Goal: Obtain resource: Obtain resource

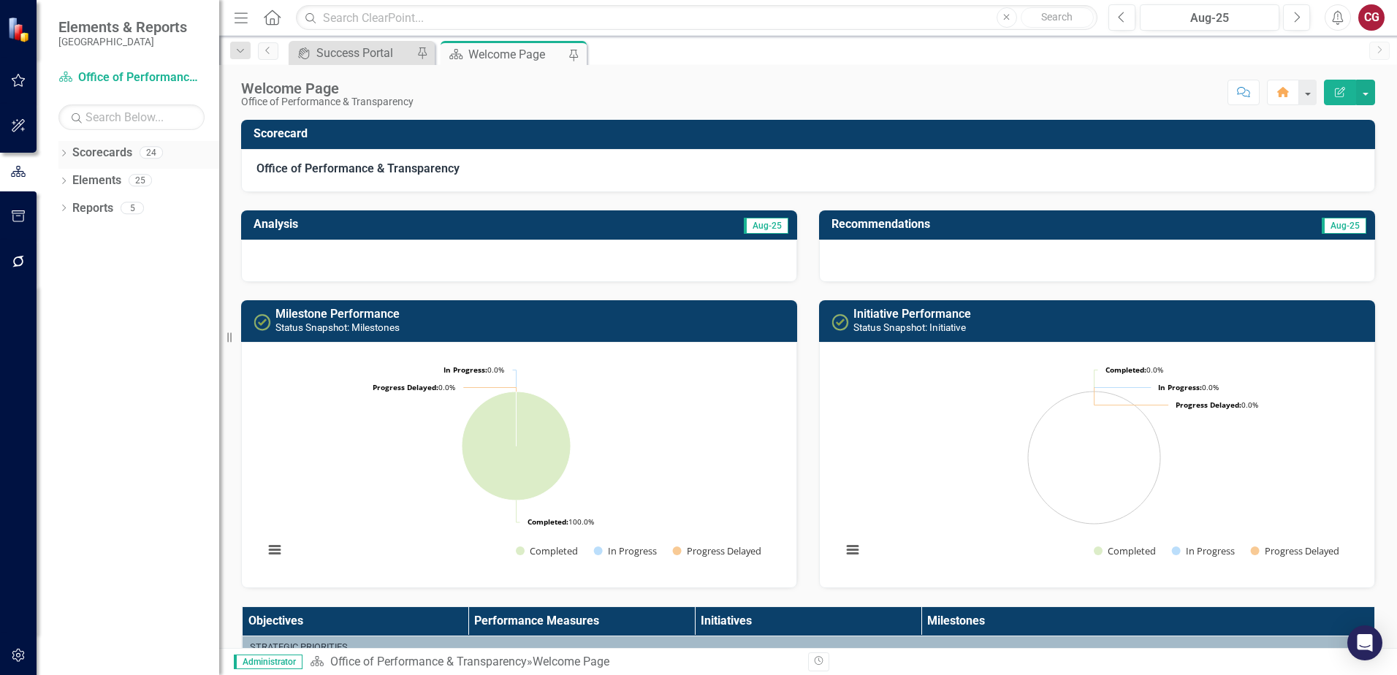
click at [64, 154] on icon "Dropdown" at bounding box center [63, 155] width 10 height 8
click at [73, 181] on icon at bounding box center [72, 179] width 4 height 7
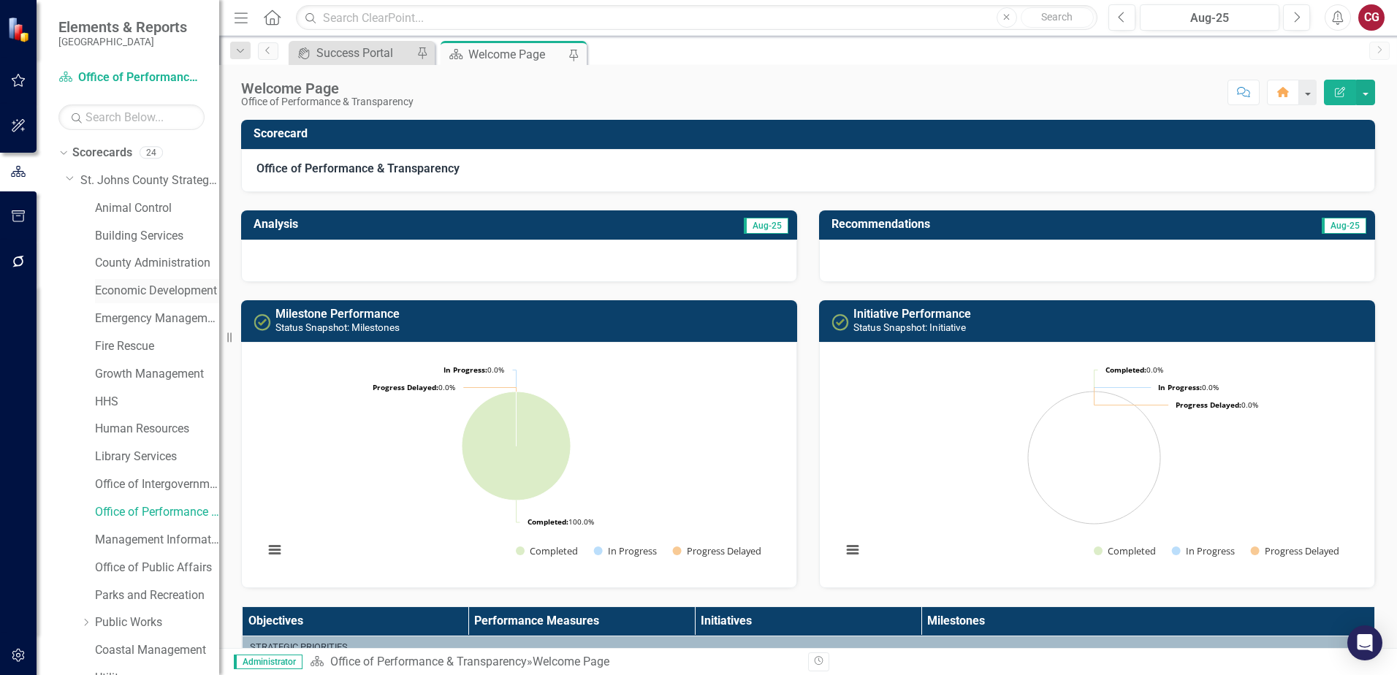
click at [132, 299] on link "Economic Development" at bounding box center [157, 291] width 124 height 17
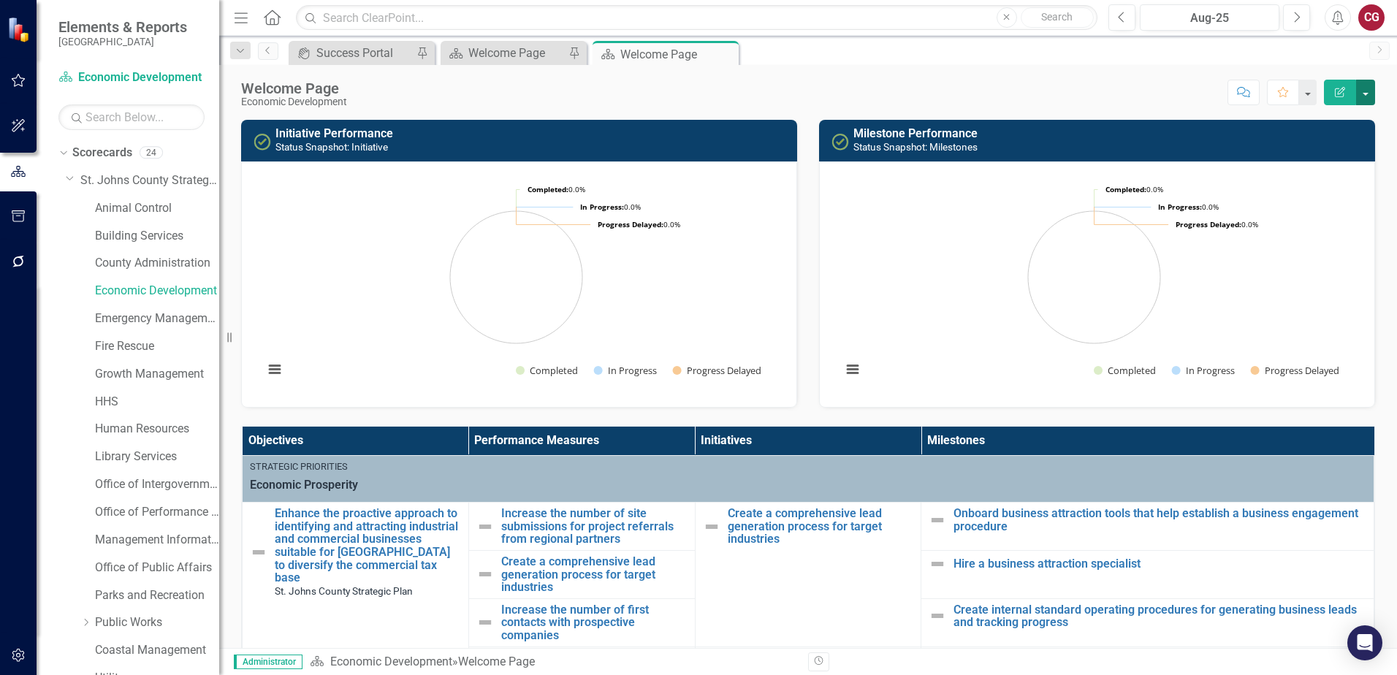
click at [1361, 92] on button "button" at bounding box center [1365, 93] width 19 height 26
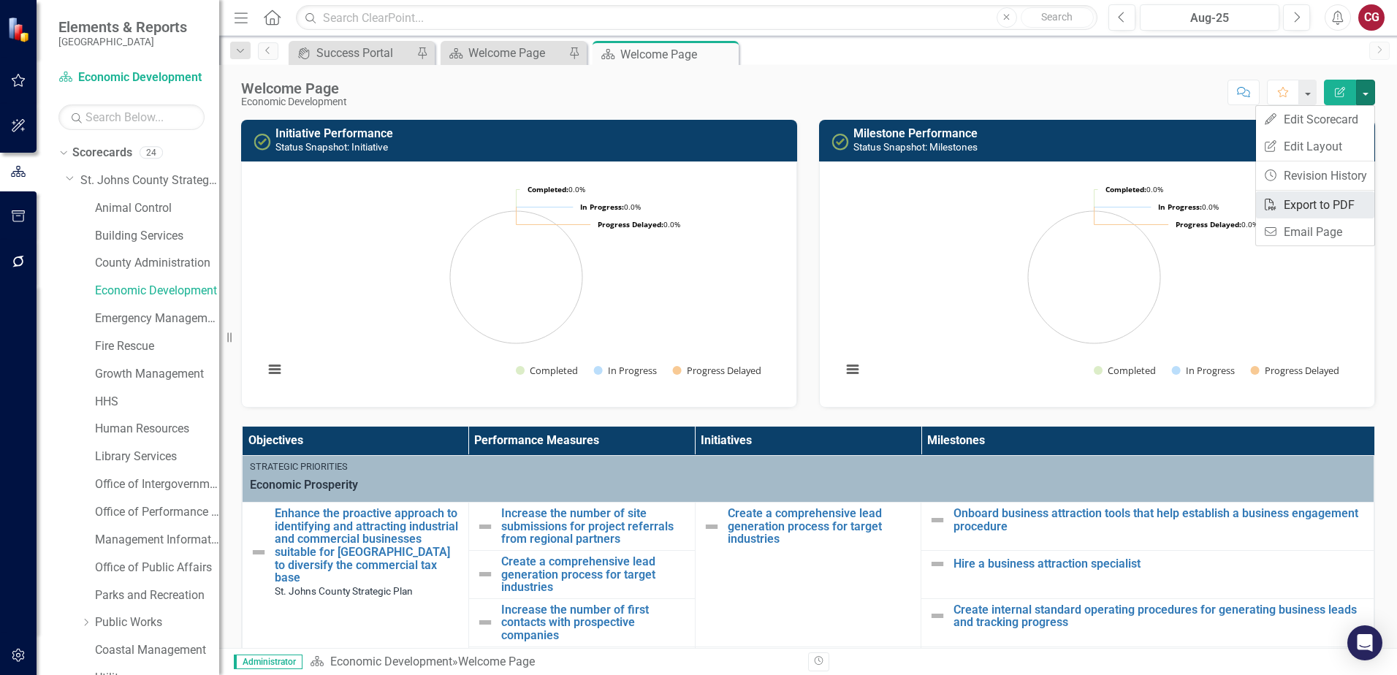
click at [1318, 202] on link "PDF Export to PDF" at bounding box center [1315, 204] width 118 height 27
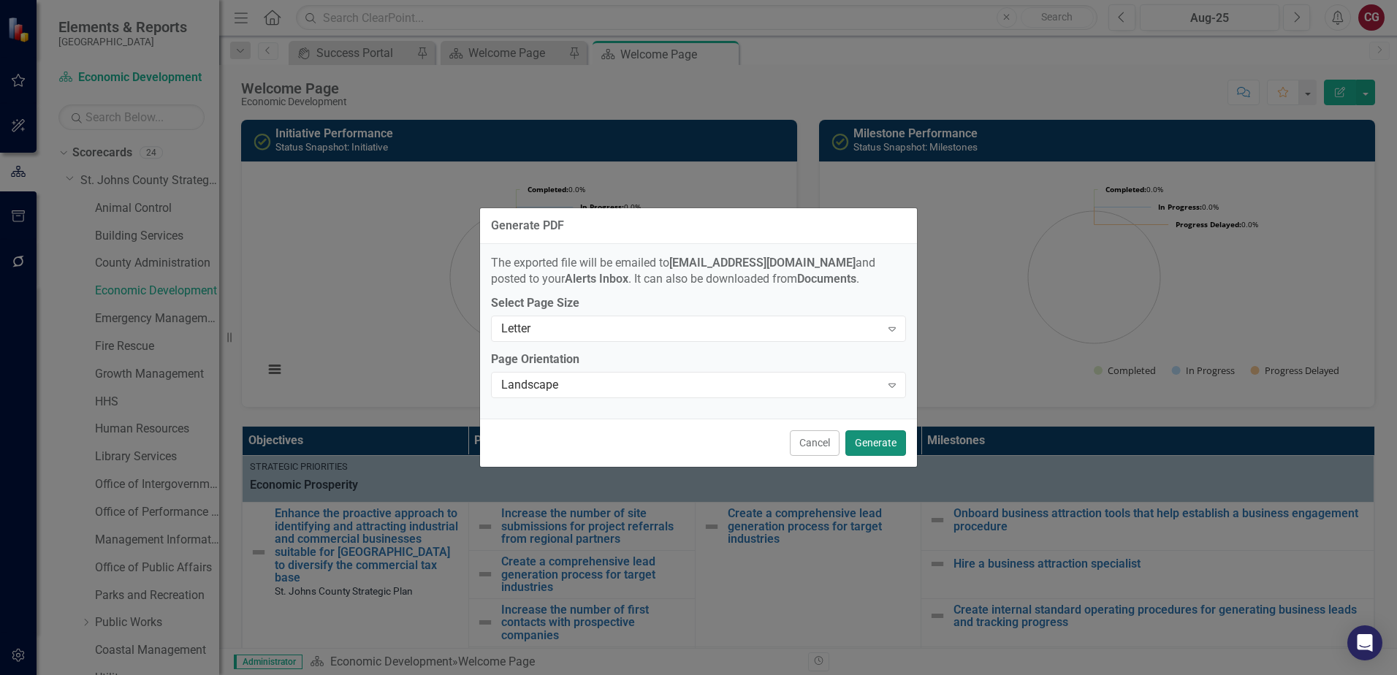
click at [870, 436] on button "Generate" at bounding box center [876, 443] width 61 height 26
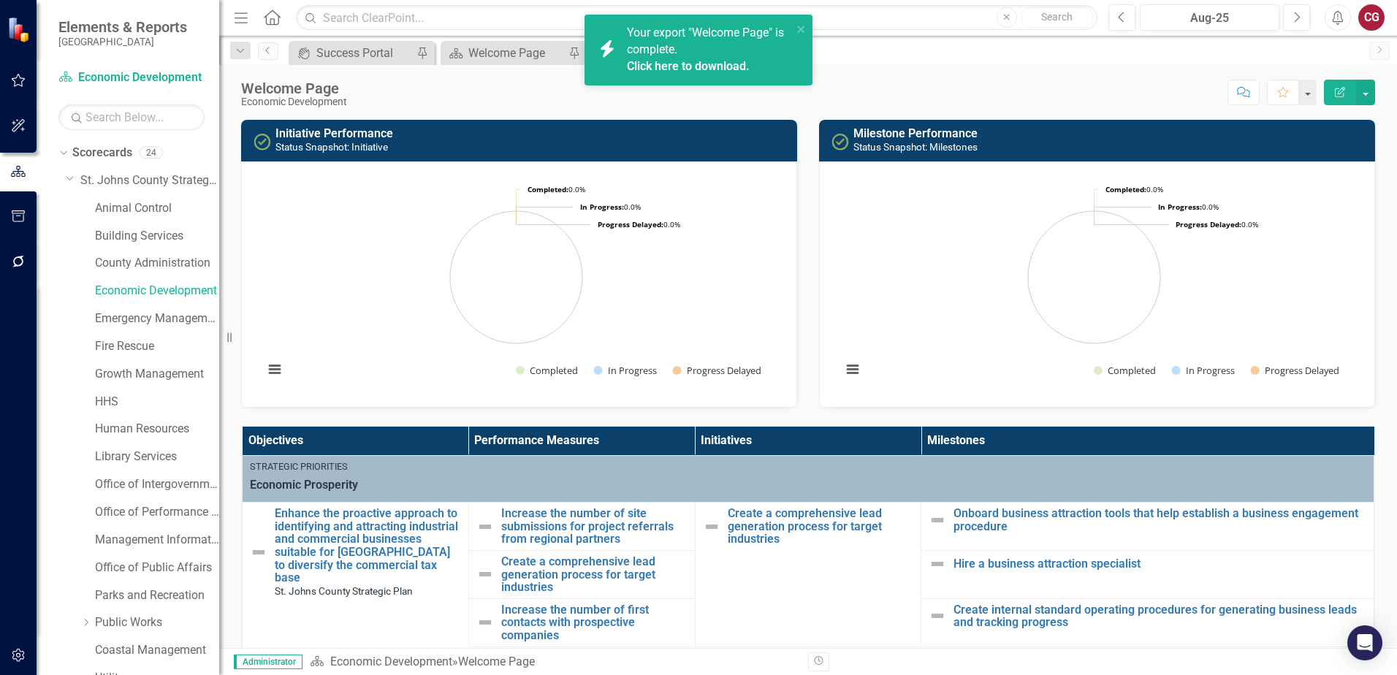
click at [714, 64] on link "Click here to download." at bounding box center [688, 66] width 123 height 14
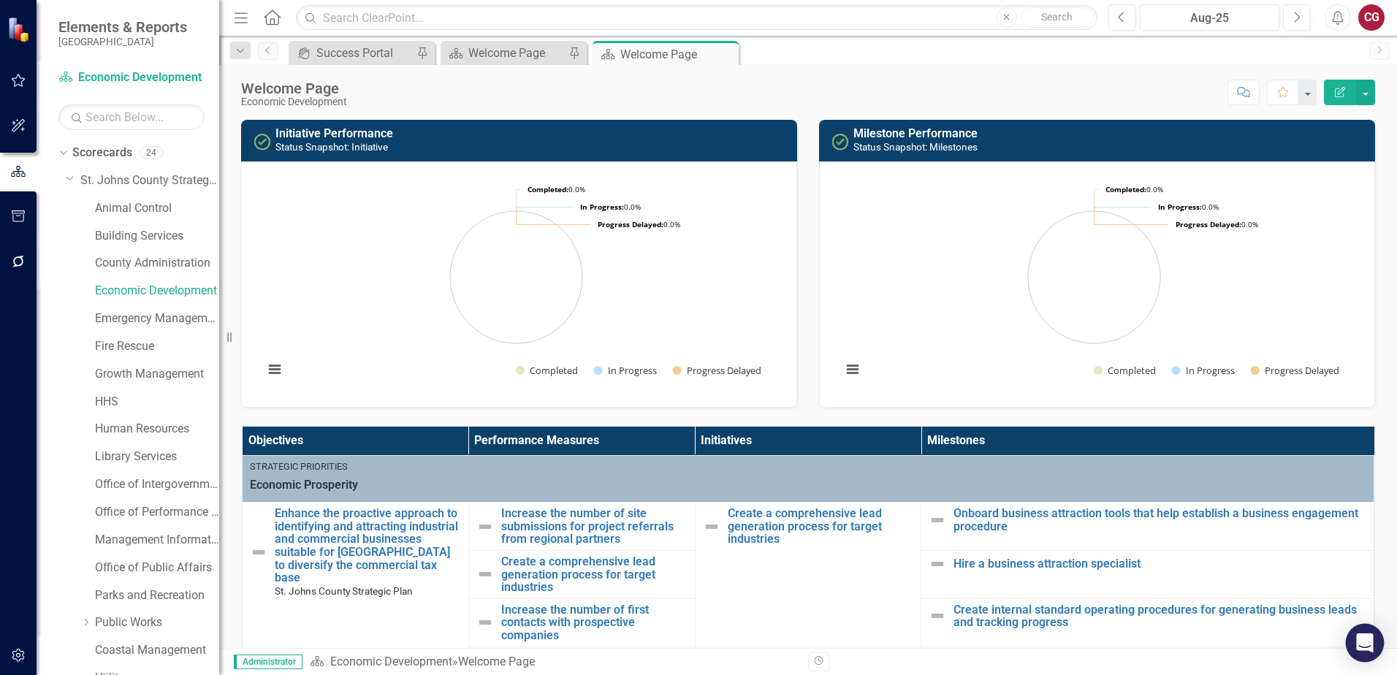
click at [1369, 645] on icon "Open Intercom Messenger" at bounding box center [1364, 643] width 17 height 19
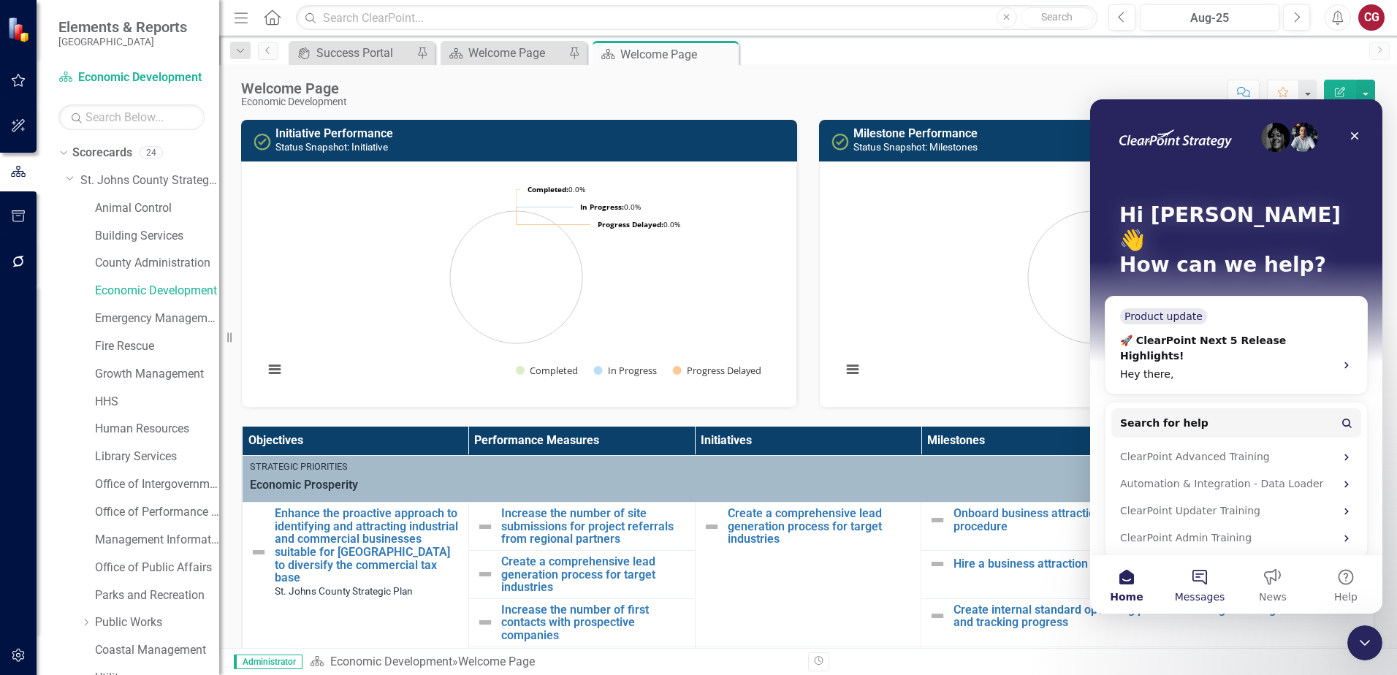
click at [1209, 588] on button "Messages" at bounding box center [1199, 584] width 73 height 58
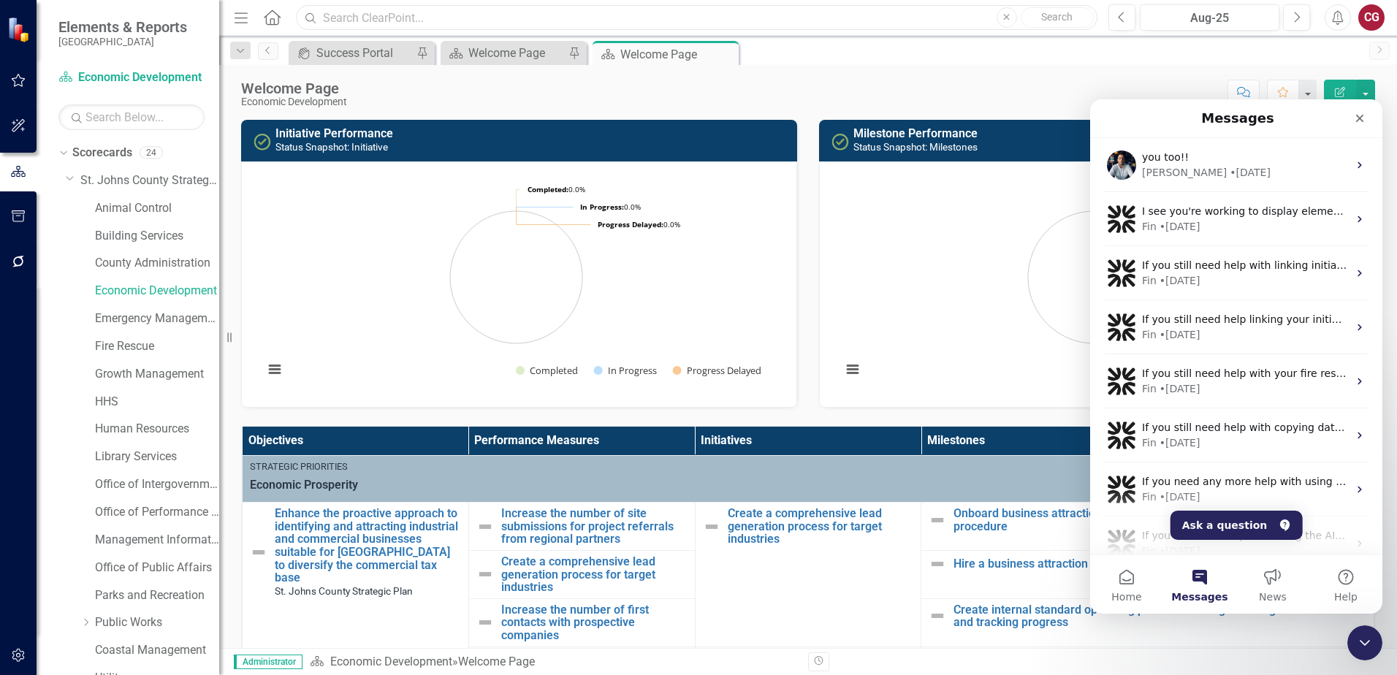
click at [483, 15] on input "text" at bounding box center [697, 18] width 802 height 26
type input "r"
click at [1217, 538] on button "Ask a question" at bounding box center [1237, 525] width 132 height 29
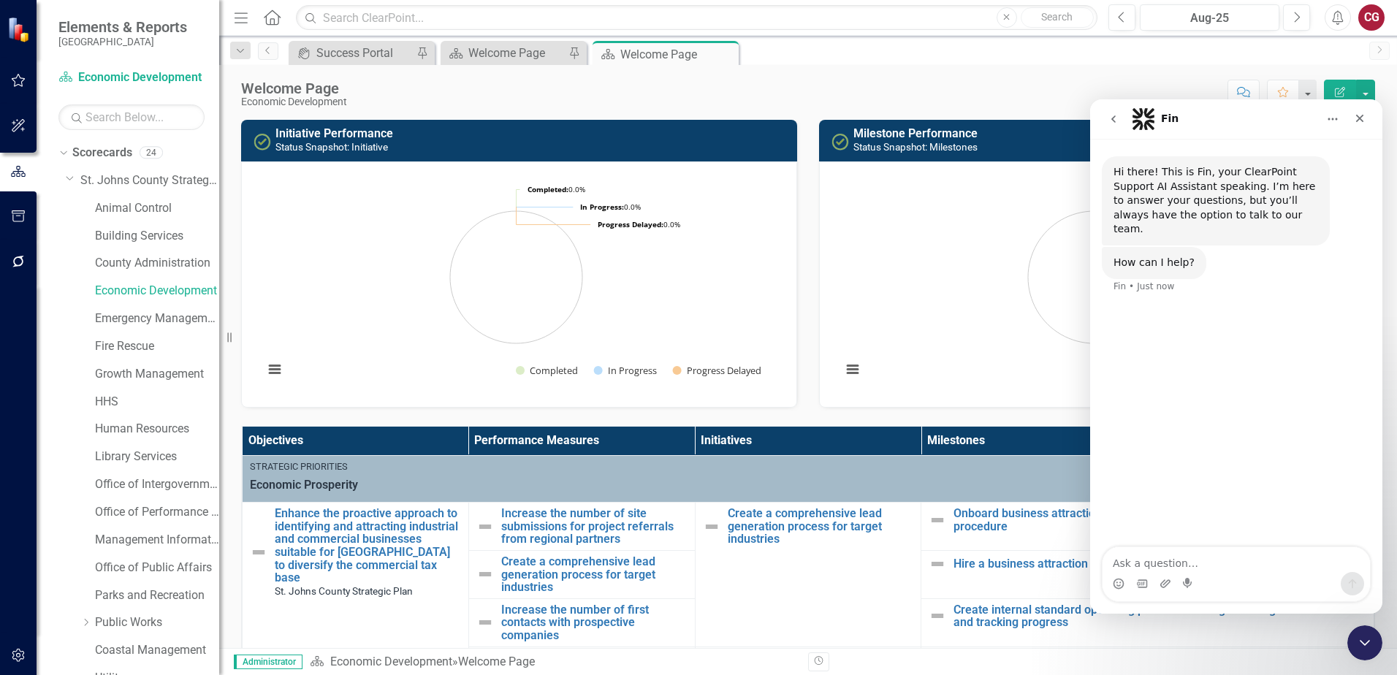
click at [1183, 558] on textarea "Ask a question…" at bounding box center [1236, 559] width 267 height 25
type textarea "what kind of reports can I generate for the economic development scorecard"
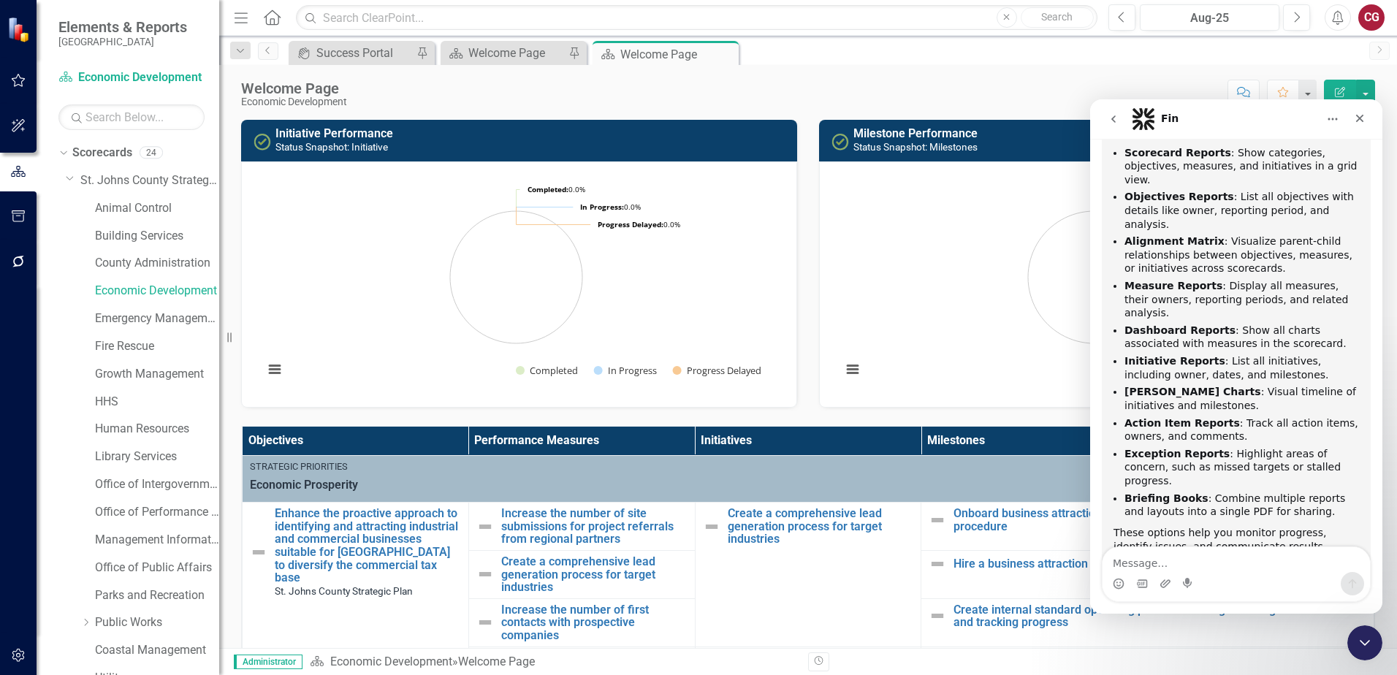
scroll to position [267, 0]
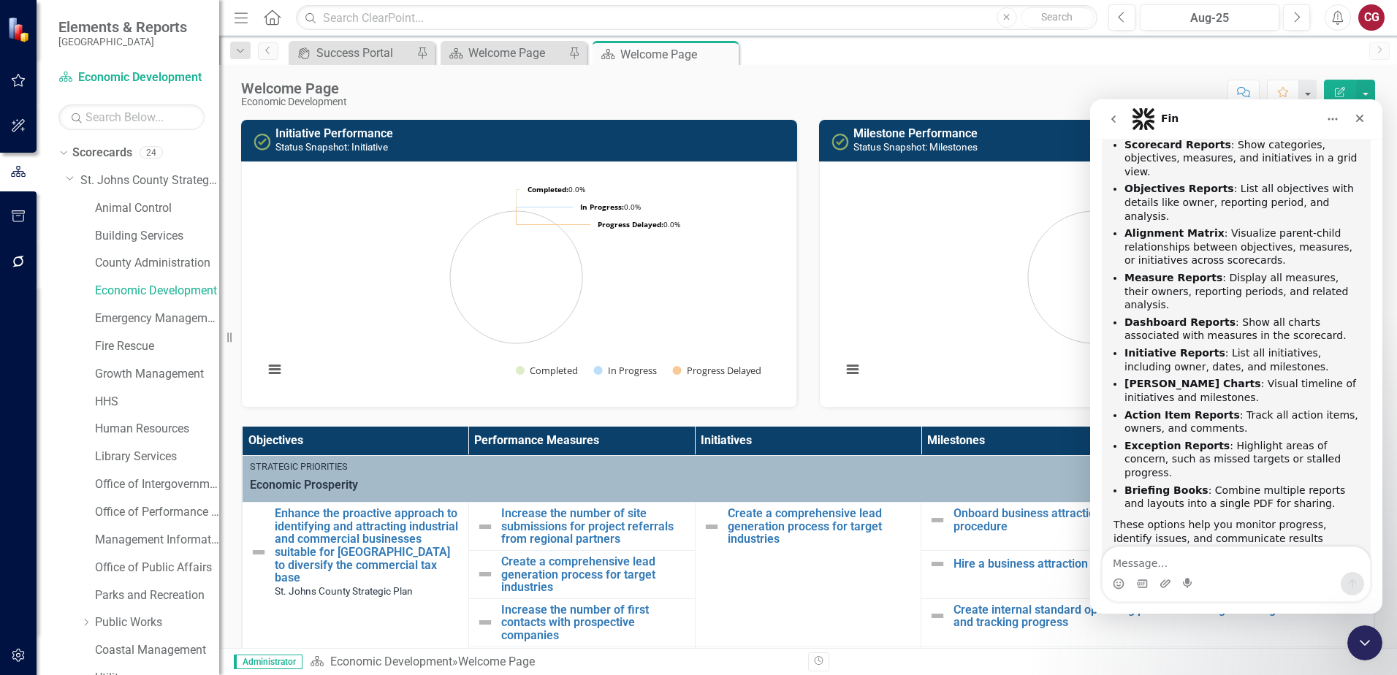
click at [1229, 554] on textarea "Message…" at bounding box center [1236, 559] width 267 height 25
click at [20, 660] on icon "button" at bounding box center [18, 655] width 12 height 13
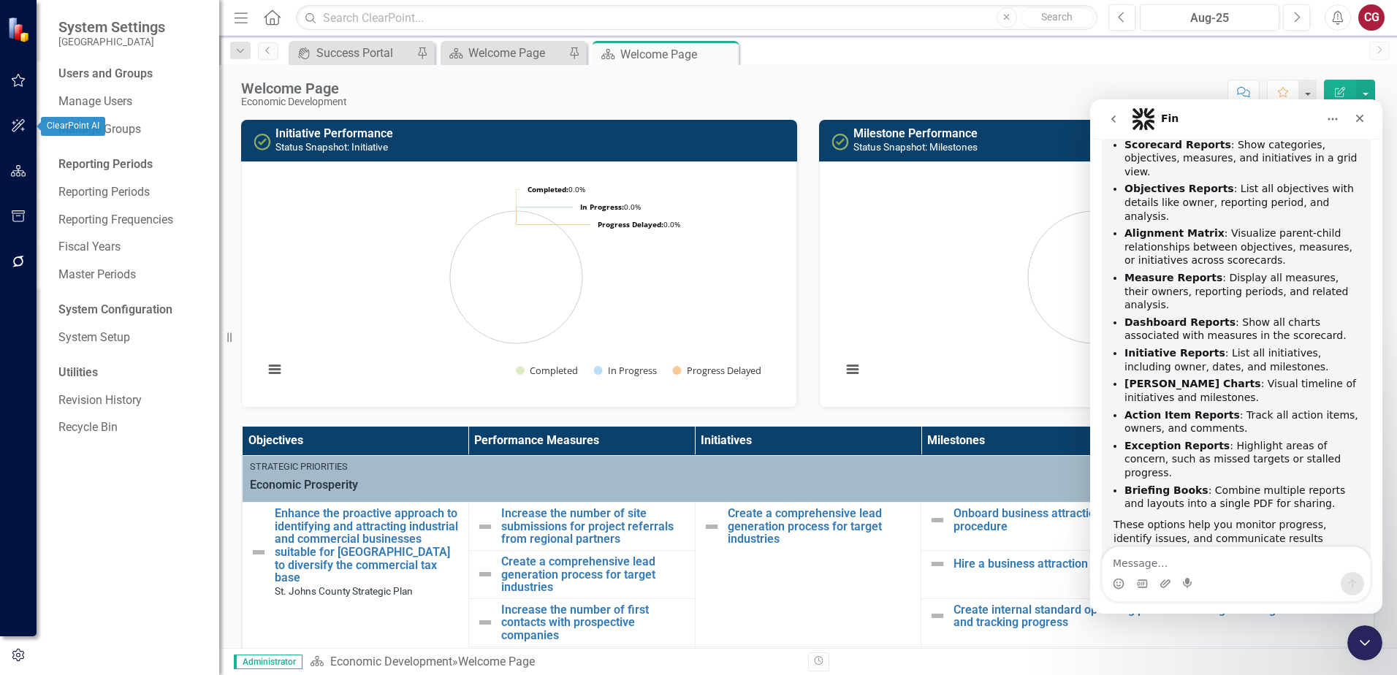
click at [24, 132] on icon "button" at bounding box center [18, 126] width 15 height 12
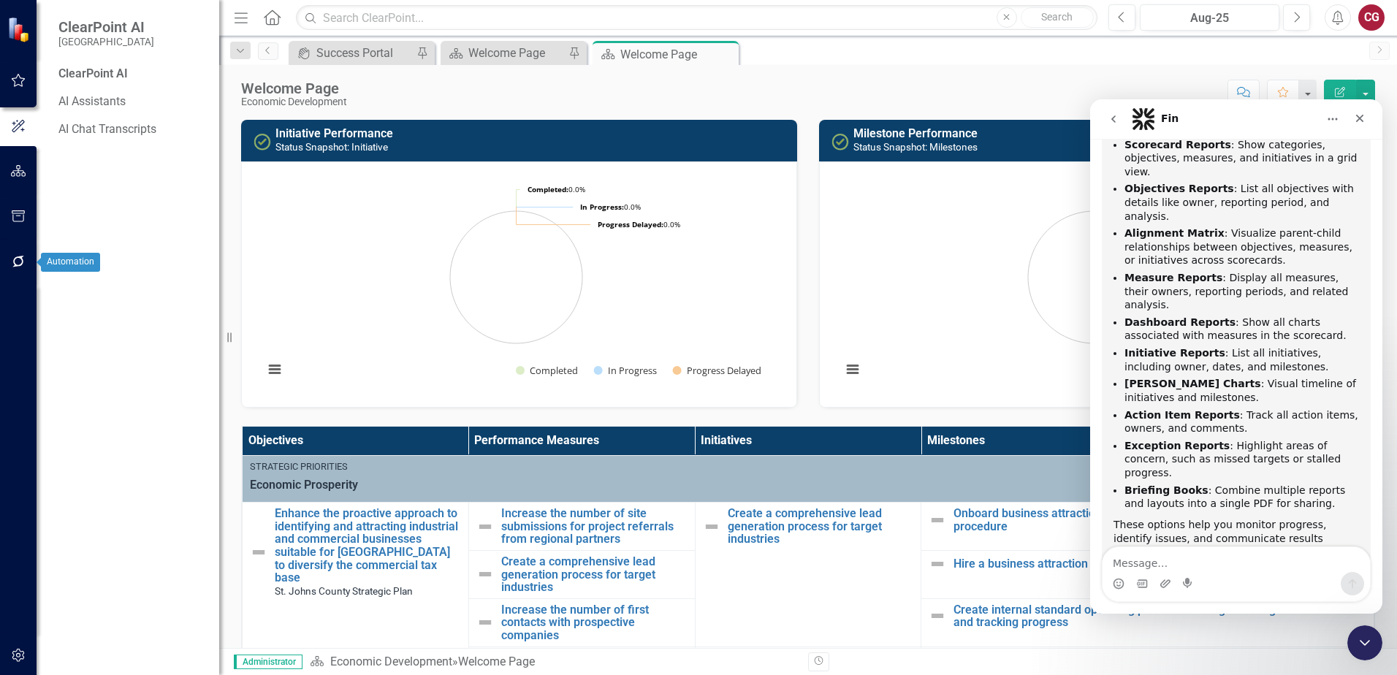
click at [20, 262] on icon "button" at bounding box center [18, 262] width 15 height 12
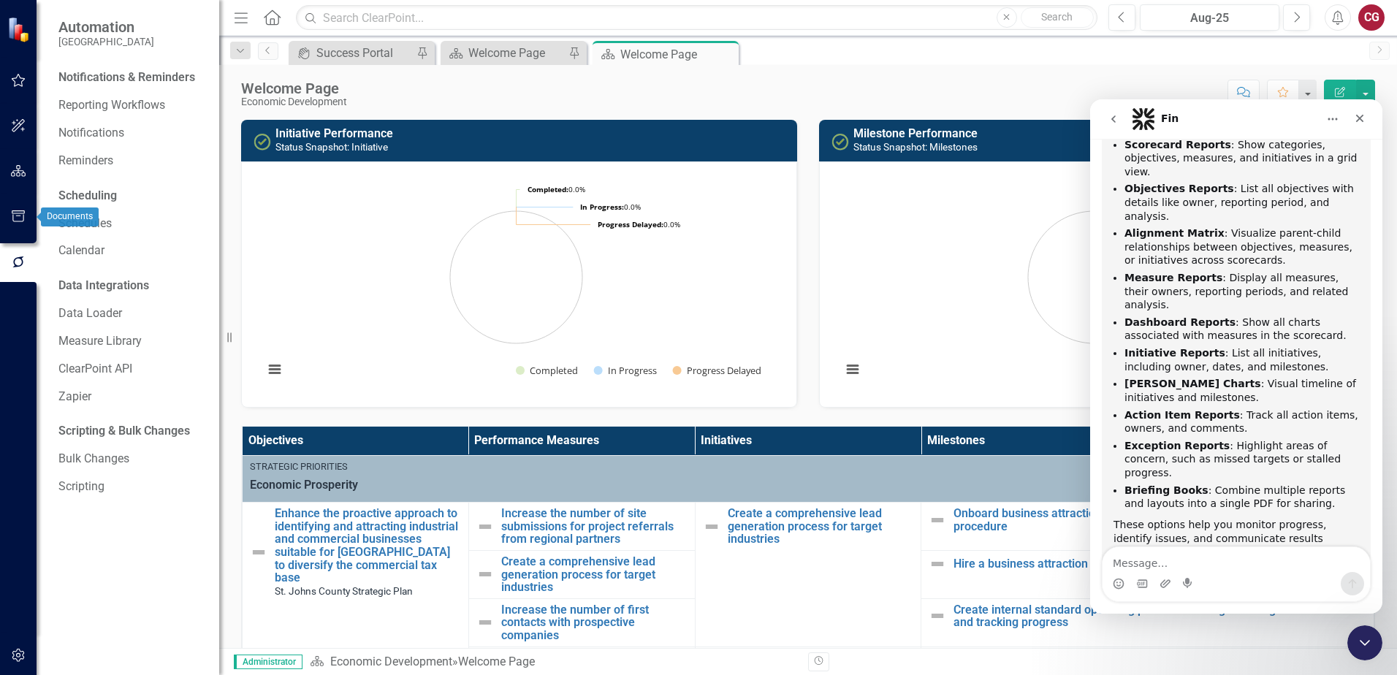
click at [21, 219] on icon "button" at bounding box center [18, 216] width 15 height 12
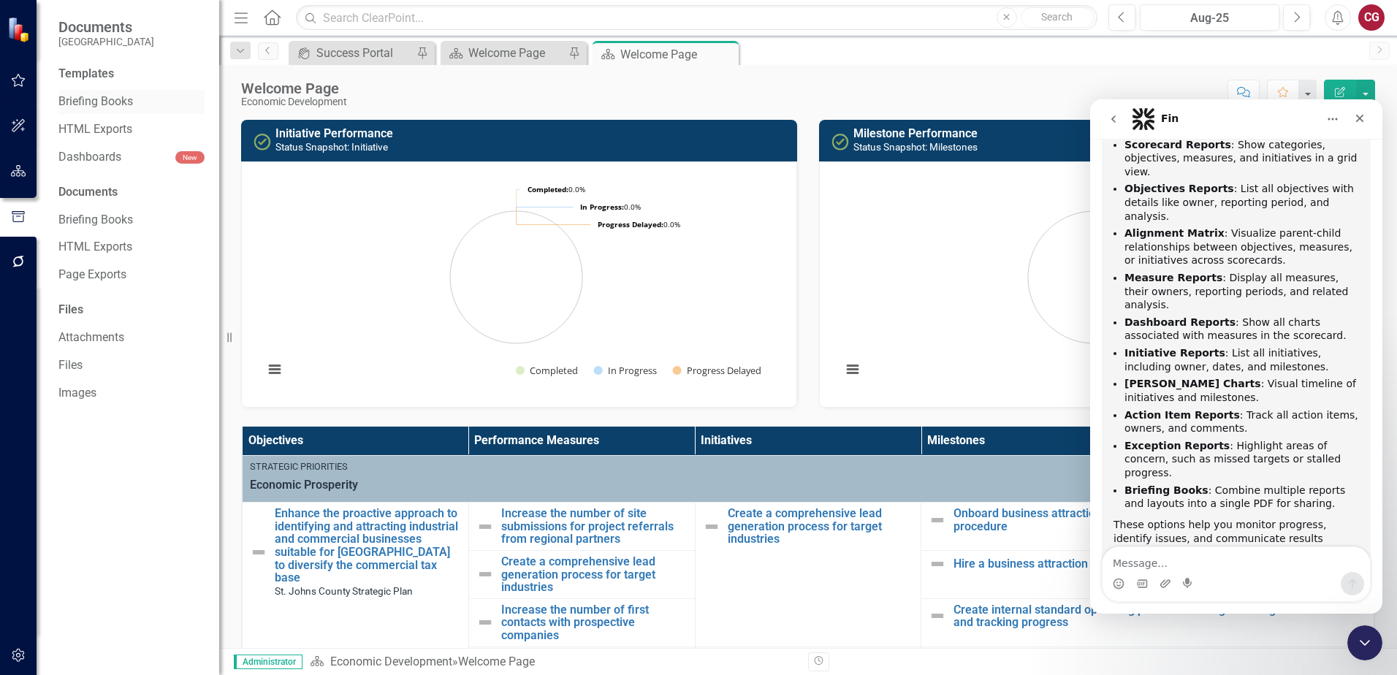
click at [96, 90] on div "Briefing Books" at bounding box center [131, 102] width 146 height 24
click at [100, 105] on link "Briefing Books" at bounding box center [131, 102] width 146 height 17
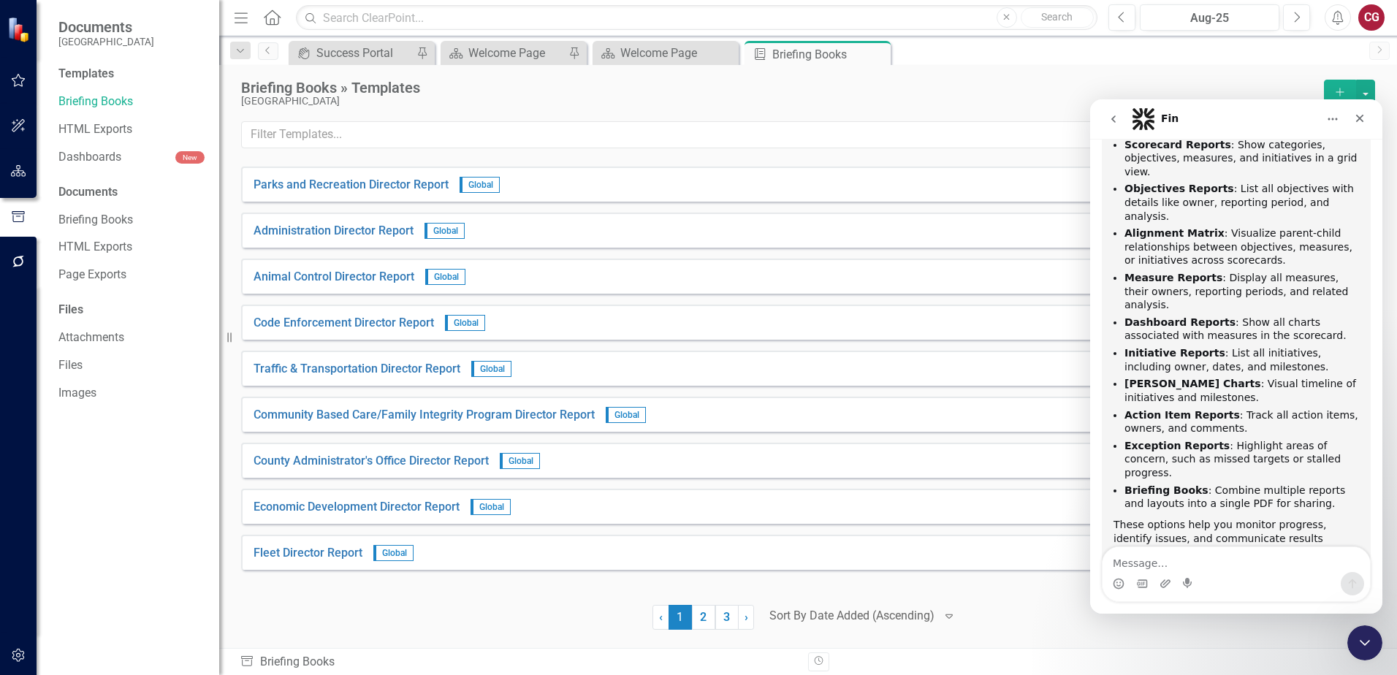
click at [1261, 82] on div "Briefing Books » Templates" at bounding box center [779, 88] width 1076 height 16
click at [1369, 122] on div "Close" at bounding box center [1360, 118] width 26 height 26
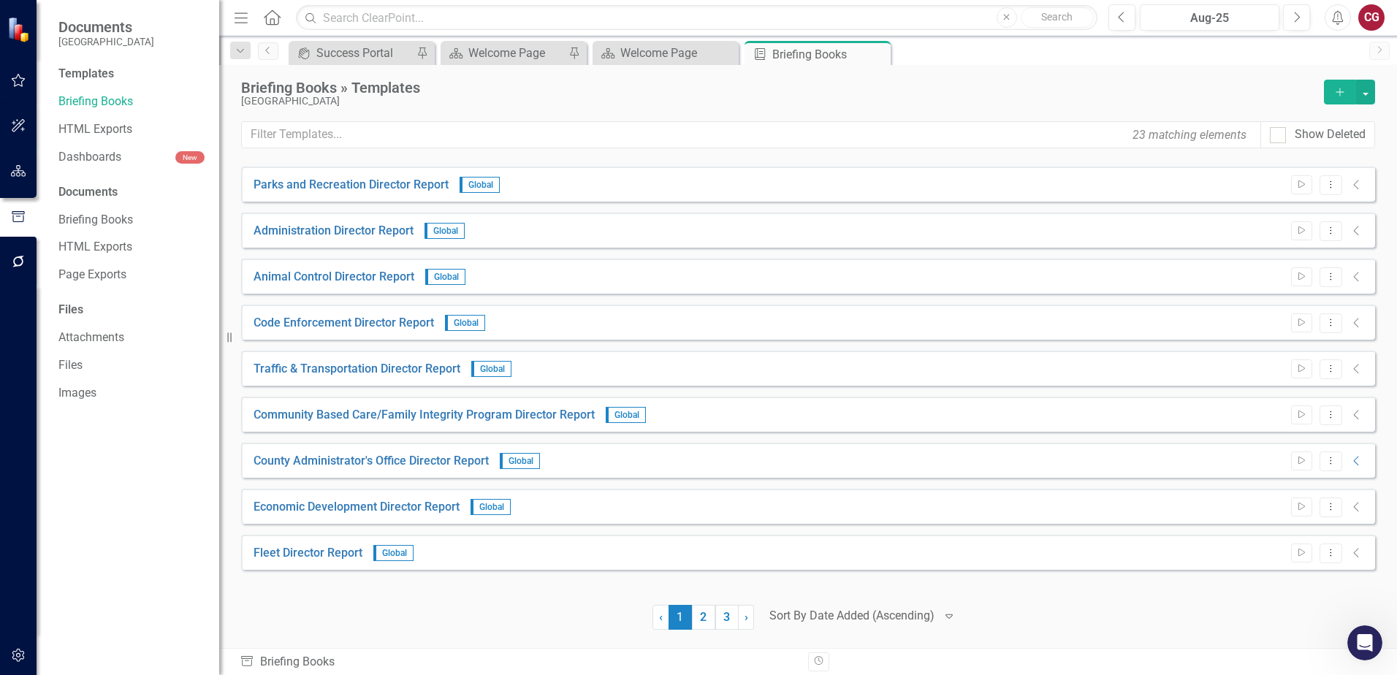
scroll to position [267, 0]
click at [1359, 509] on icon "Collapse" at bounding box center [1357, 507] width 15 height 12
click at [1326, 506] on icon "Dropdown Menu" at bounding box center [1331, 507] width 12 height 10
click at [1277, 552] on link "Preview Preview Template" at bounding box center [1274, 558] width 135 height 27
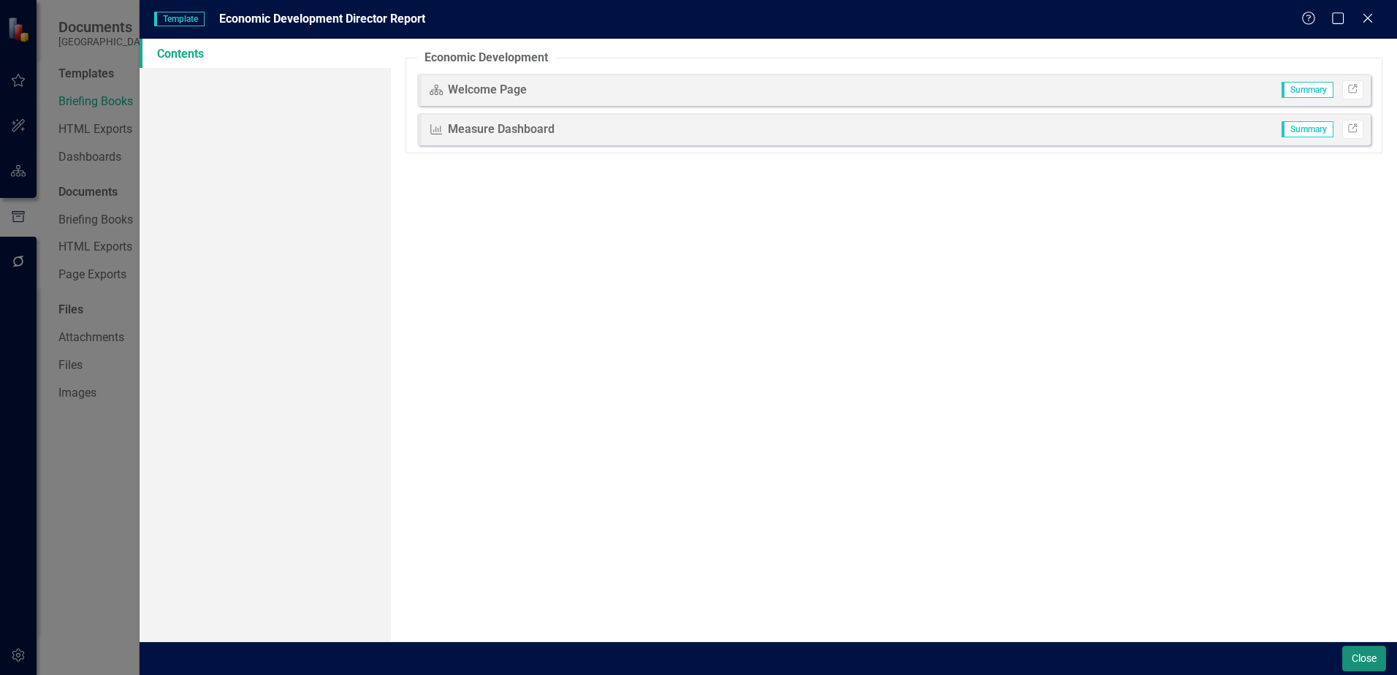
click at [1357, 666] on button "Close" at bounding box center [1364, 659] width 44 height 26
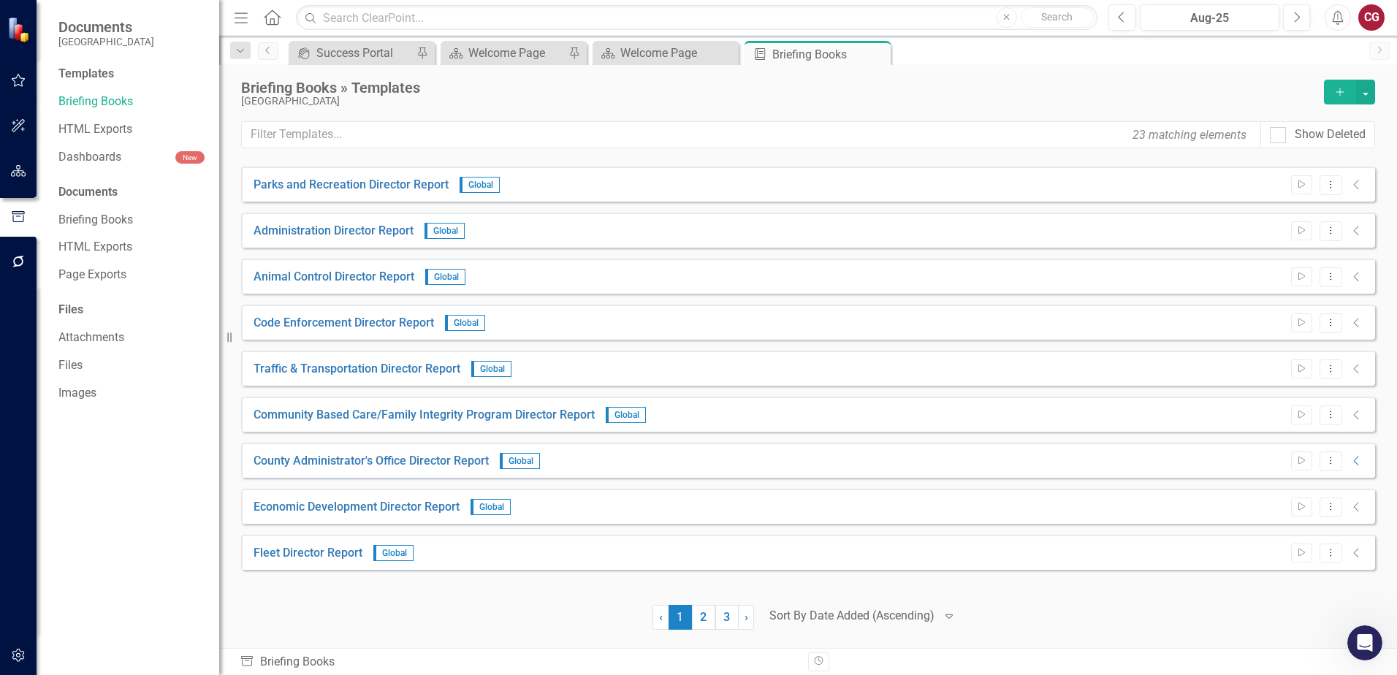
click at [1359, 507] on icon "Collapse" at bounding box center [1357, 507] width 15 height 12
click at [1354, 509] on icon "Collapse" at bounding box center [1357, 507] width 15 height 12
click at [1327, 509] on icon "Dropdown Menu" at bounding box center [1331, 507] width 12 height 10
click at [1283, 579] on link "Edit Edit Template" at bounding box center [1274, 585] width 135 height 27
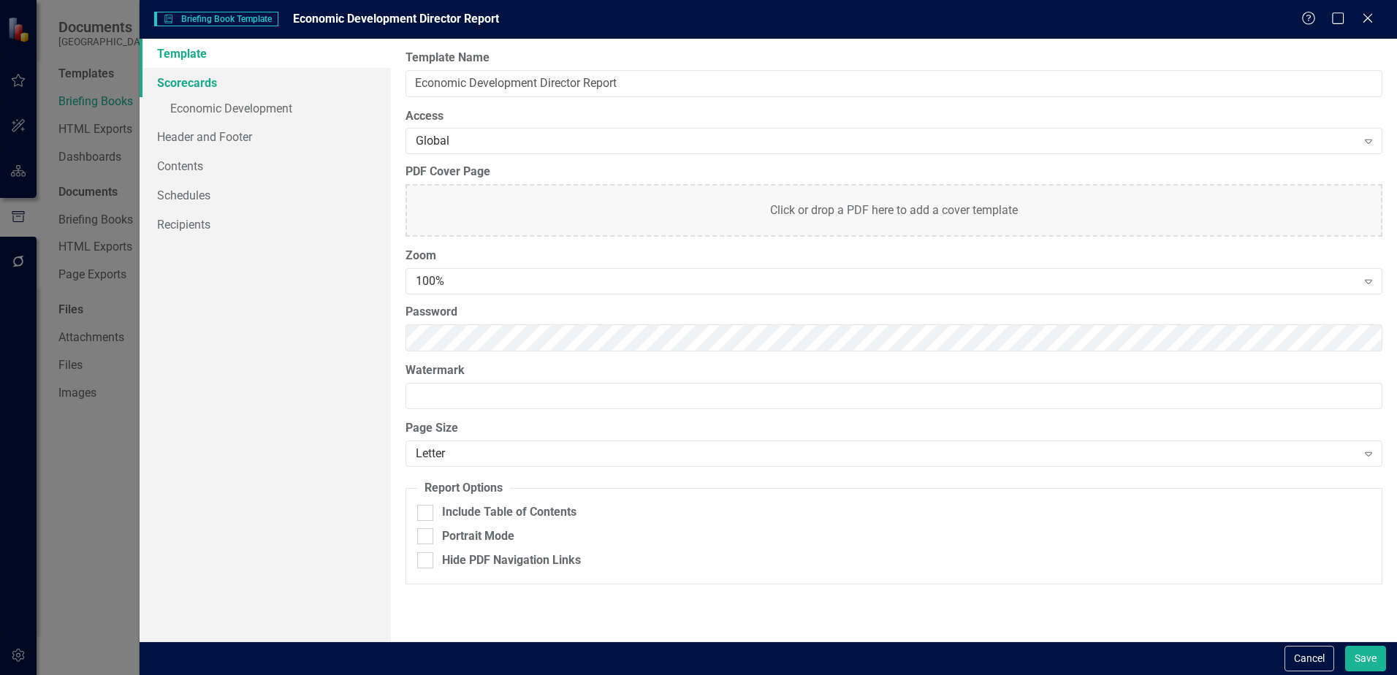
click at [189, 86] on link "Scorecards" at bounding box center [265, 82] width 251 height 29
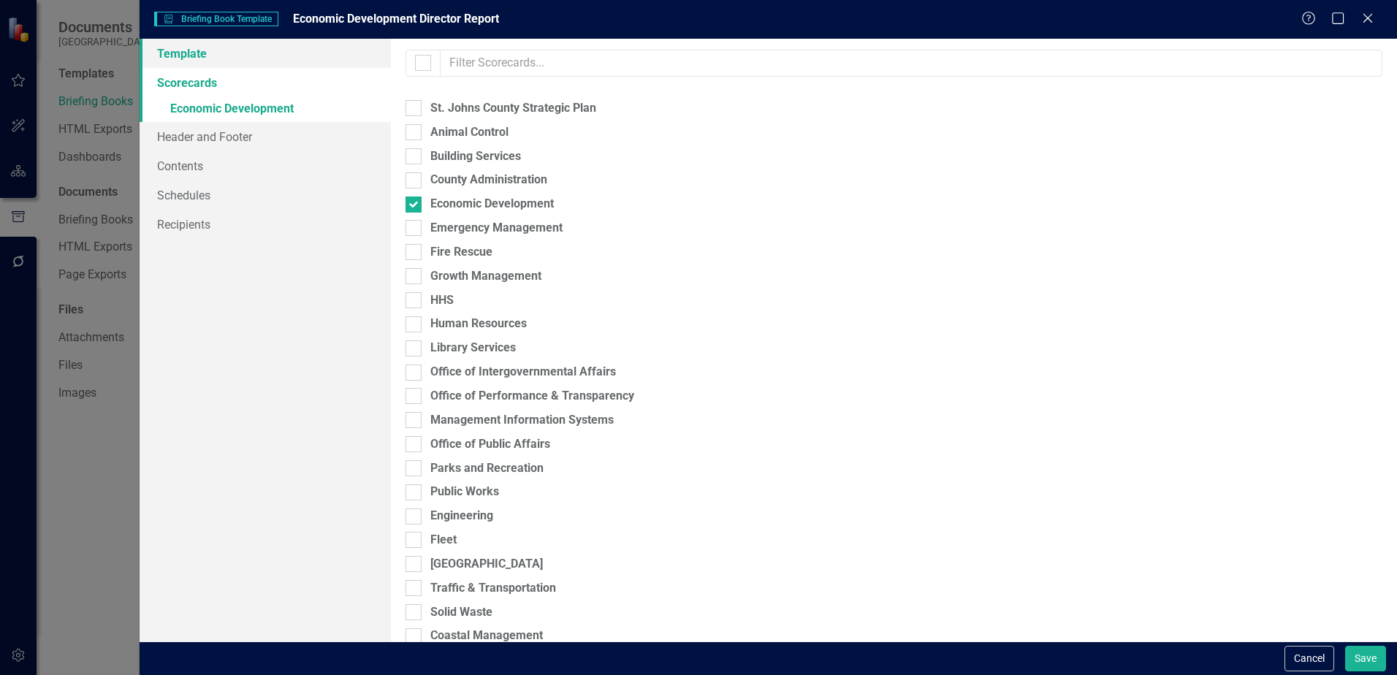
click at [178, 58] on link "Template" at bounding box center [265, 53] width 251 height 29
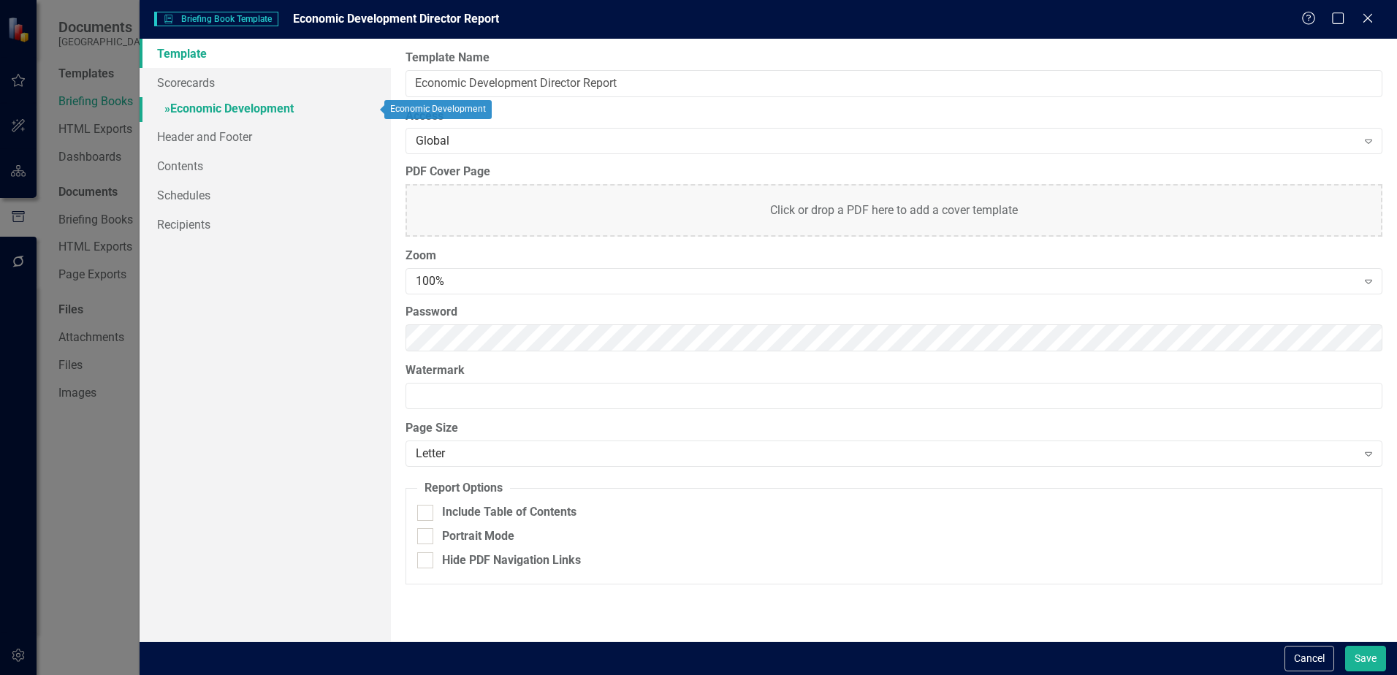
click at [209, 108] on link "» Economic Development" at bounding box center [265, 110] width 251 height 26
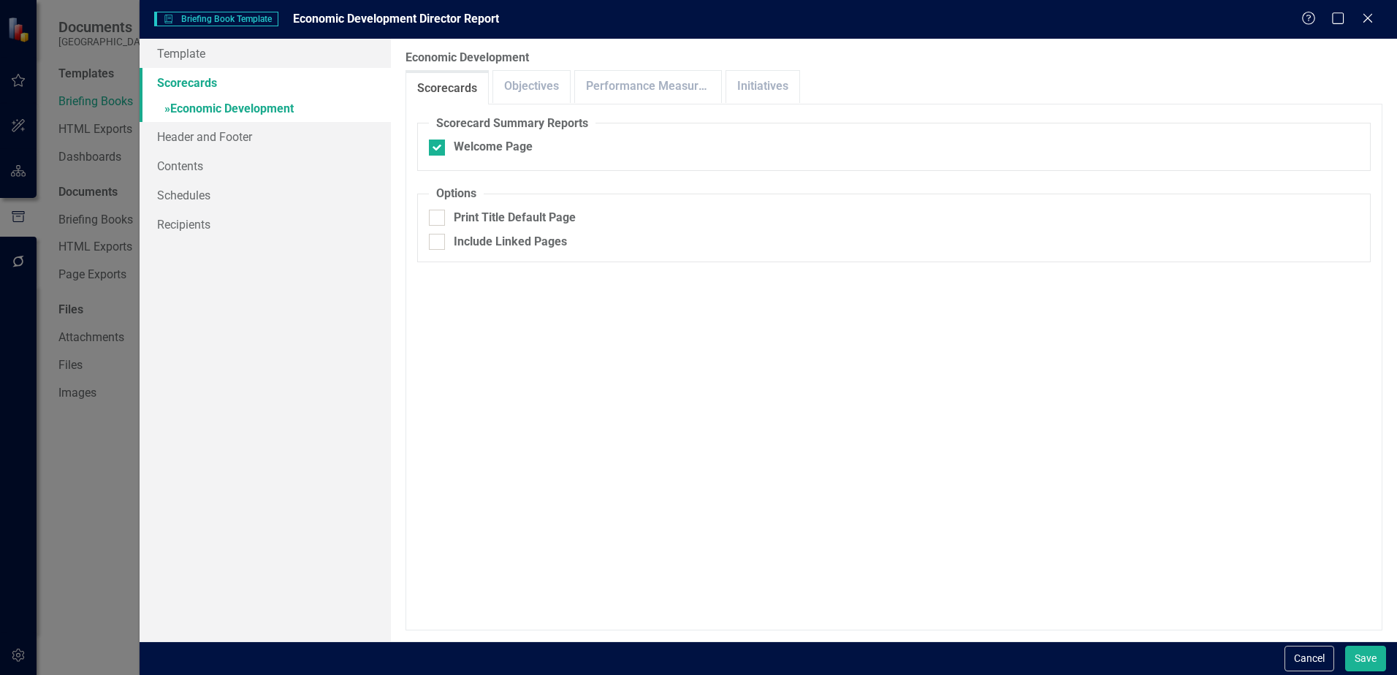
click at [184, 86] on link "Scorecards" at bounding box center [265, 82] width 251 height 29
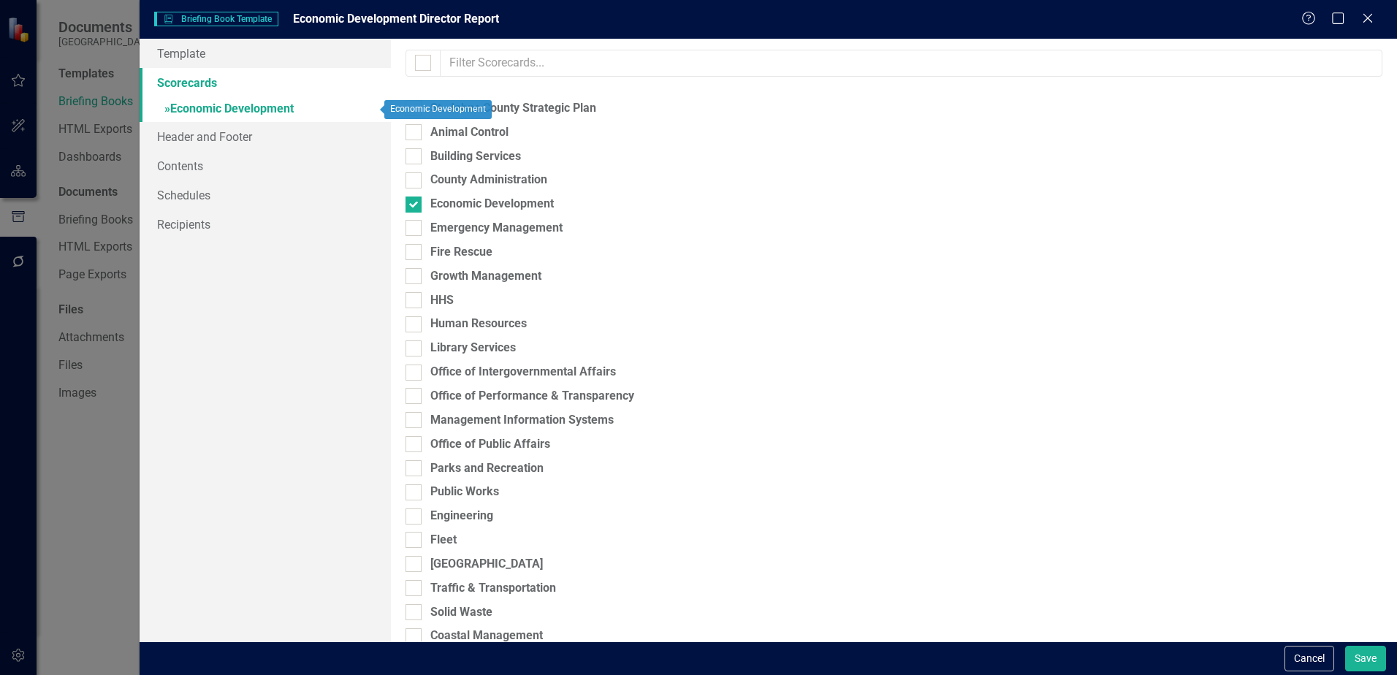
click at [199, 107] on link "» Economic Development" at bounding box center [265, 110] width 251 height 26
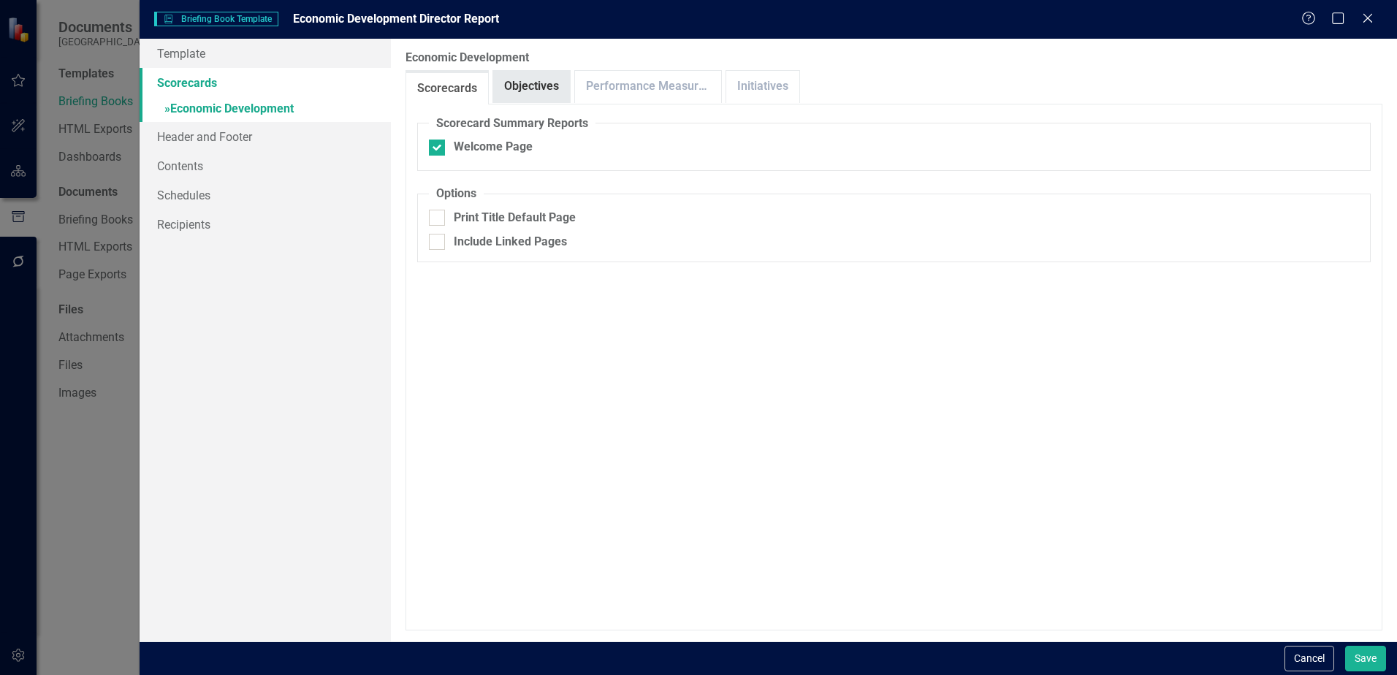
click at [527, 77] on link "Objectives" at bounding box center [531, 86] width 77 height 31
click at [455, 152] on div "Department Strategy Alignment" at bounding box center [537, 147] width 167 height 17
click at [438, 149] on input "Department Strategy Alignment" at bounding box center [434, 145] width 10 height 10
checkbox input "true"
click at [615, 93] on link "Performance Measures" at bounding box center [648, 86] width 146 height 31
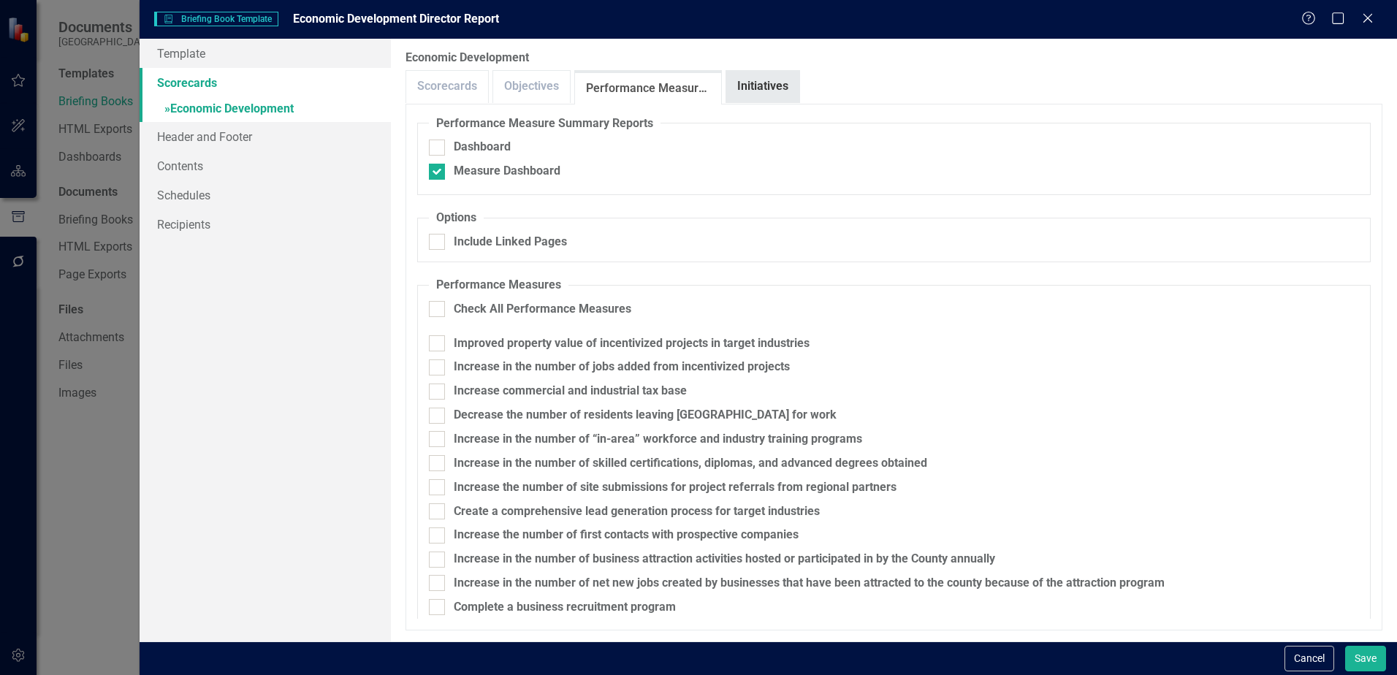
click at [751, 73] on link "Initiatives" at bounding box center [762, 86] width 73 height 31
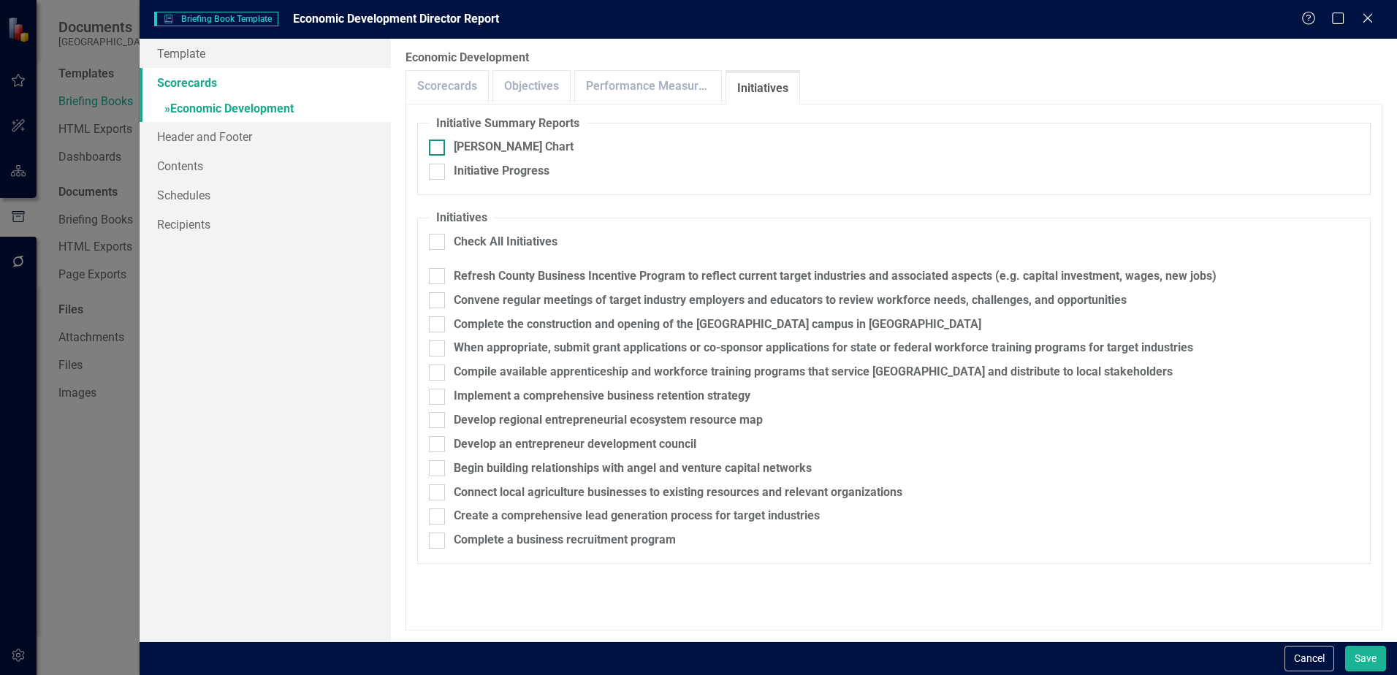
click at [443, 148] on div at bounding box center [437, 148] width 16 height 16
click at [438, 148] on input "[PERSON_NAME] Chart" at bounding box center [434, 145] width 10 height 10
checkbox input "true"
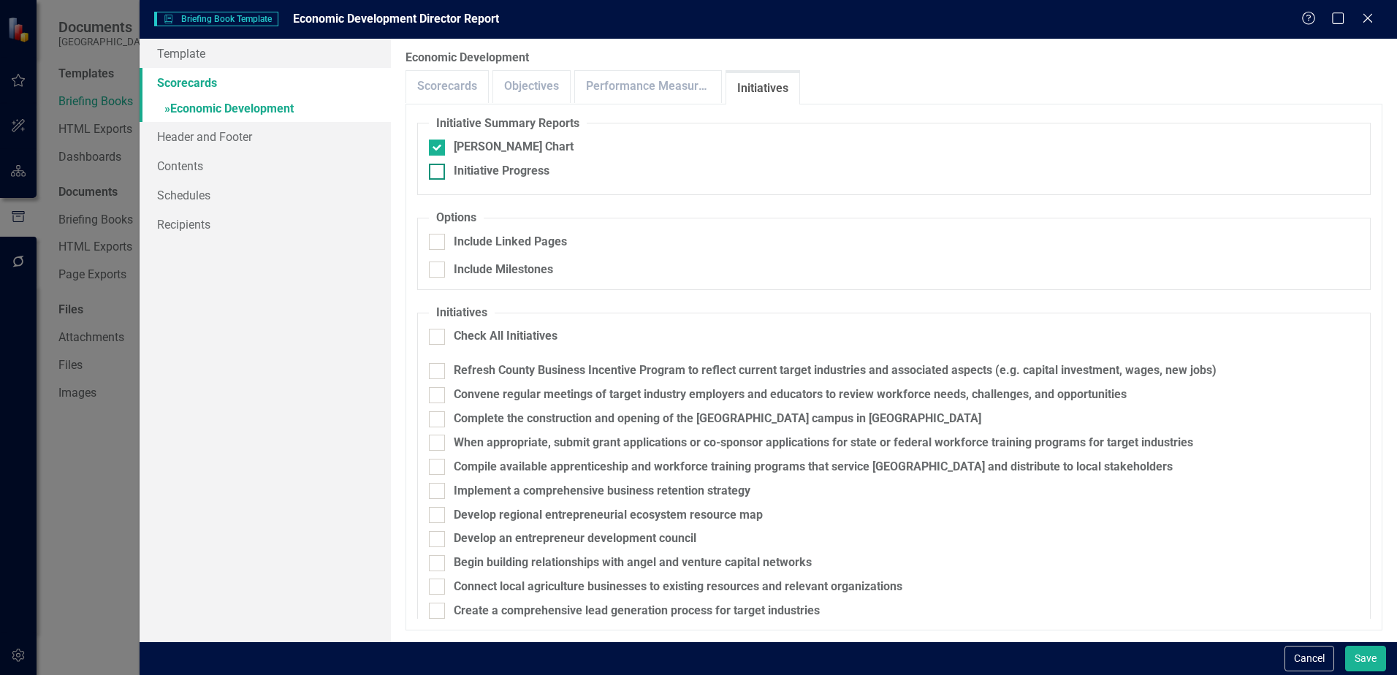
click at [436, 178] on div at bounding box center [437, 172] width 16 height 16
click at [436, 173] on input "Initiative Progress" at bounding box center [434, 169] width 10 height 10
checkbox input "true"
click at [438, 236] on input "Include Linked Pages" at bounding box center [434, 239] width 10 height 10
checkbox input "true"
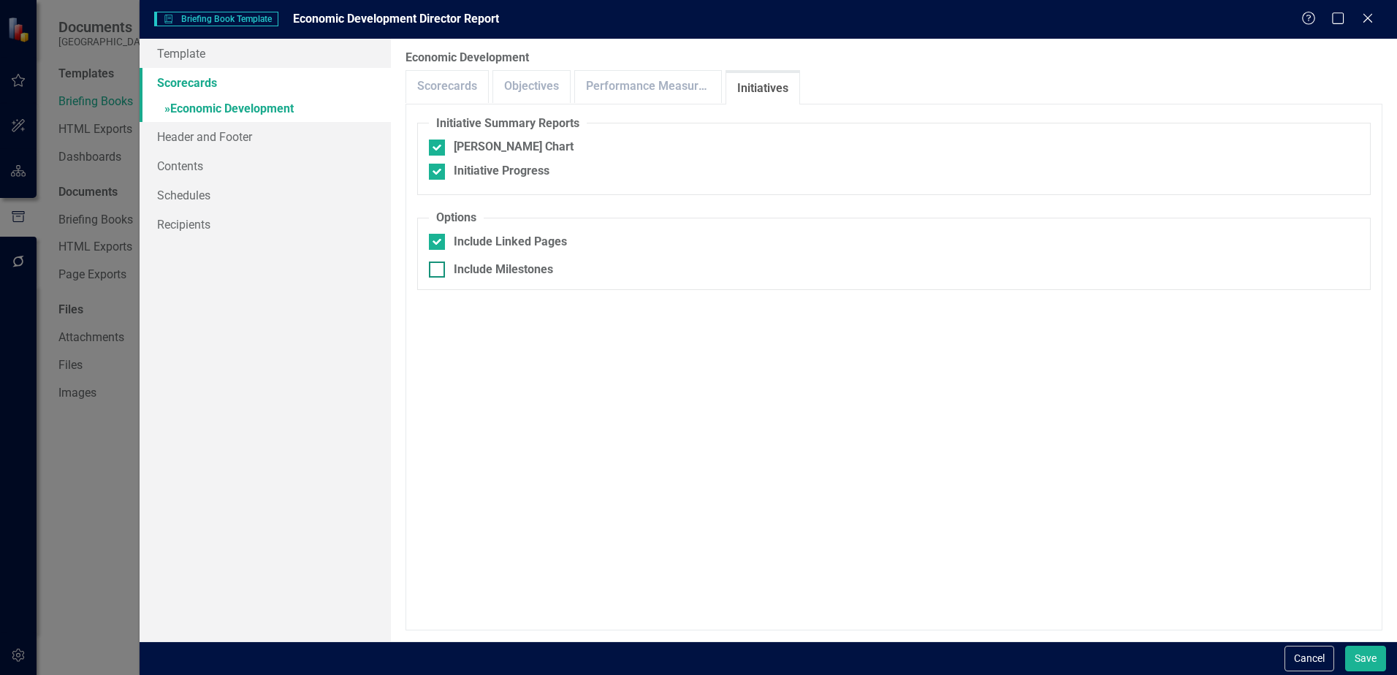
click at [441, 272] on div at bounding box center [437, 270] width 16 height 16
click at [438, 271] on input "Include Milestones" at bounding box center [434, 267] width 10 height 10
checkbox input "true"
click at [432, 246] on div at bounding box center [437, 242] width 16 height 16
click at [432, 243] on input "Include Linked Pages" at bounding box center [434, 239] width 10 height 10
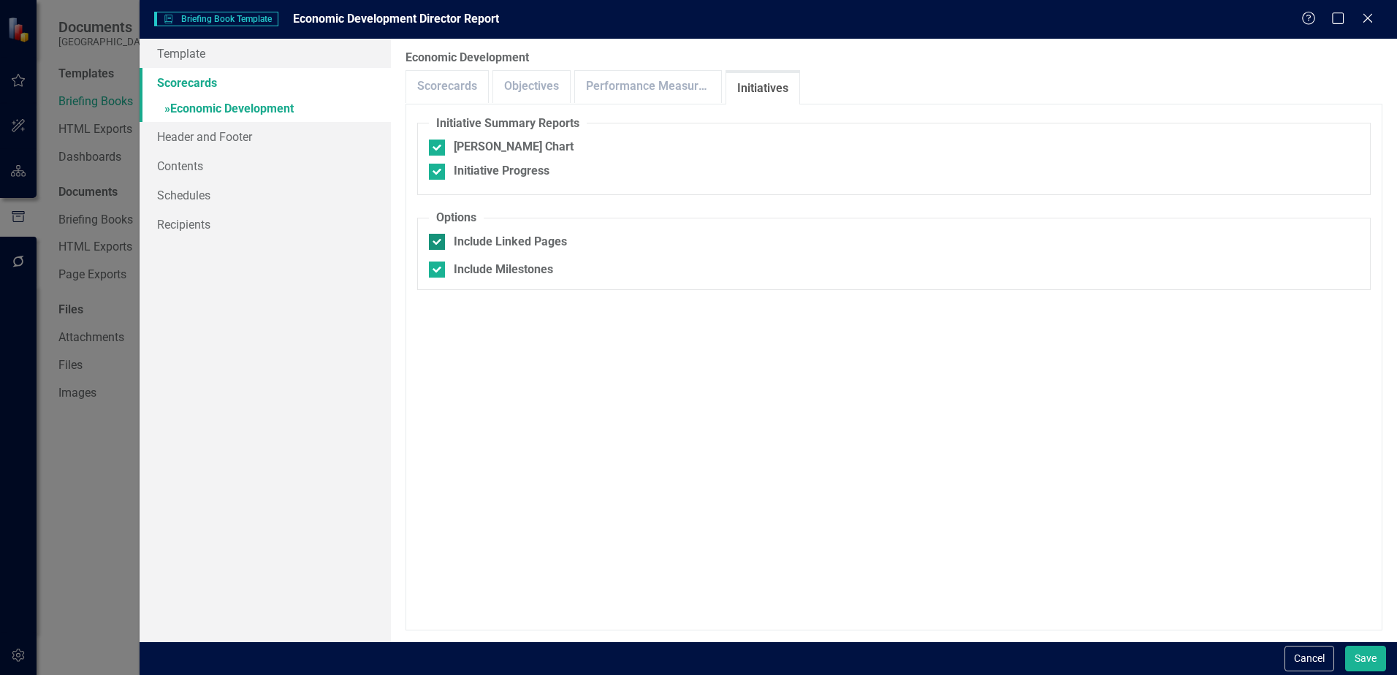
checkbox input "false"
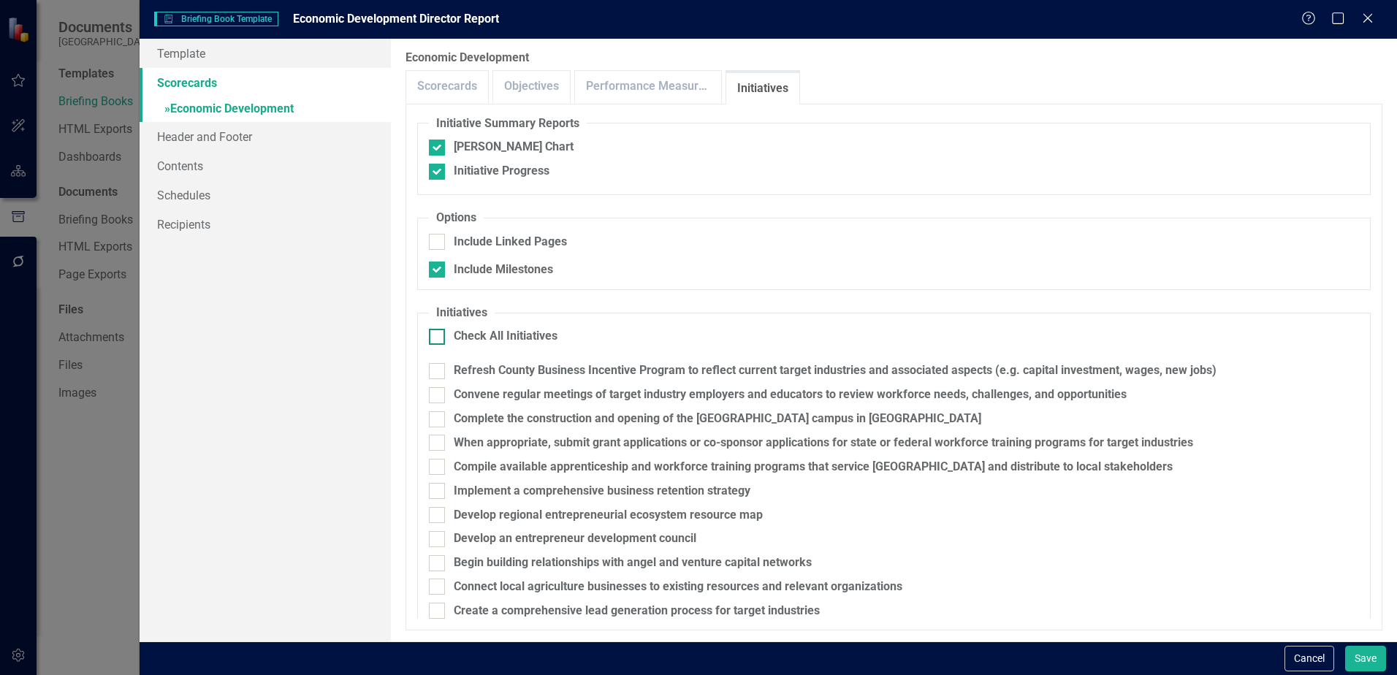
scroll to position [40, 0]
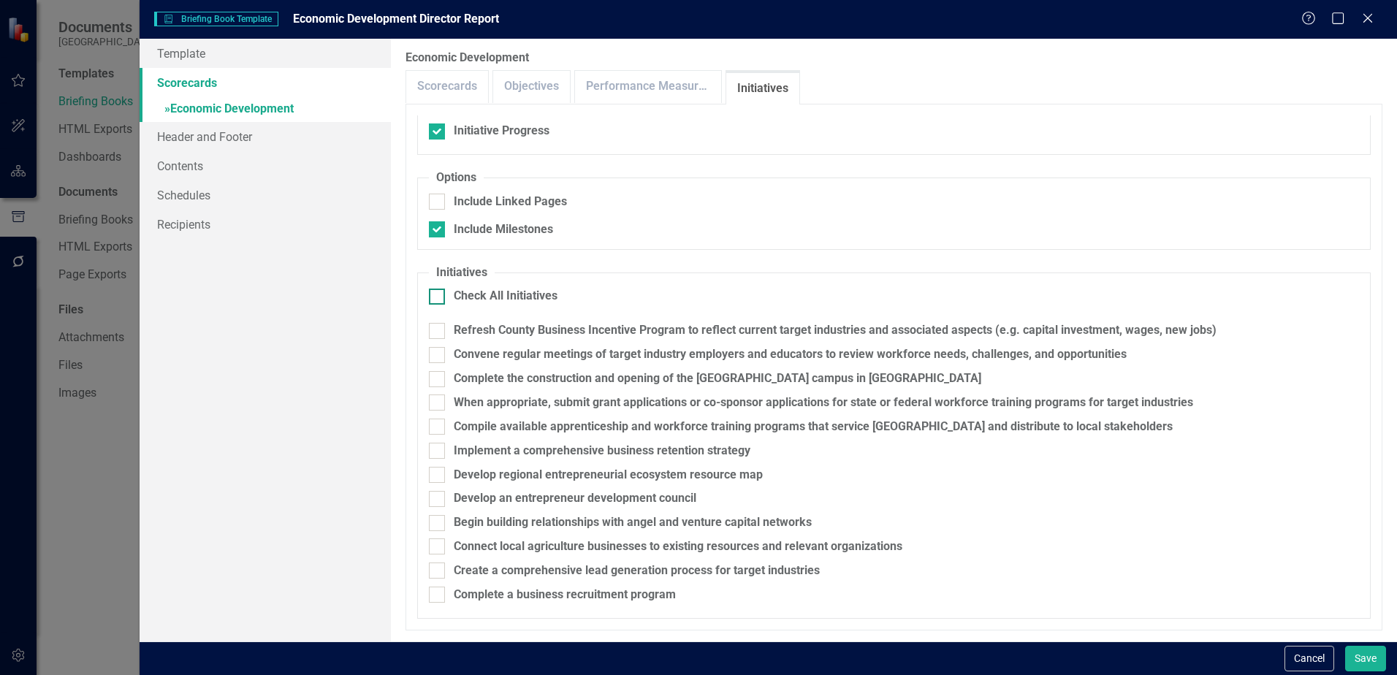
click at [444, 300] on div at bounding box center [437, 297] width 16 height 16
click at [438, 298] on input "Check All Initiatives" at bounding box center [434, 294] width 10 height 10
checkbox input "true"
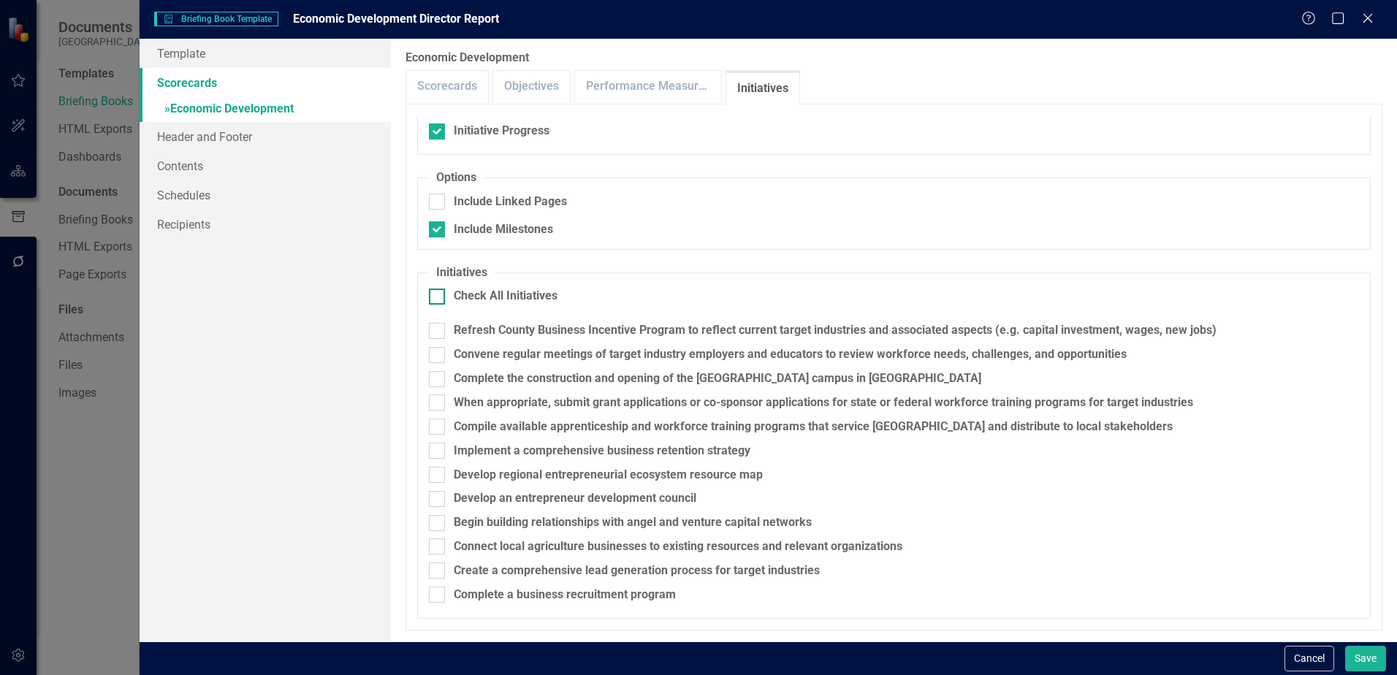
checkbox input "true"
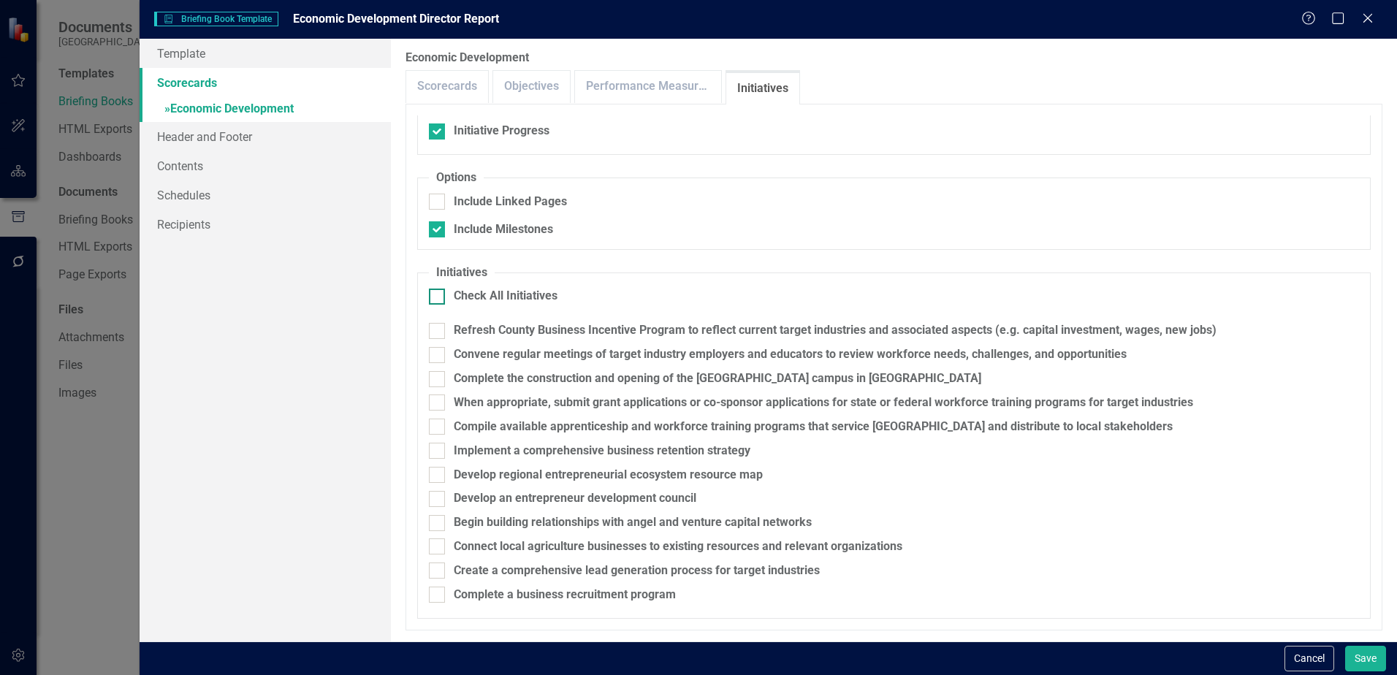
checkbox input "true"
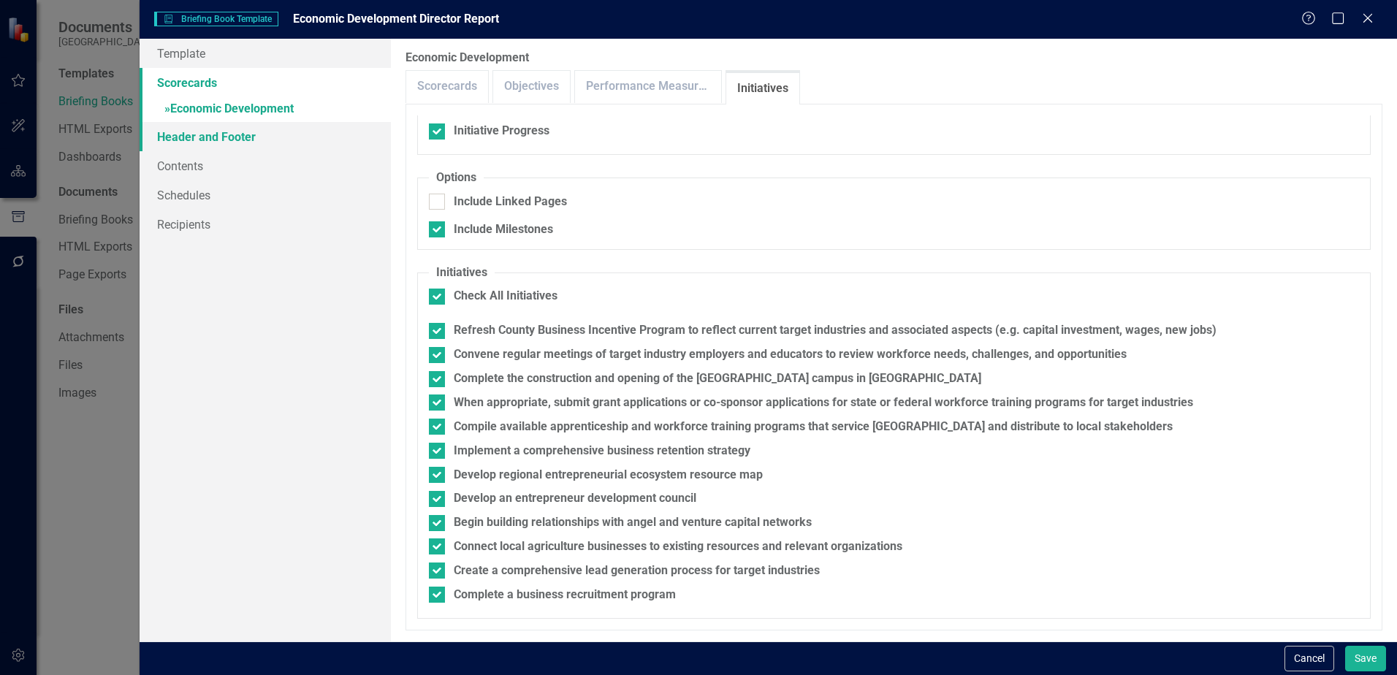
click at [245, 144] on link "Header and Footer" at bounding box center [265, 136] width 251 height 29
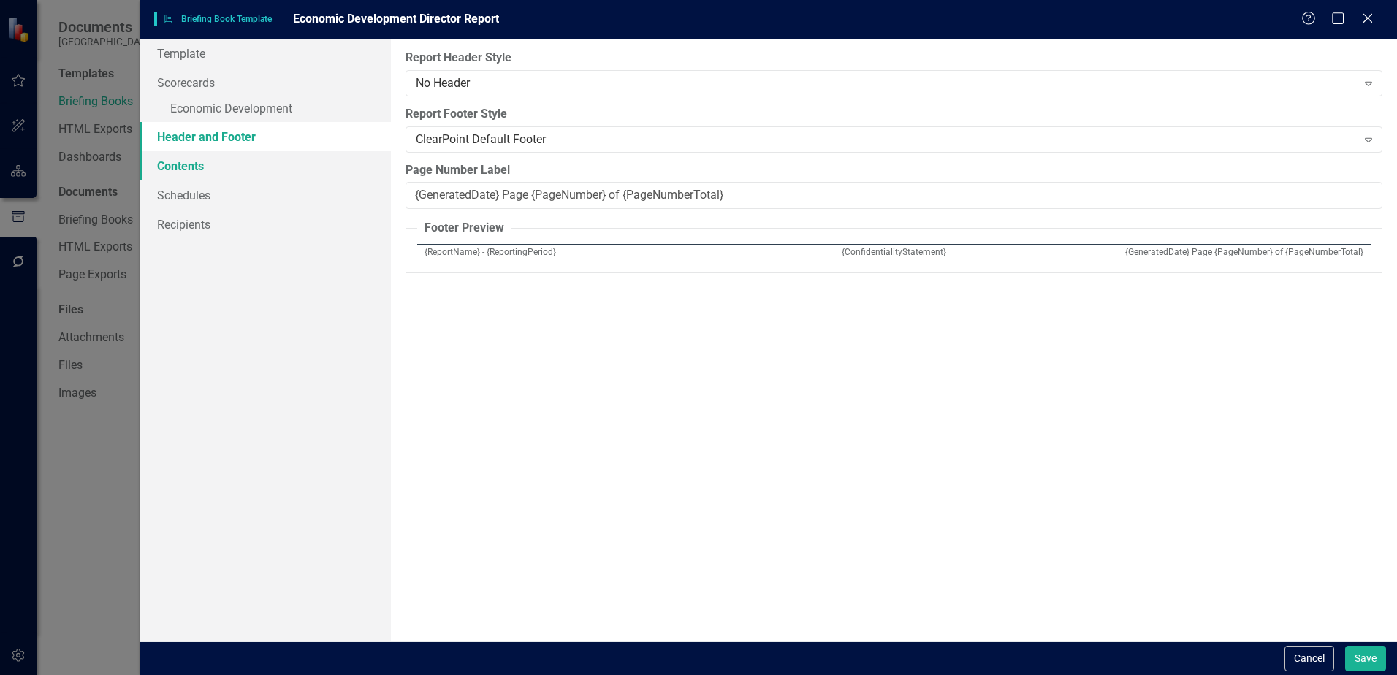
click at [221, 161] on link "Contents" at bounding box center [265, 165] width 251 height 29
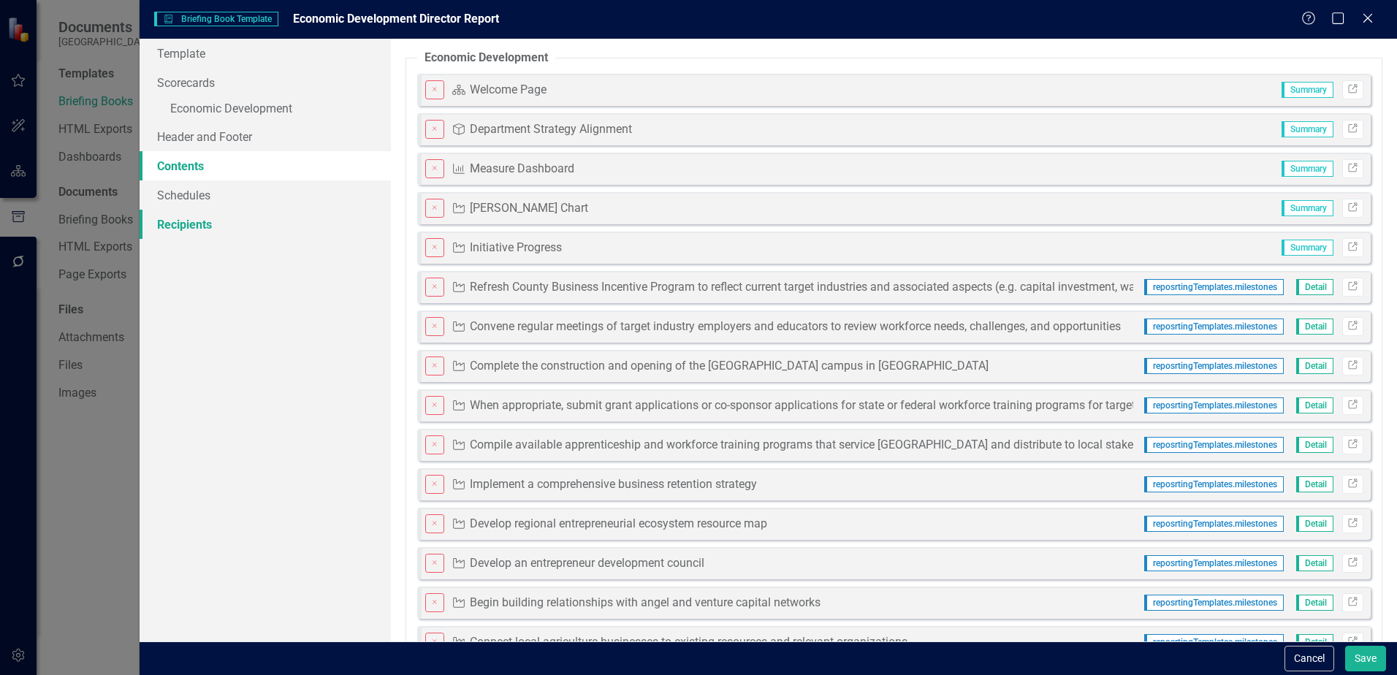
click at [182, 224] on link "Recipients" at bounding box center [265, 224] width 251 height 29
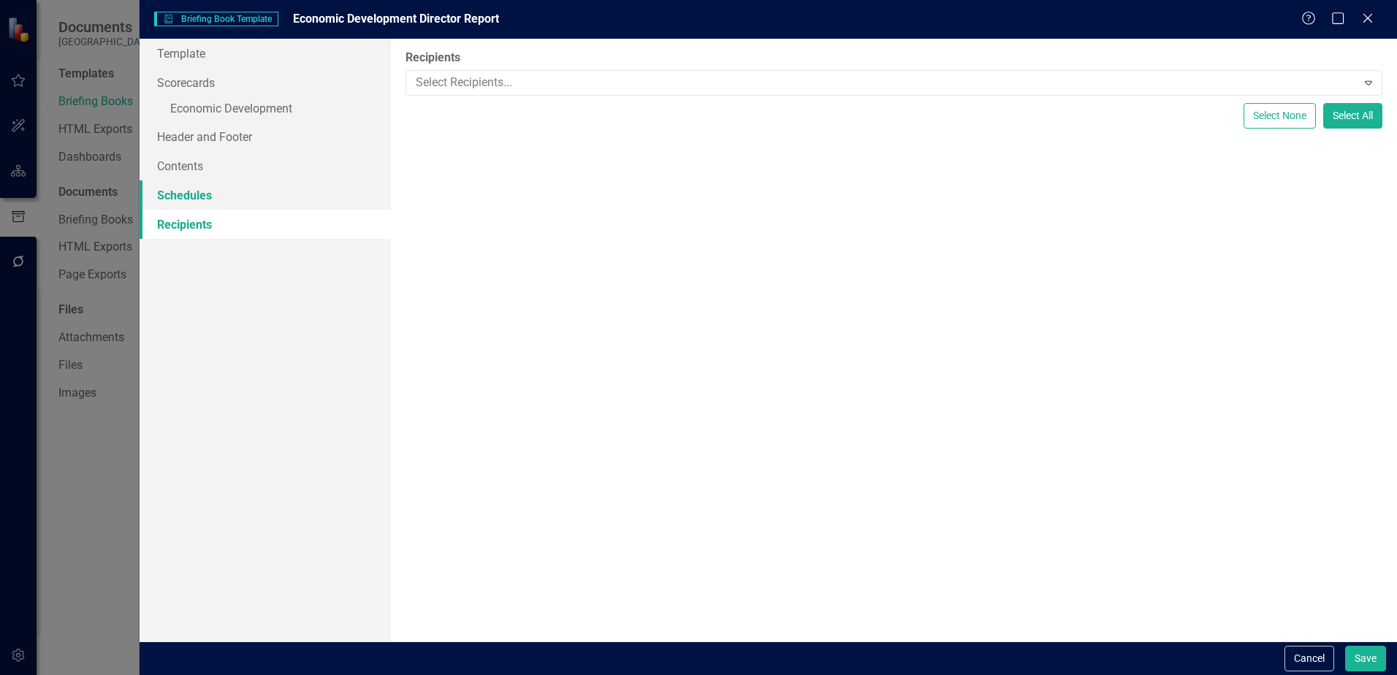
click at [178, 196] on link "Schedules" at bounding box center [265, 195] width 251 height 29
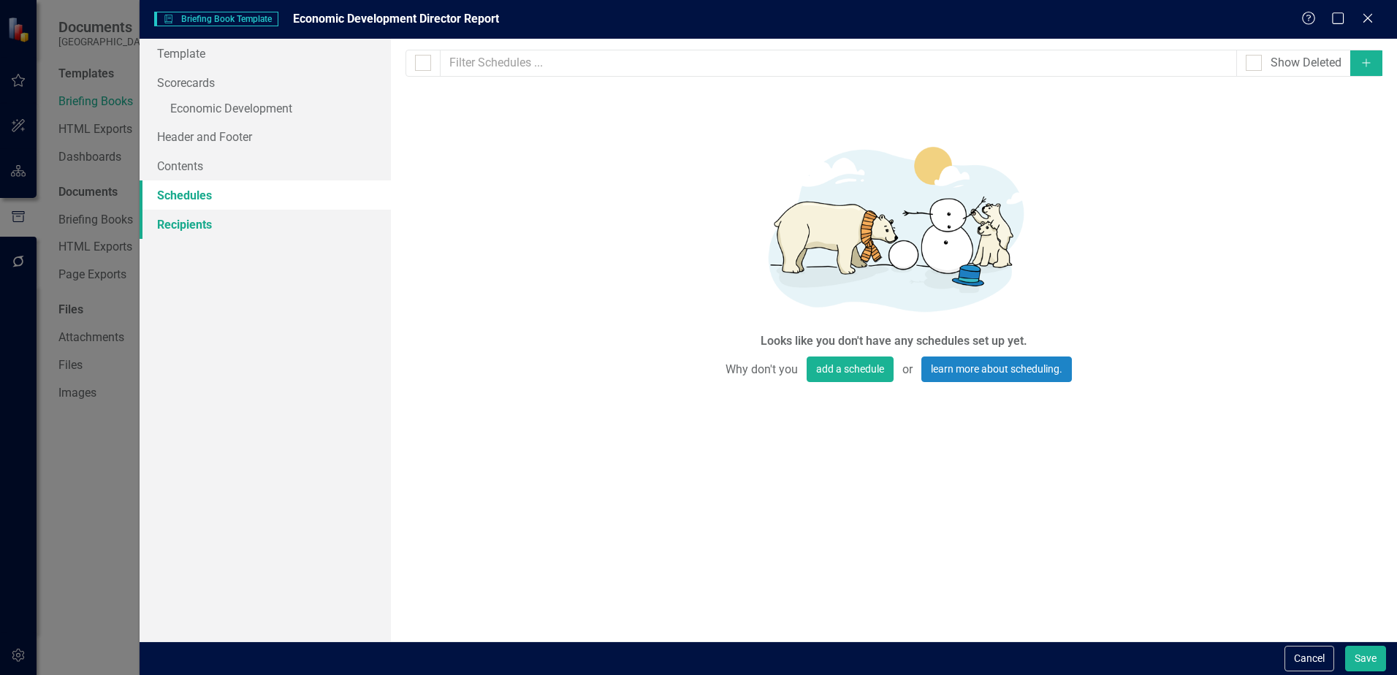
click at [183, 223] on link "Recipients" at bounding box center [265, 224] width 251 height 29
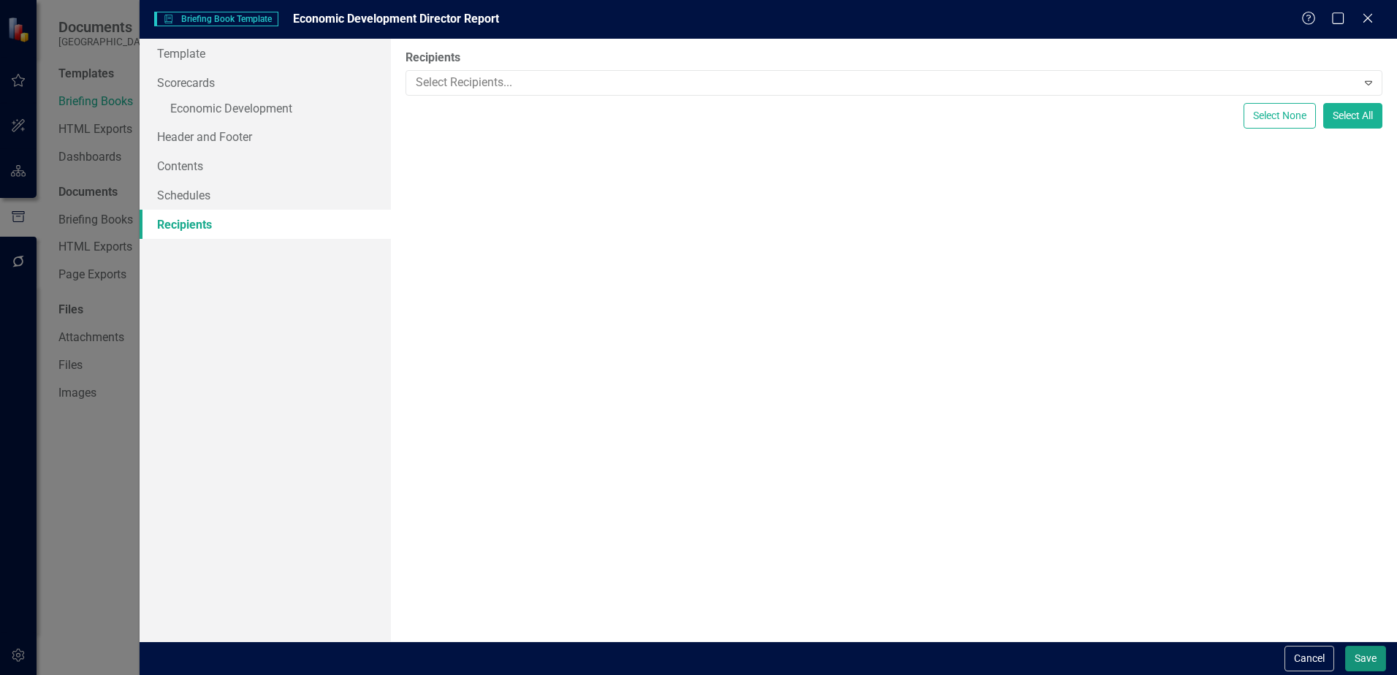
click at [1361, 653] on button "Save" at bounding box center [1365, 659] width 41 height 26
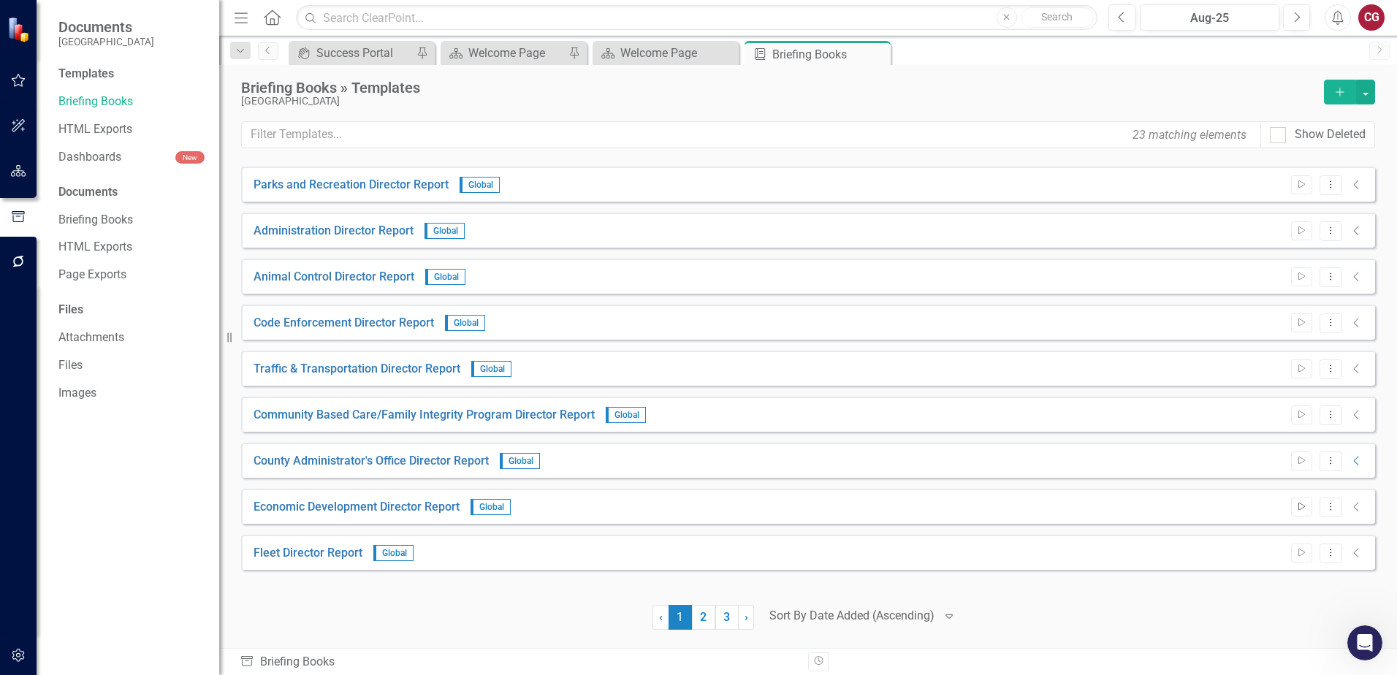
click at [1300, 506] on icon "Start" at bounding box center [1301, 507] width 11 height 9
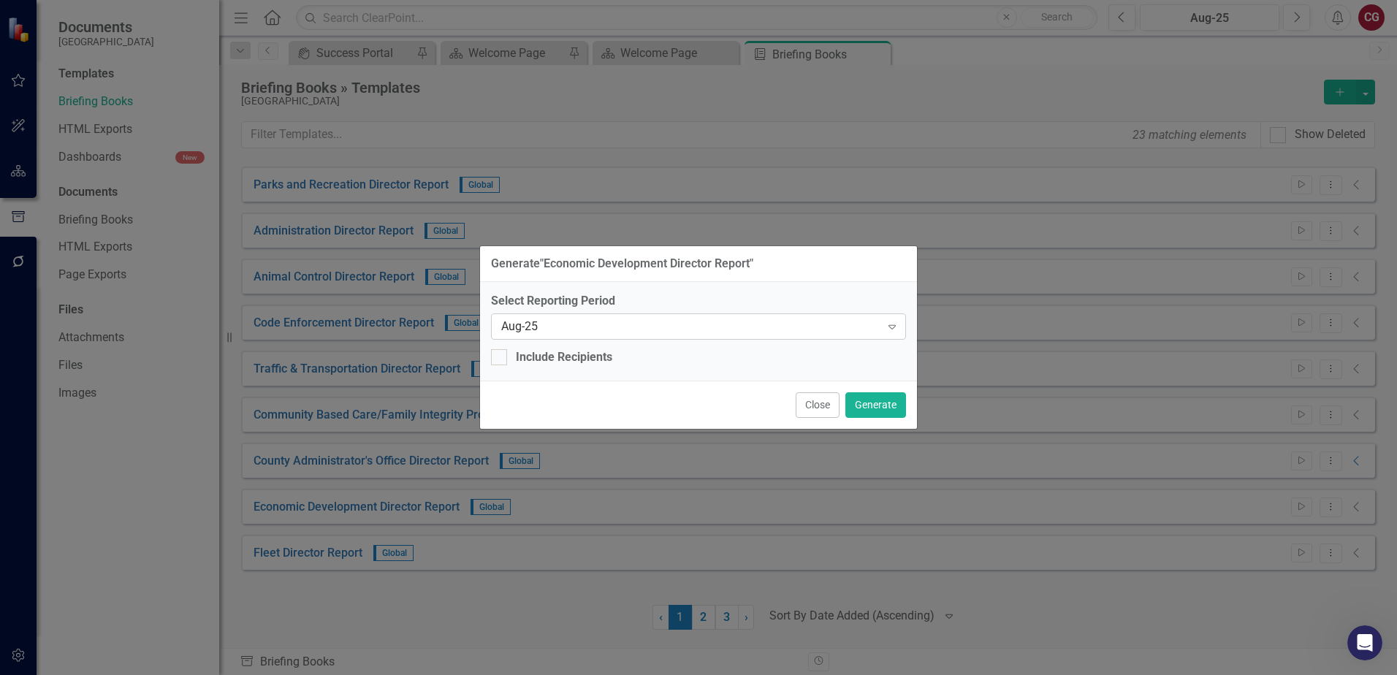
click at [723, 322] on div "Aug-25" at bounding box center [690, 326] width 379 height 17
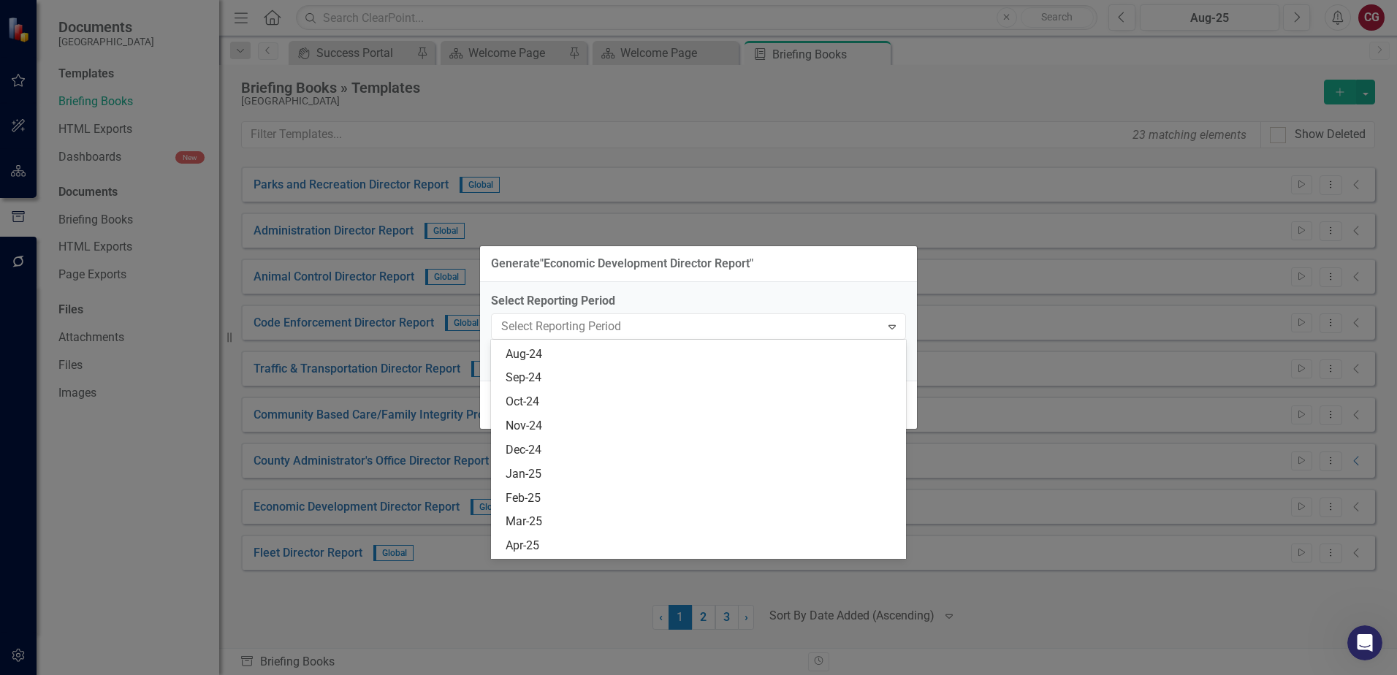
scroll to position [744, 0]
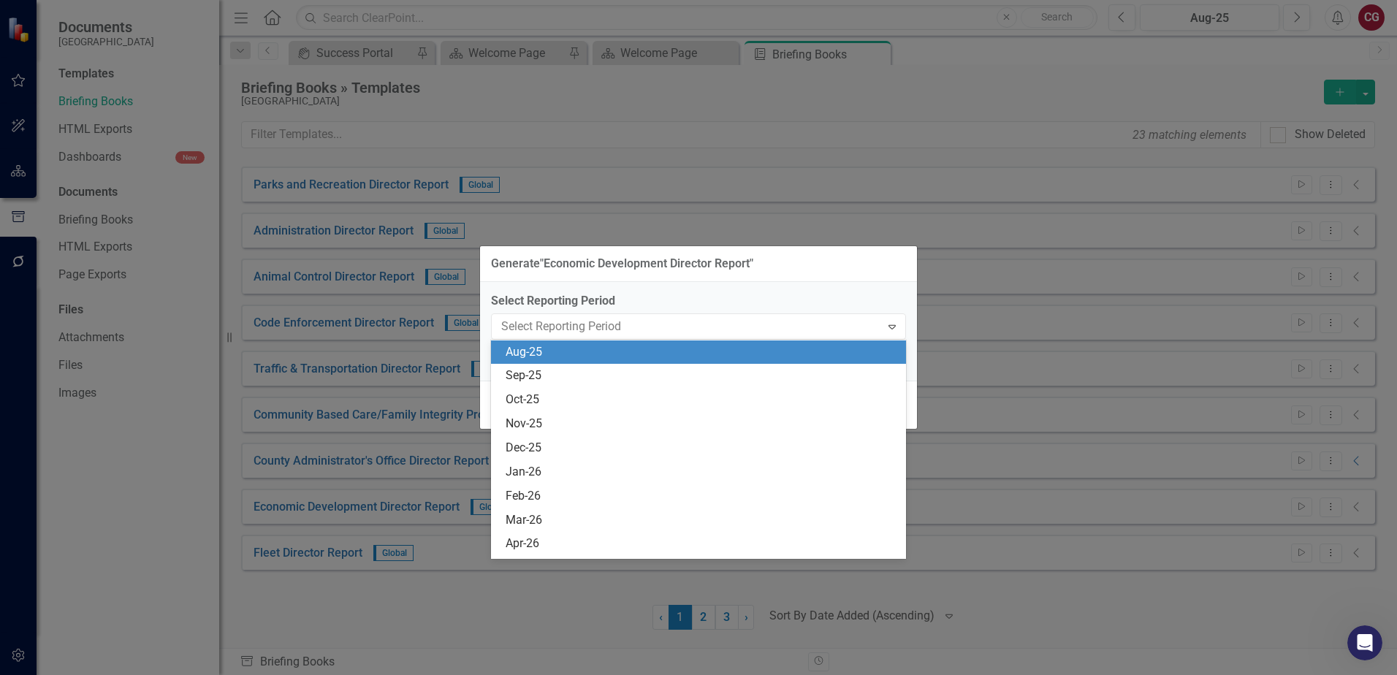
click at [688, 354] on div "Aug-25" at bounding box center [702, 352] width 392 height 17
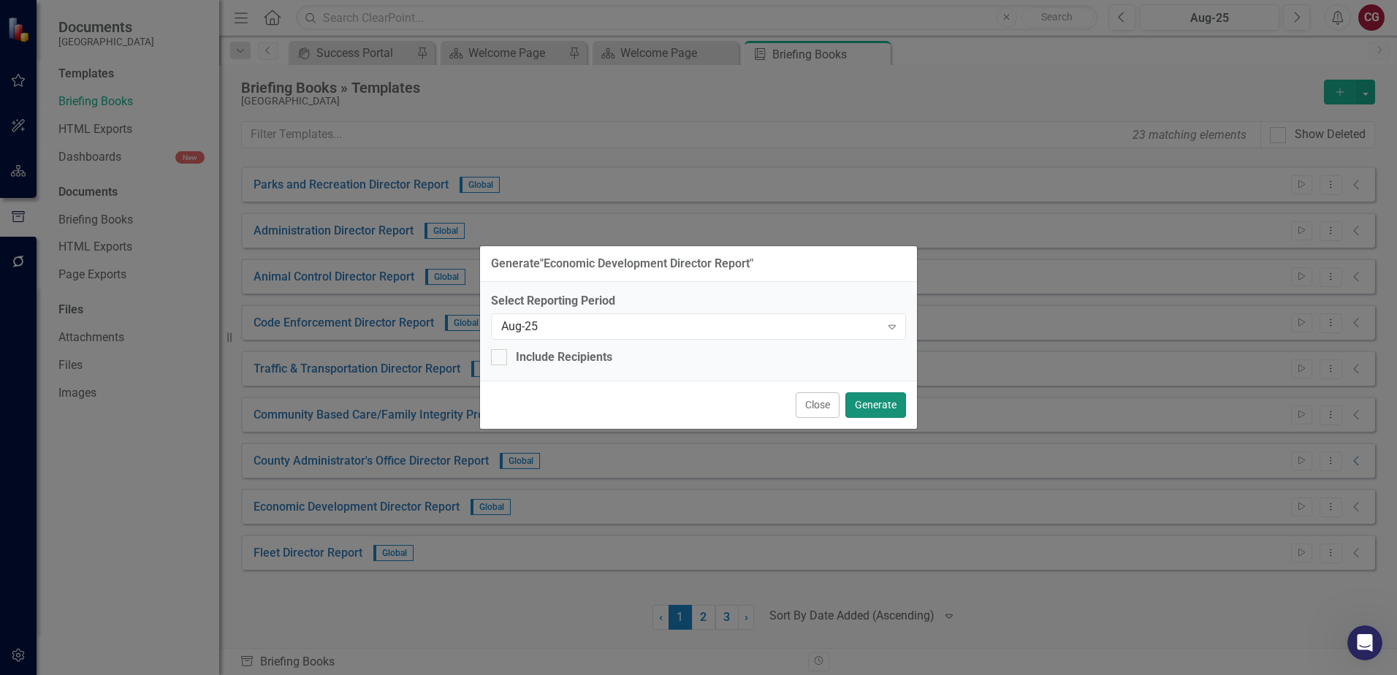
click at [899, 404] on button "Generate" at bounding box center [876, 405] width 61 height 26
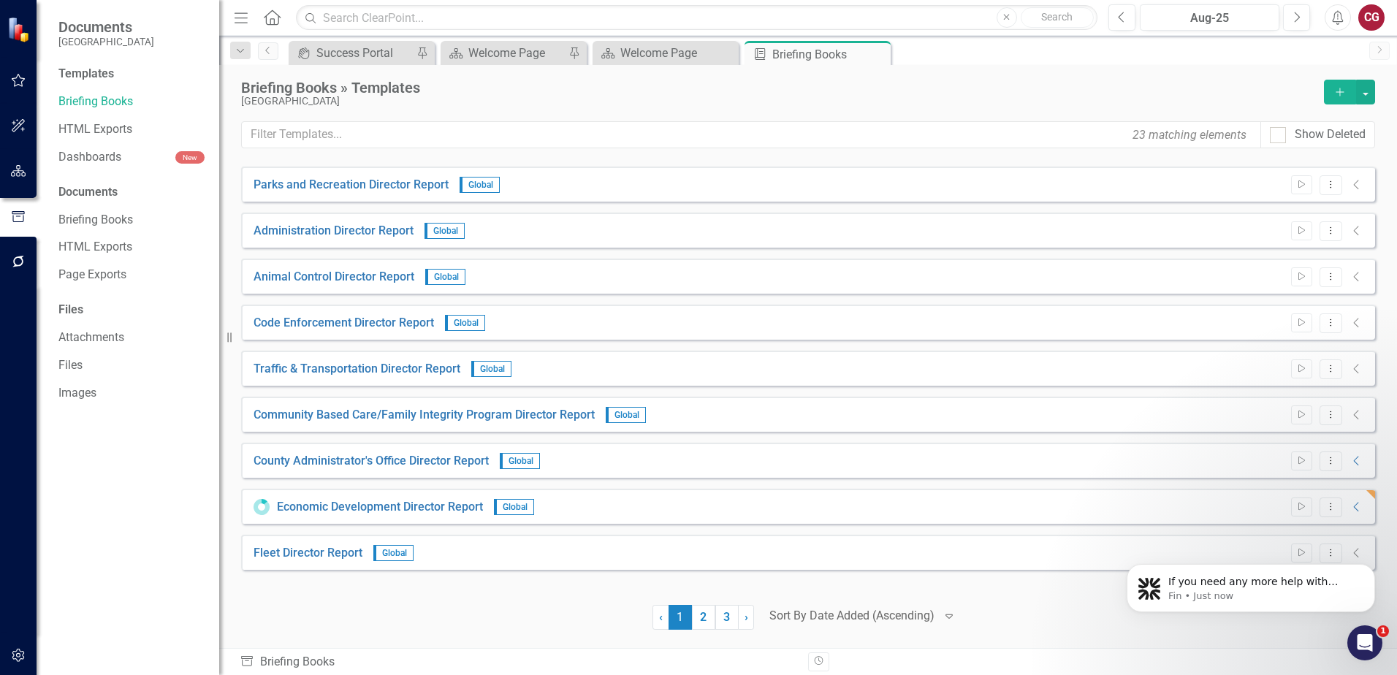
scroll to position [372, 0]
click at [84, 272] on link "Page Exports" at bounding box center [131, 275] width 146 height 17
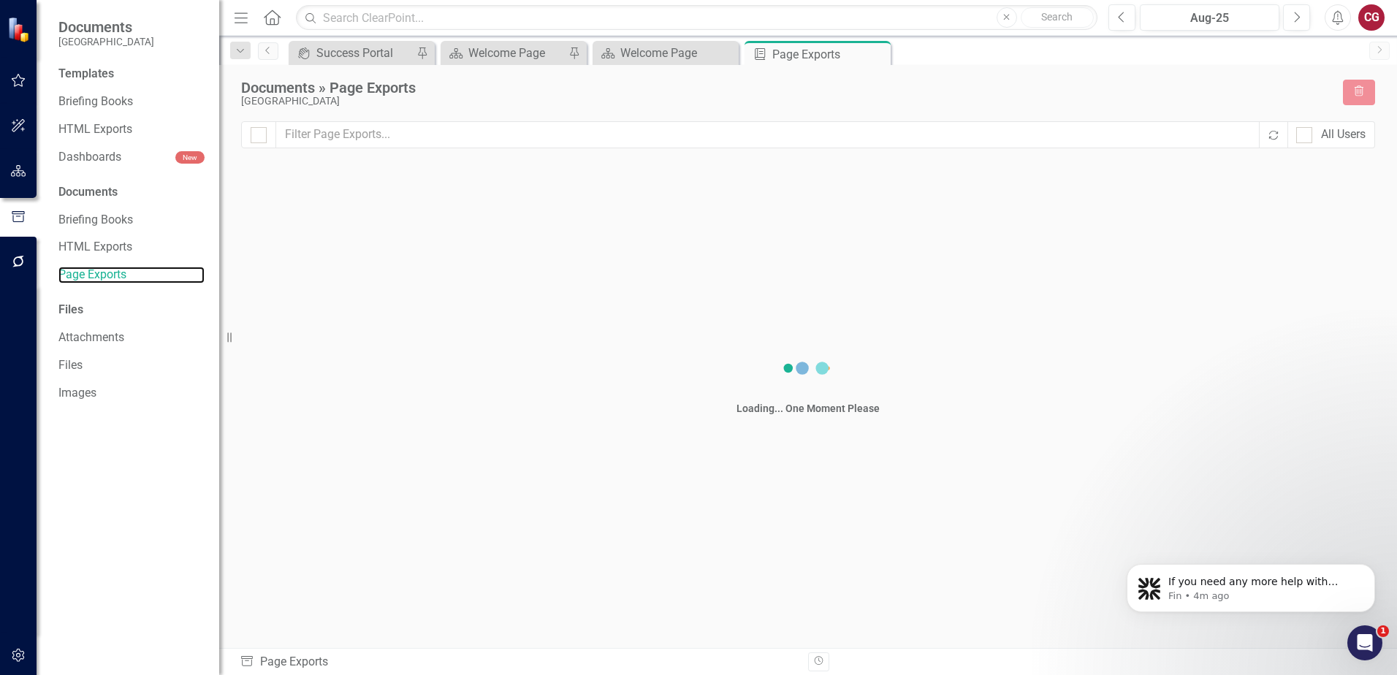
checkbox input "false"
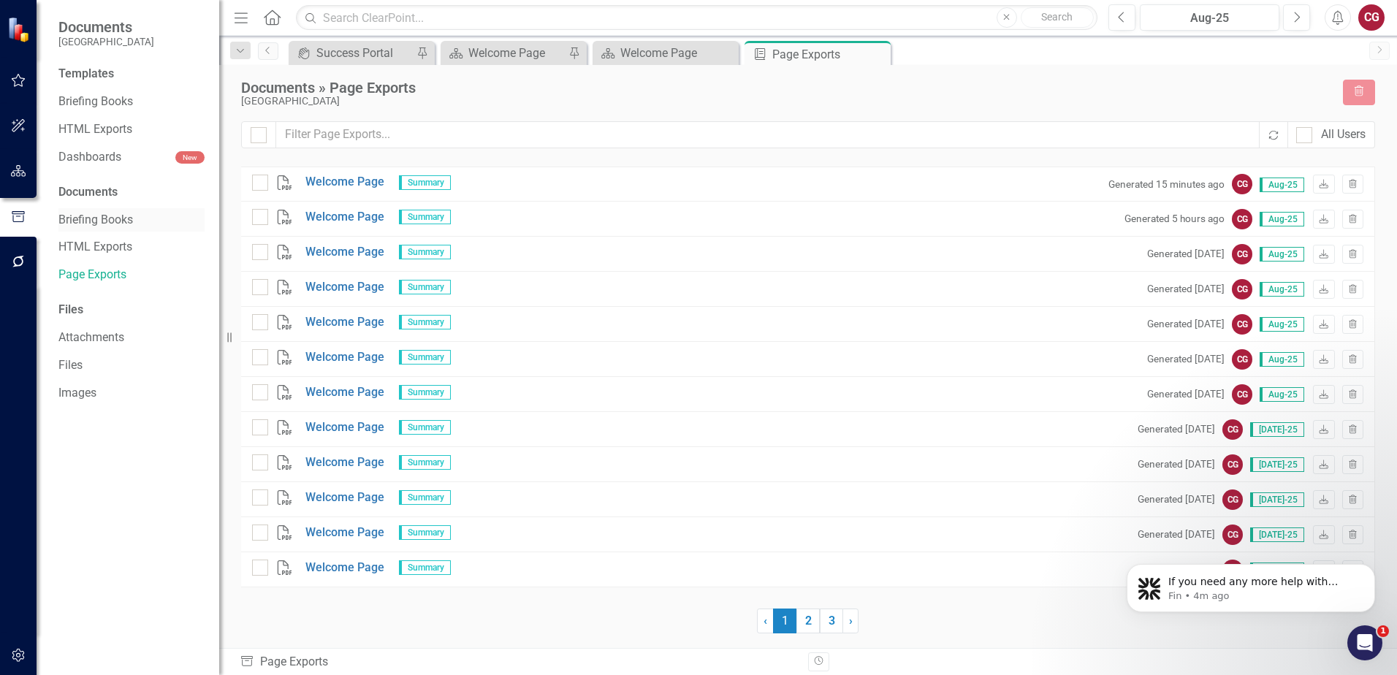
click at [111, 219] on link "Briefing Books" at bounding box center [131, 220] width 146 height 17
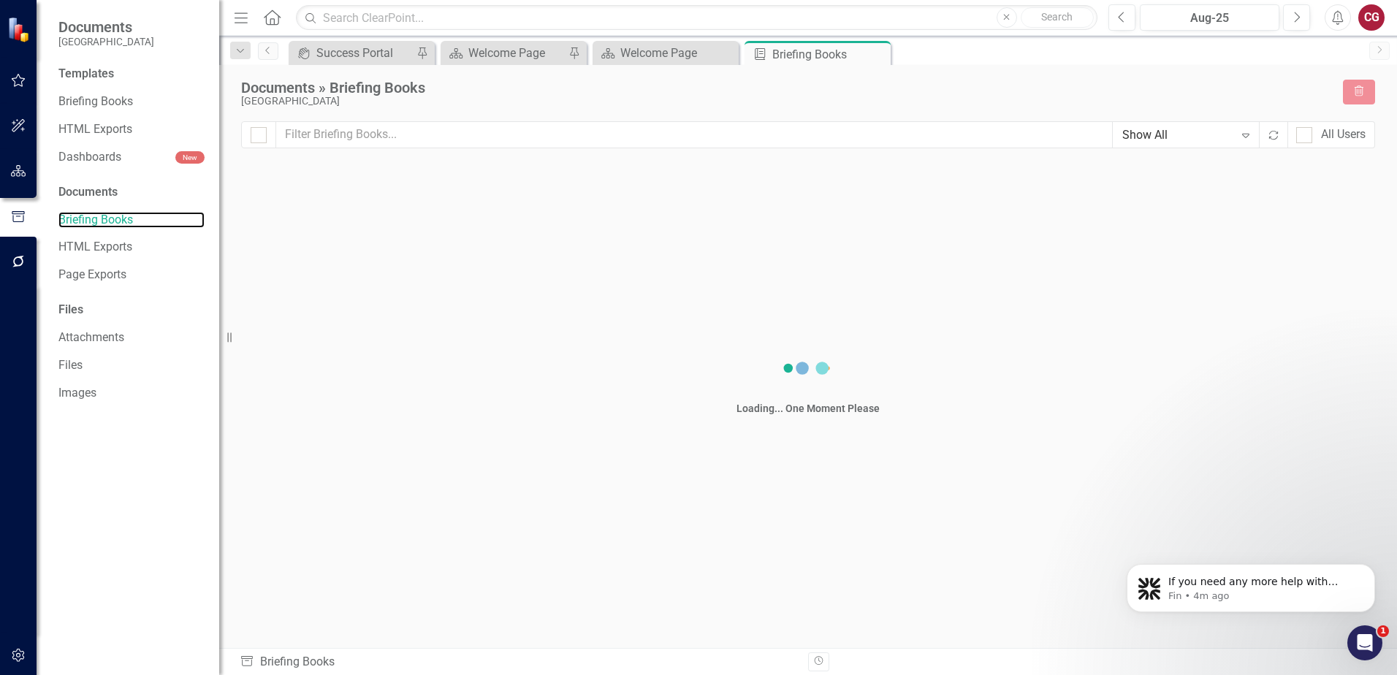
checkbox input "false"
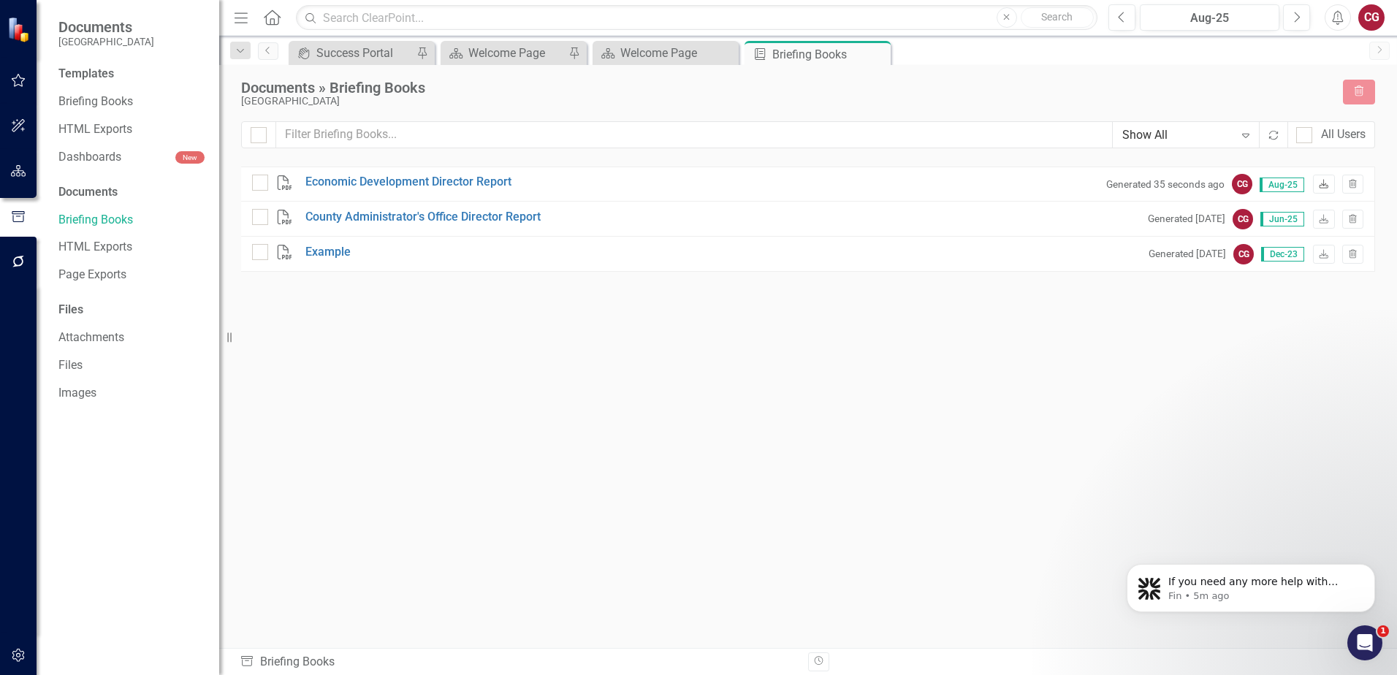
click at [1322, 186] on icon "Download" at bounding box center [1323, 185] width 11 height 9
click at [450, 442] on div "PDF Economic Development Director Report Generated 2 minutes ago CG Aug-25 Down…" at bounding box center [808, 381] width 1134 height 428
click at [95, 217] on link "Briefing Books" at bounding box center [131, 220] width 146 height 17
click at [92, 102] on link "Briefing Books" at bounding box center [131, 102] width 146 height 17
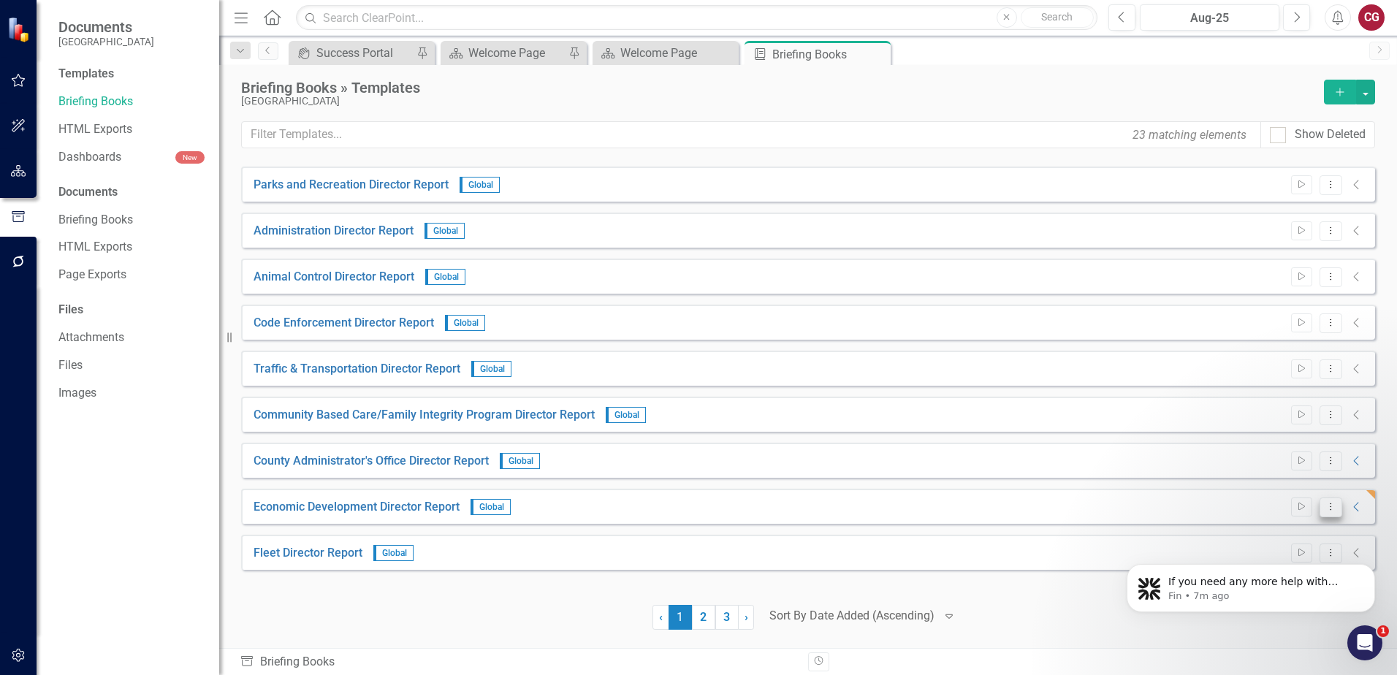
click at [1327, 509] on icon "Dropdown Menu" at bounding box center [1331, 507] width 12 height 10
click at [1297, 533] on link "Start Run Template" at bounding box center [1274, 531] width 135 height 27
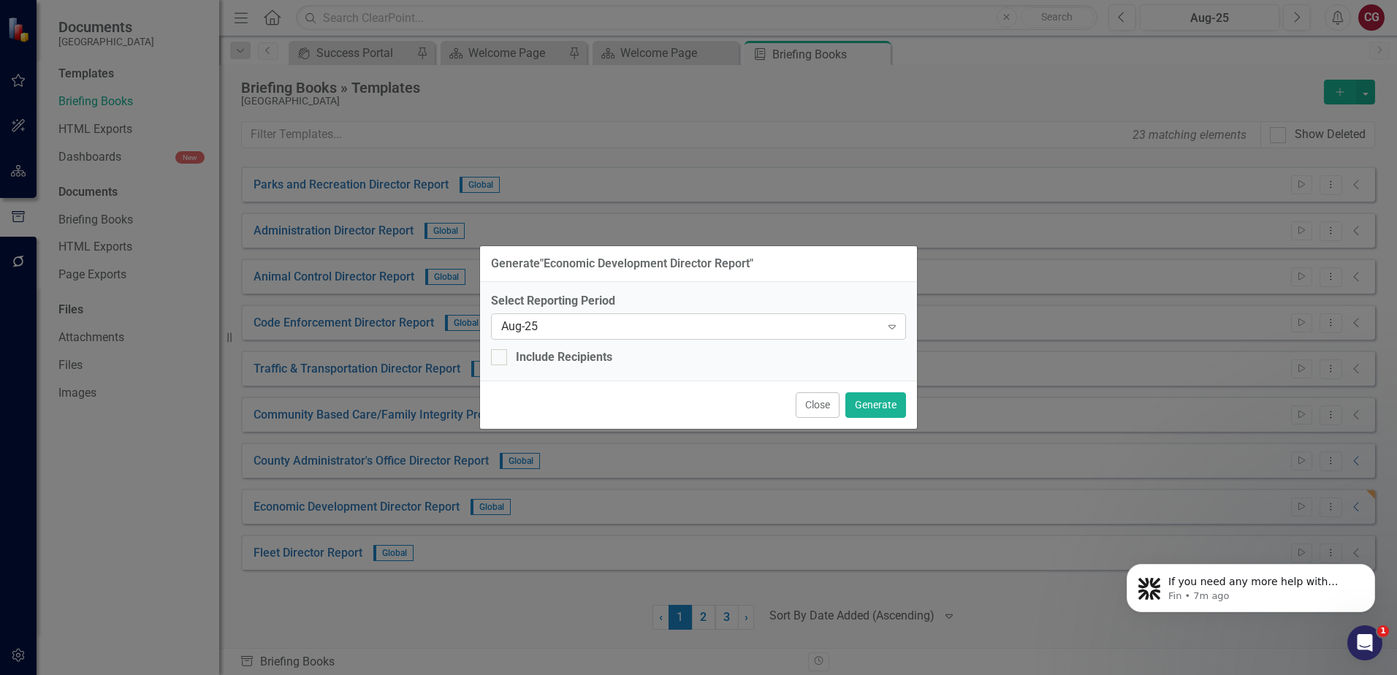
click at [780, 320] on div "Aug-25" at bounding box center [690, 326] width 379 height 17
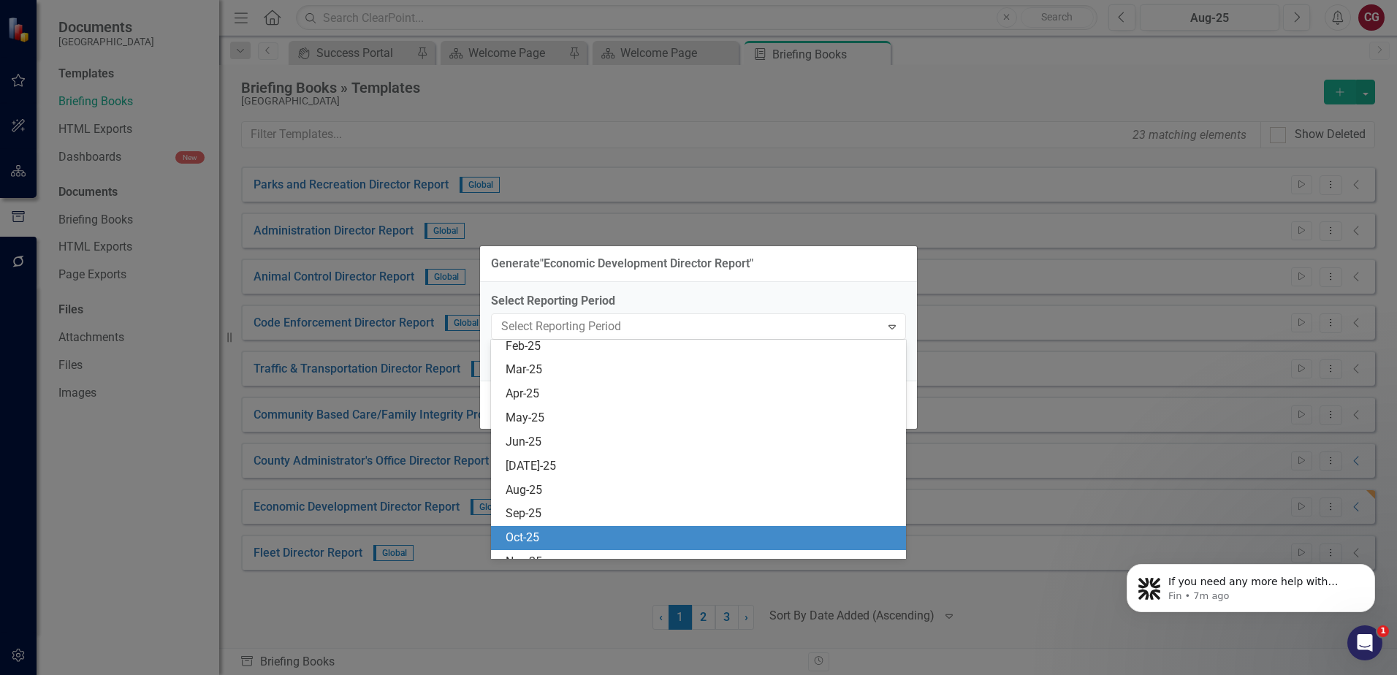
scroll to position [598, 0]
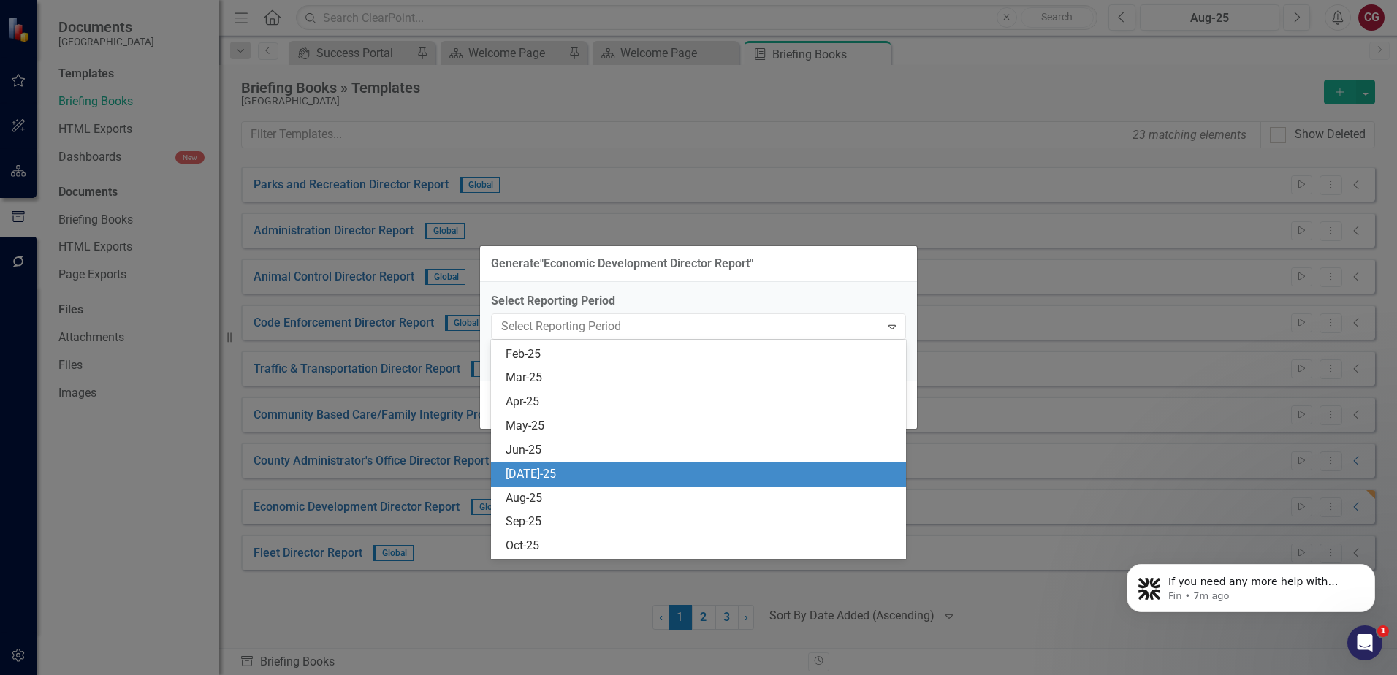
click at [536, 468] on div "[DATE]-25" at bounding box center [702, 474] width 392 height 17
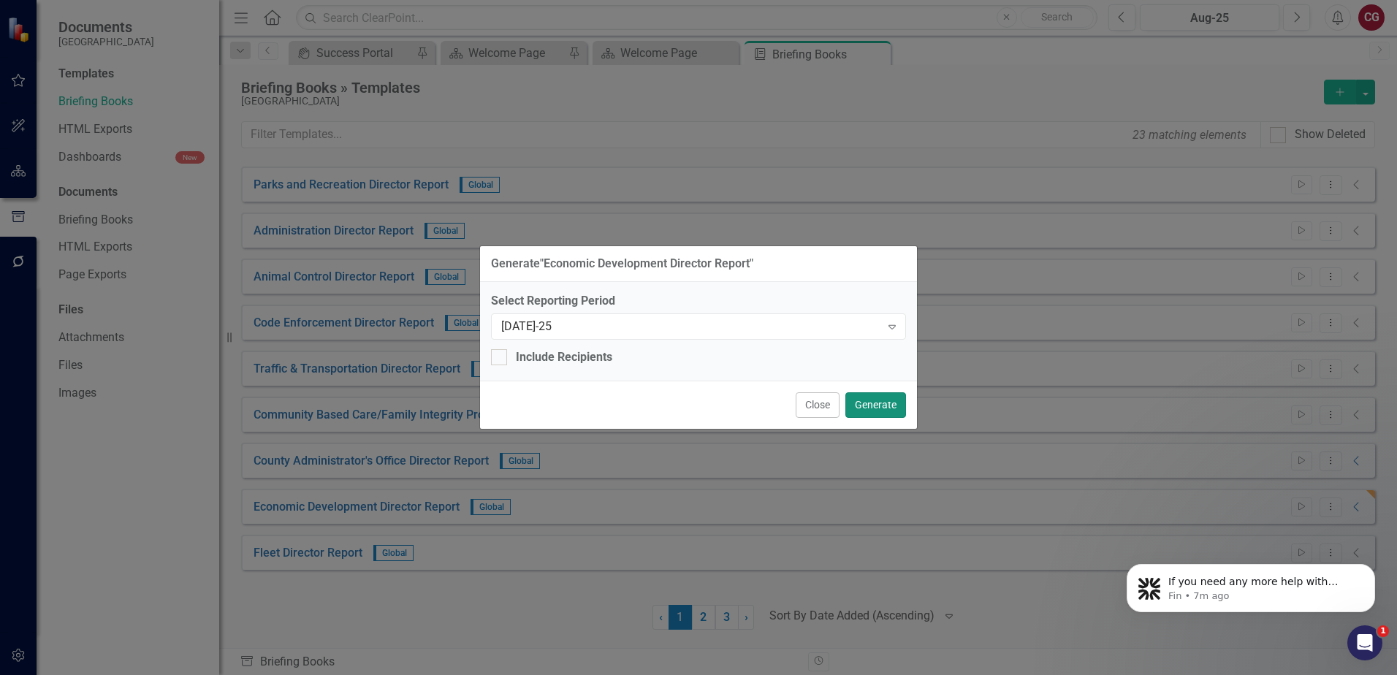
click at [886, 400] on button "Generate" at bounding box center [876, 405] width 61 height 26
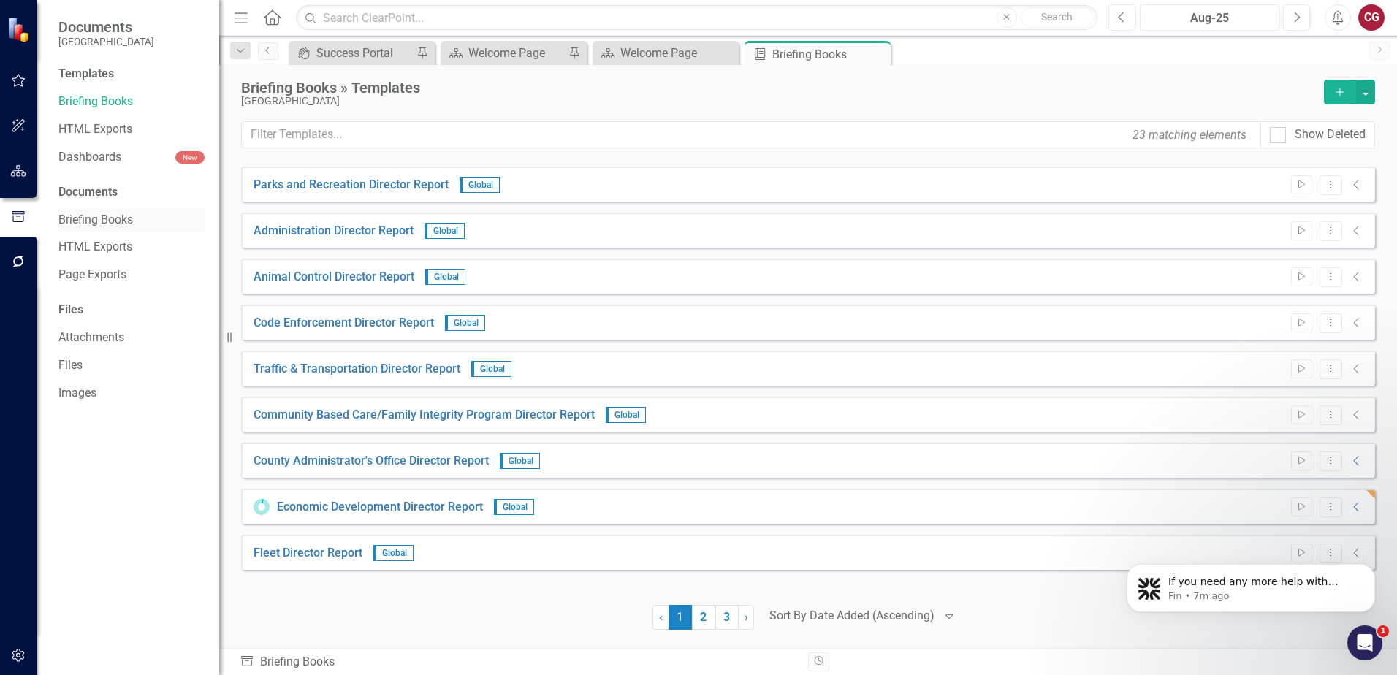
click at [95, 215] on link "Briefing Books" at bounding box center [131, 220] width 146 height 17
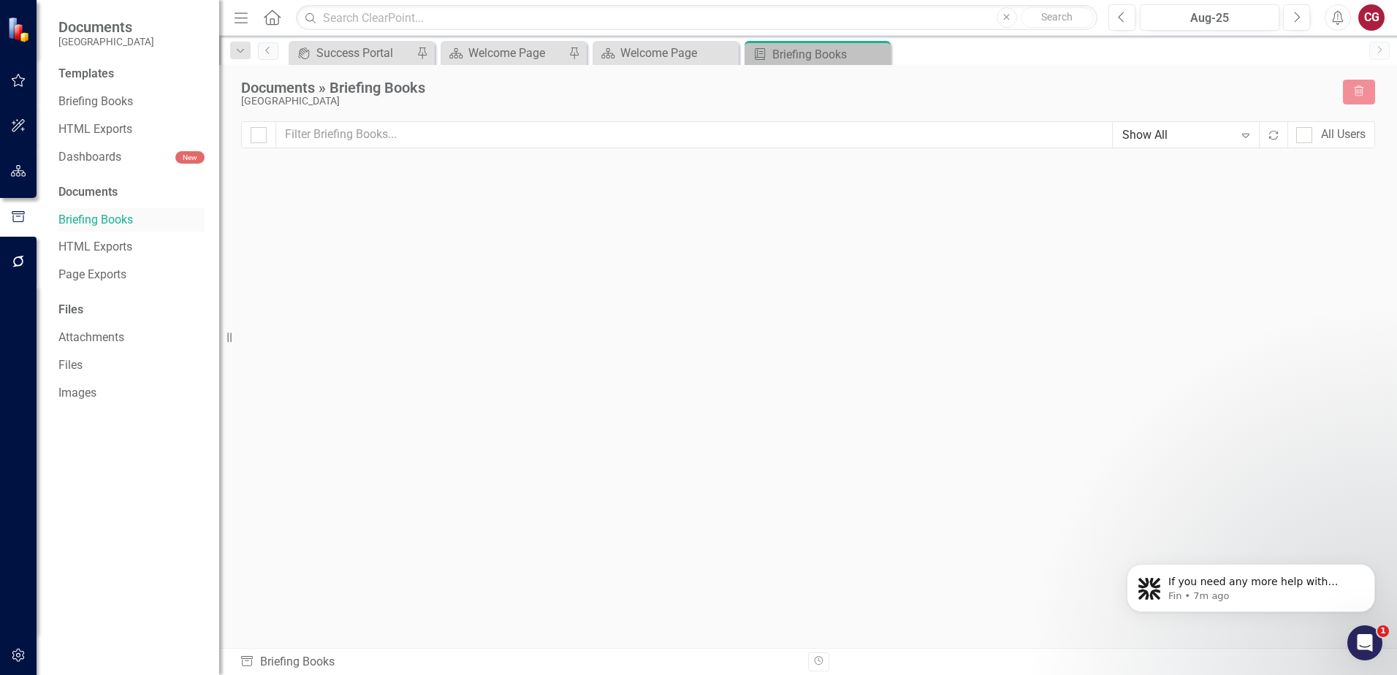
checkbox input "false"
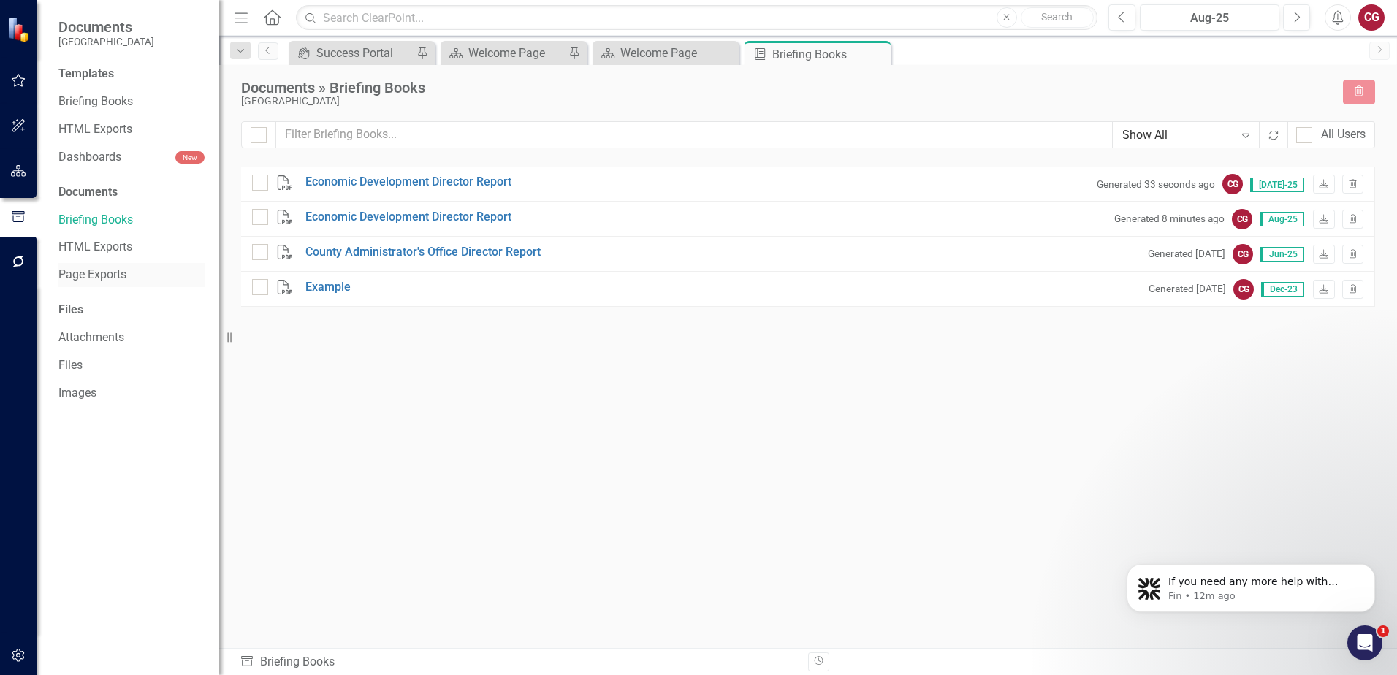
click at [92, 277] on link "Page Exports" at bounding box center [131, 275] width 146 height 17
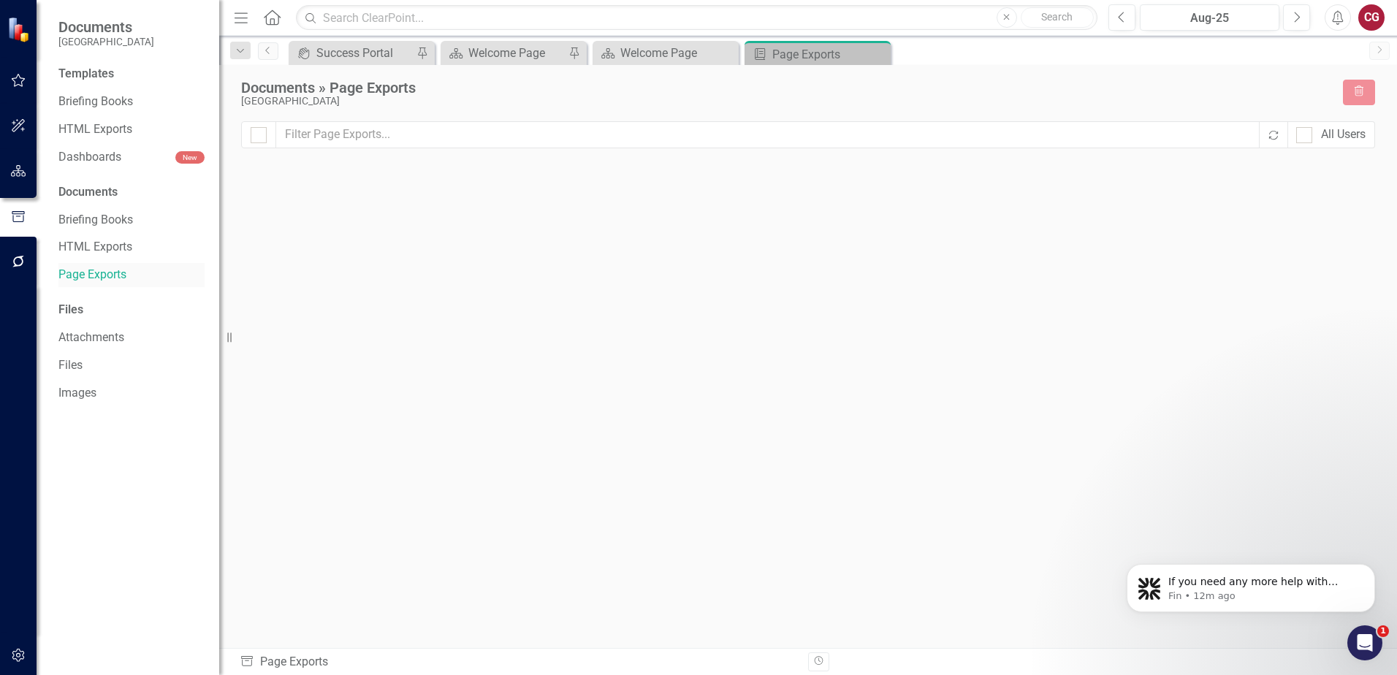
checkbox input "false"
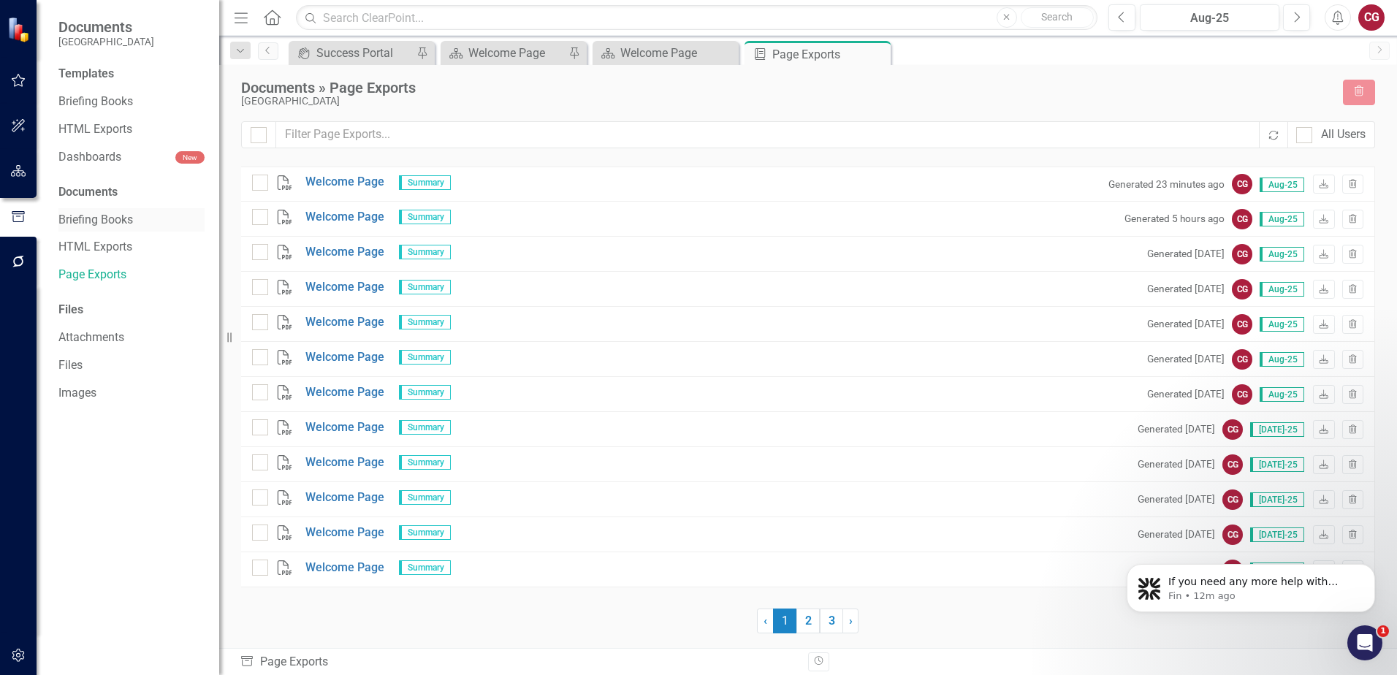
click at [109, 219] on link "Briefing Books" at bounding box center [131, 220] width 146 height 17
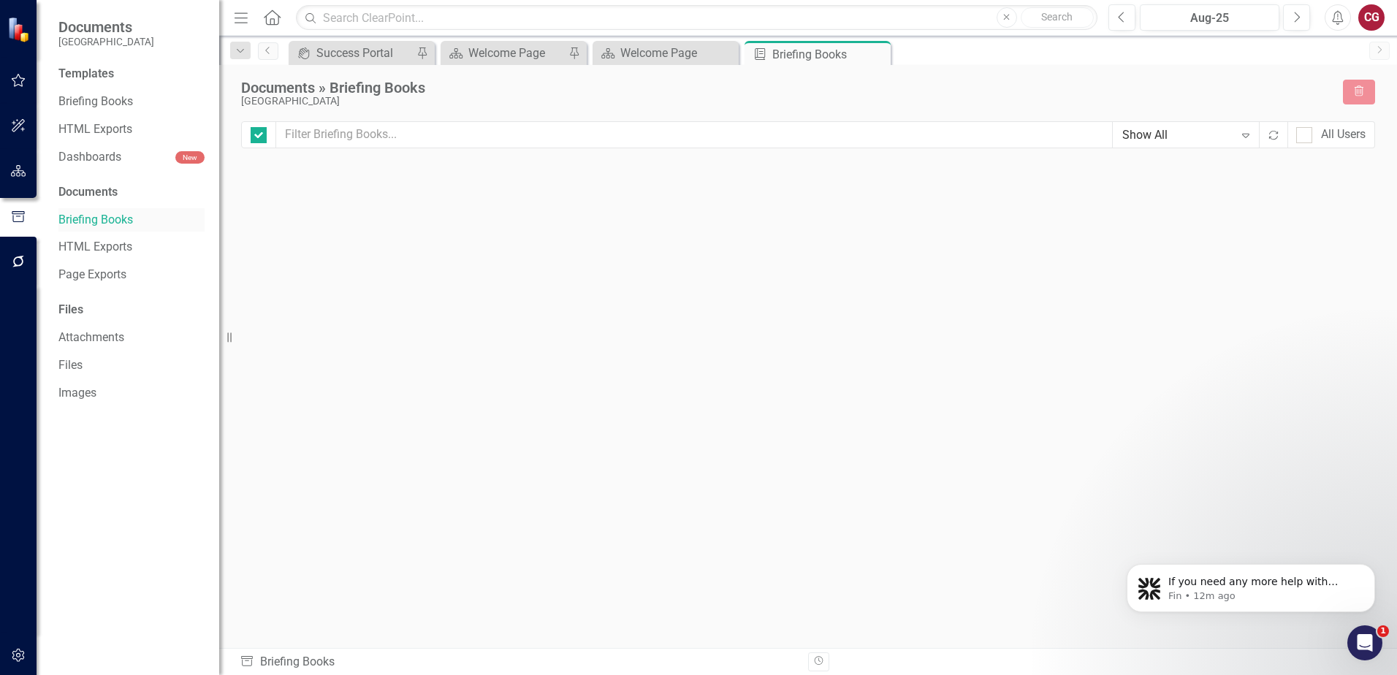
checkbox input "false"
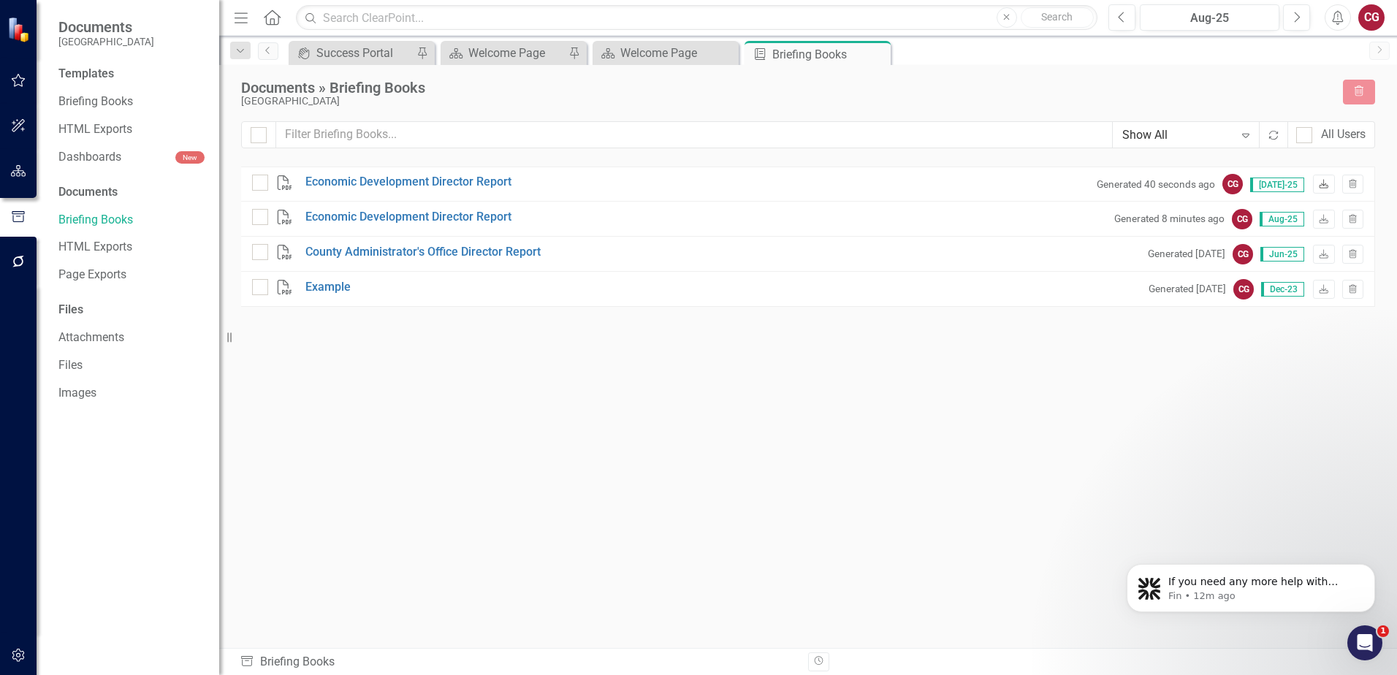
click at [1319, 189] on icon "Download" at bounding box center [1323, 185] width 11 height 9
click at [1210, 585] on p "If you need any more help with generating reports for your economic development…" at bounding box center [1263, 582] width 189 height 15
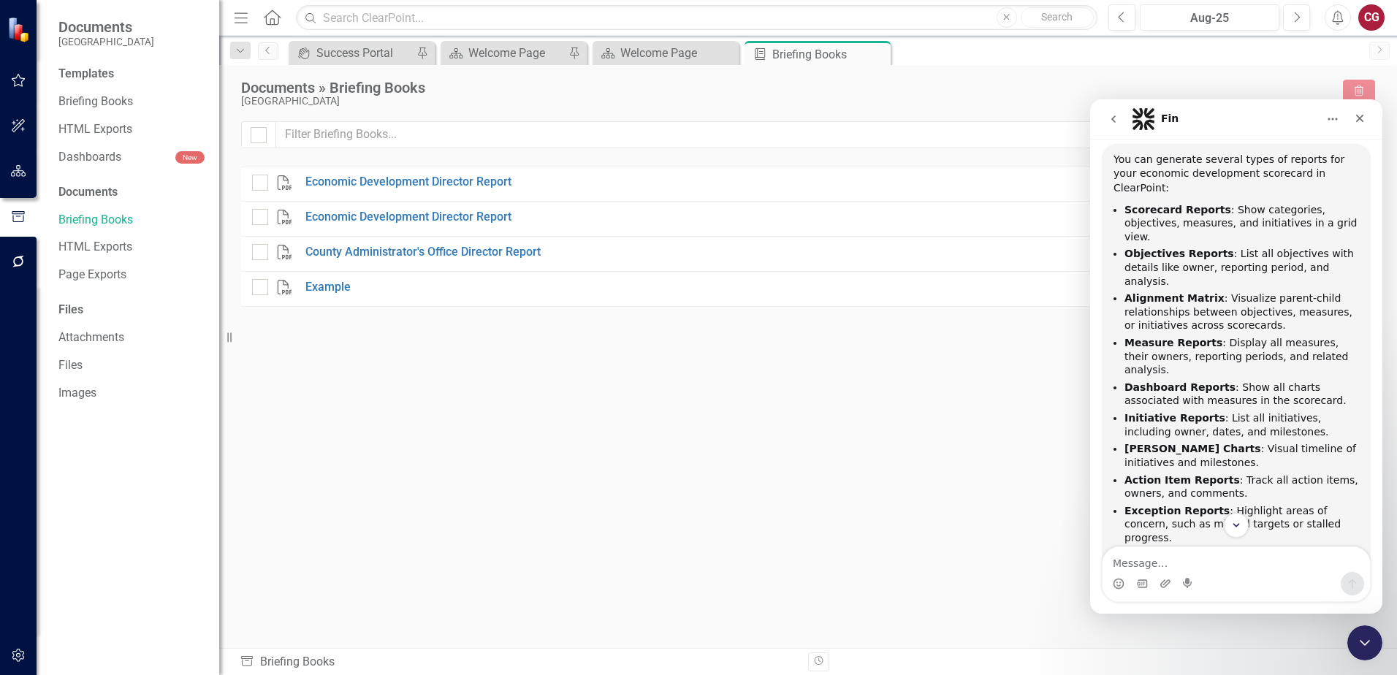
scroll to position [177, 0]
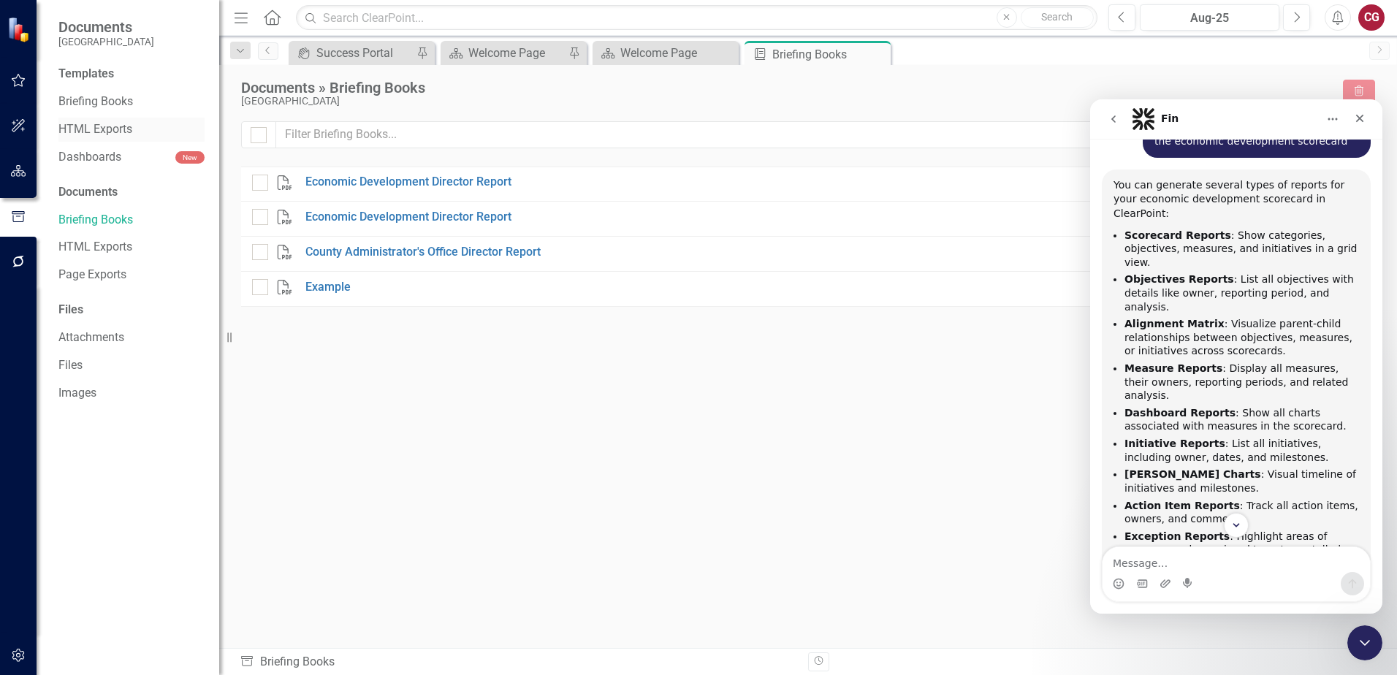
click at [125, 120] on div "HTML Exports" at bounding box center [131, 130] width 146 height 24
click at [126, 108] on link "Briefing Books" at bounding box center [131, 102] width 146 height 17
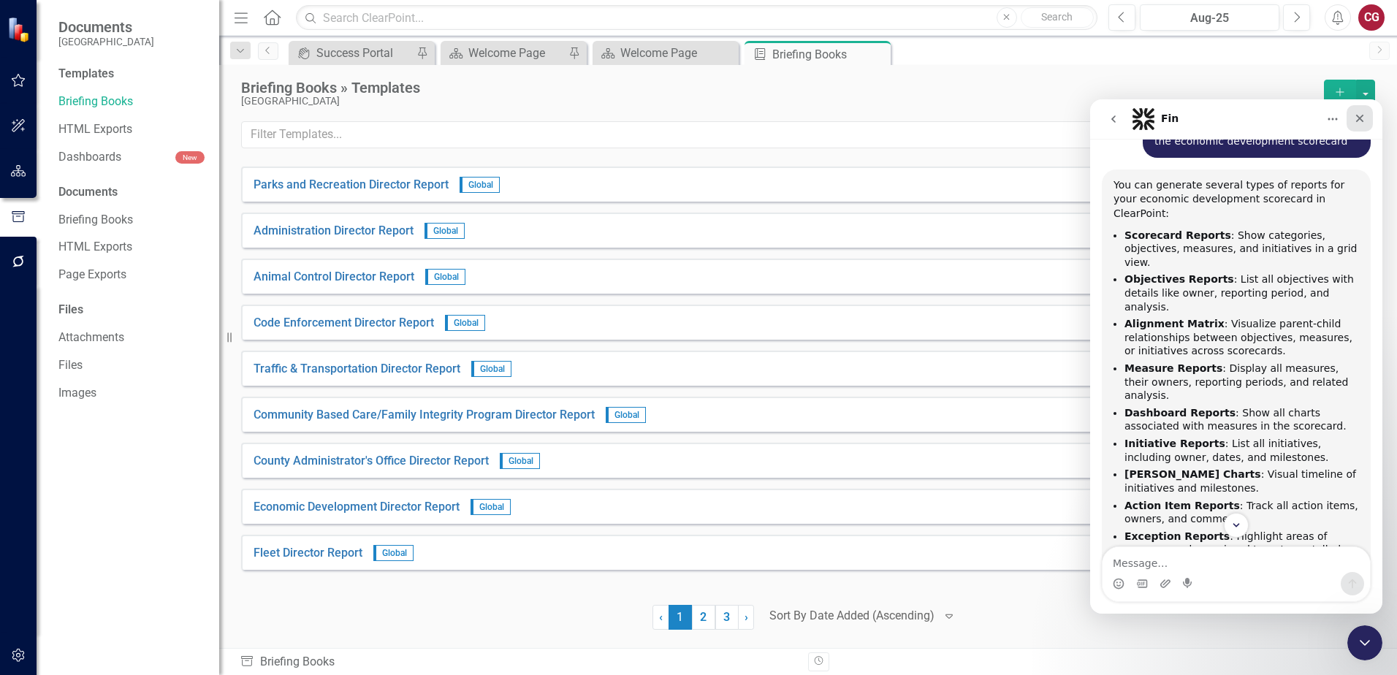
click at [1358, 116] on icon "Close" at bounding box center [1360, 119] width 8 height 8
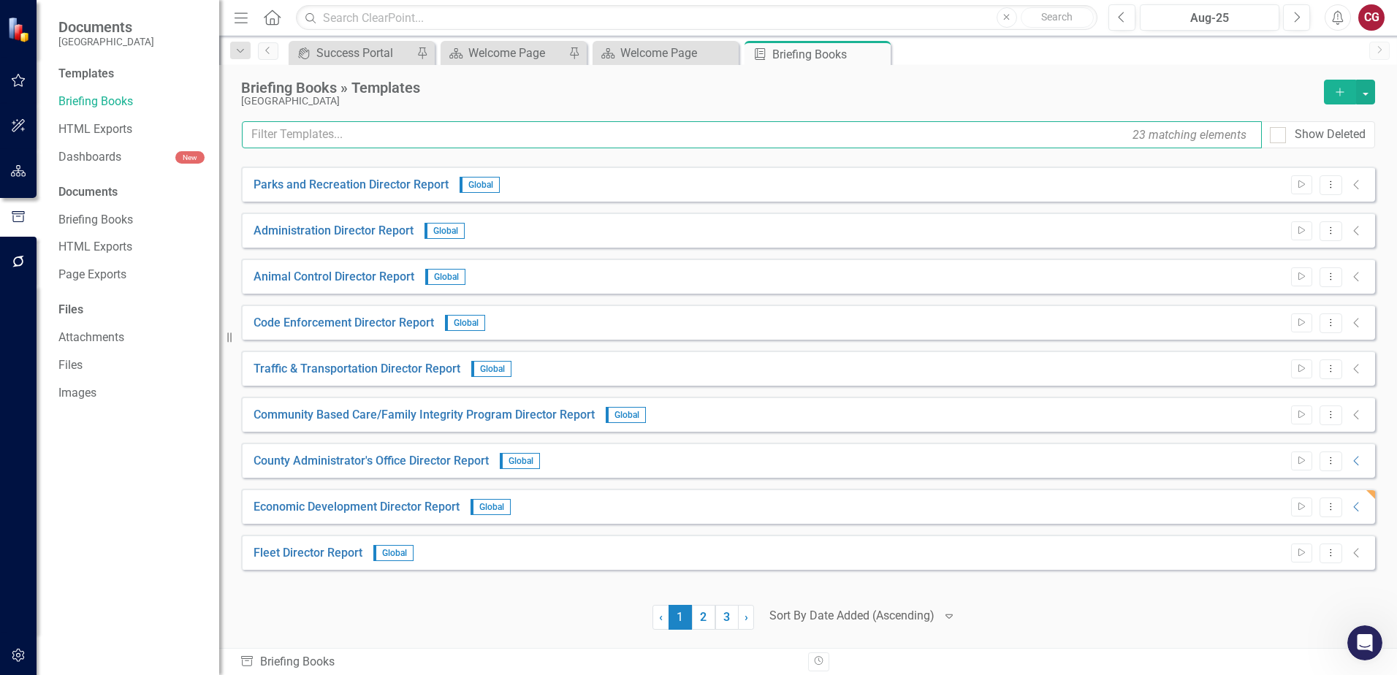
click at [606, 140] on input "text" at bounding box center [752, 134] width 1020 height 27
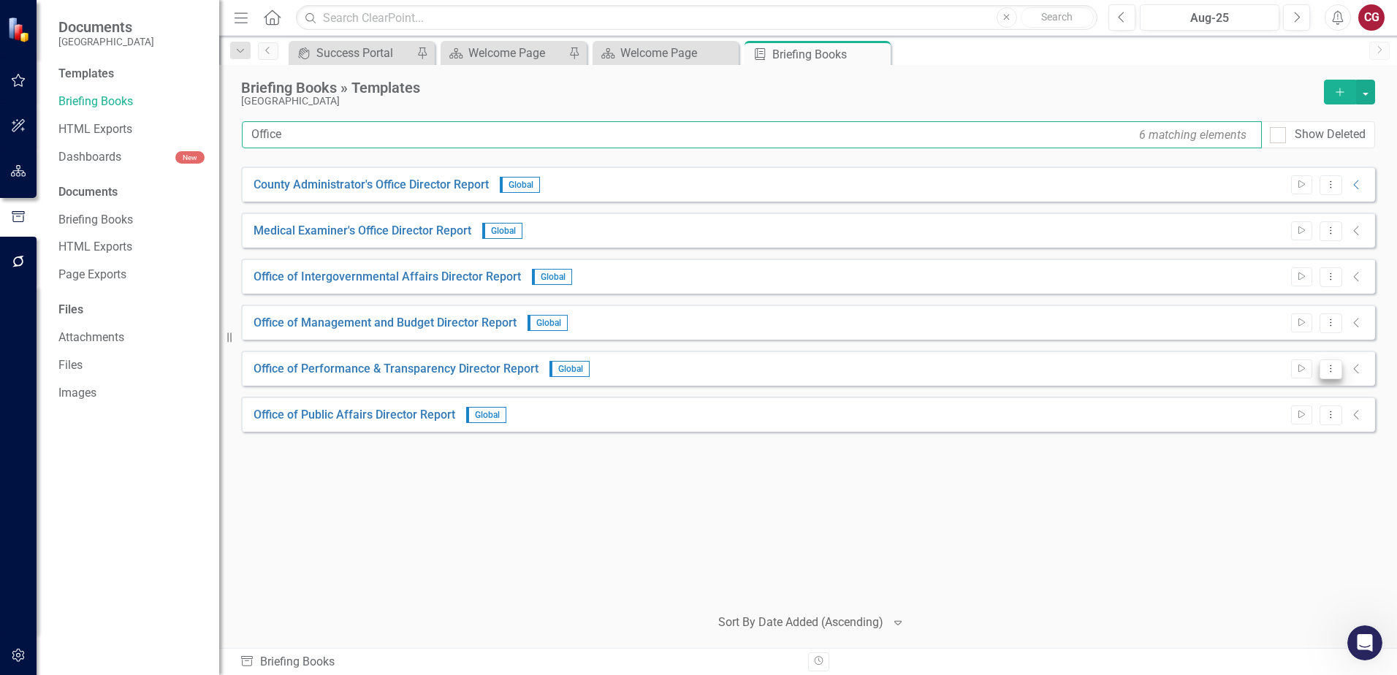
type input "Office"
click at [1337, 372] on icon "Dropdown Menu" at bounding box center [1331, 369] width 12 height 10
click at [1285, 397] on link "Start Run Template" at bounding box center [1274, 393] width 135 height 27
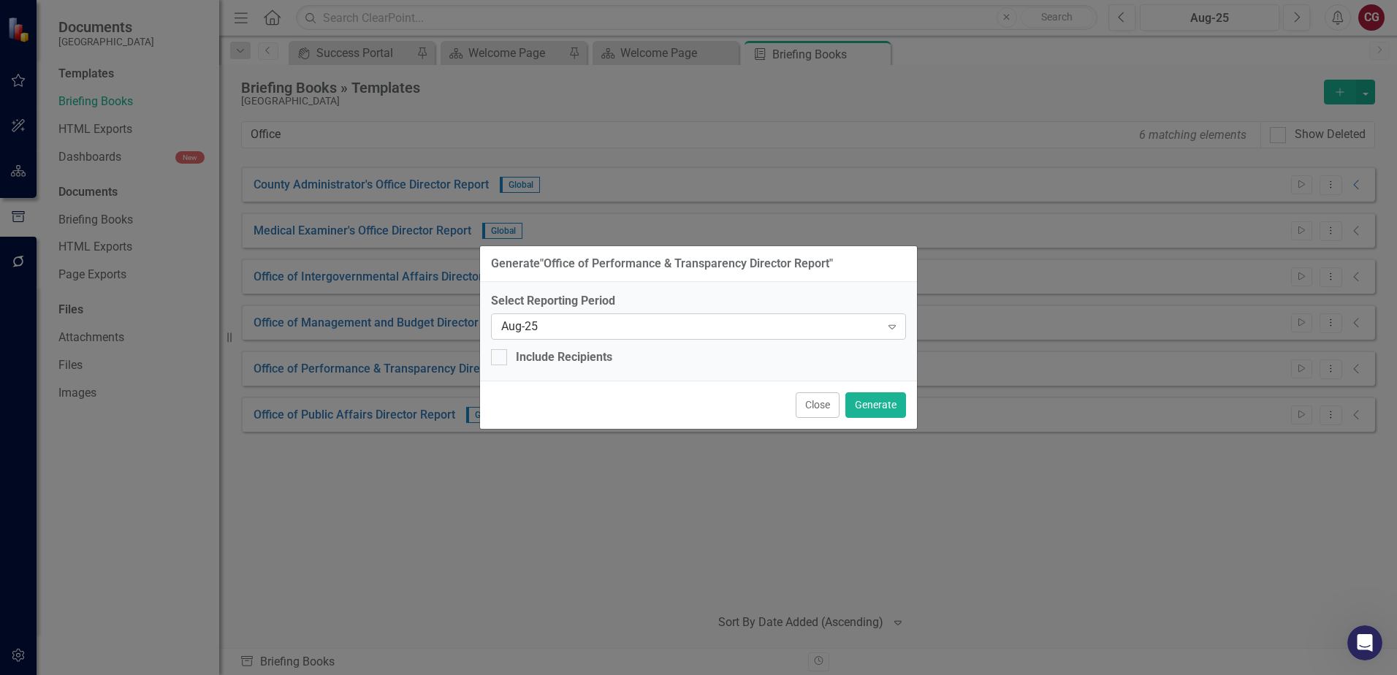
click at [710, 328] on div "Aug-25" at bounding box center [690, 326] width 379 height 17
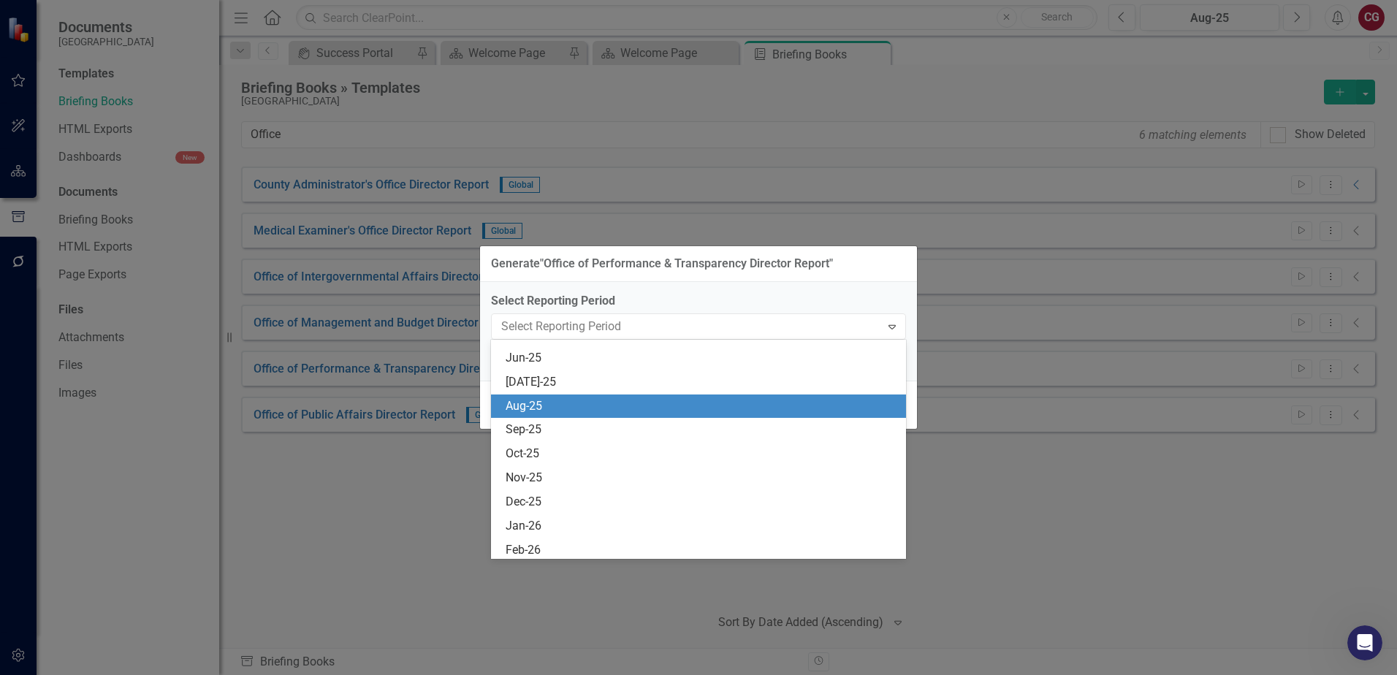
scroll to position [671, 0]
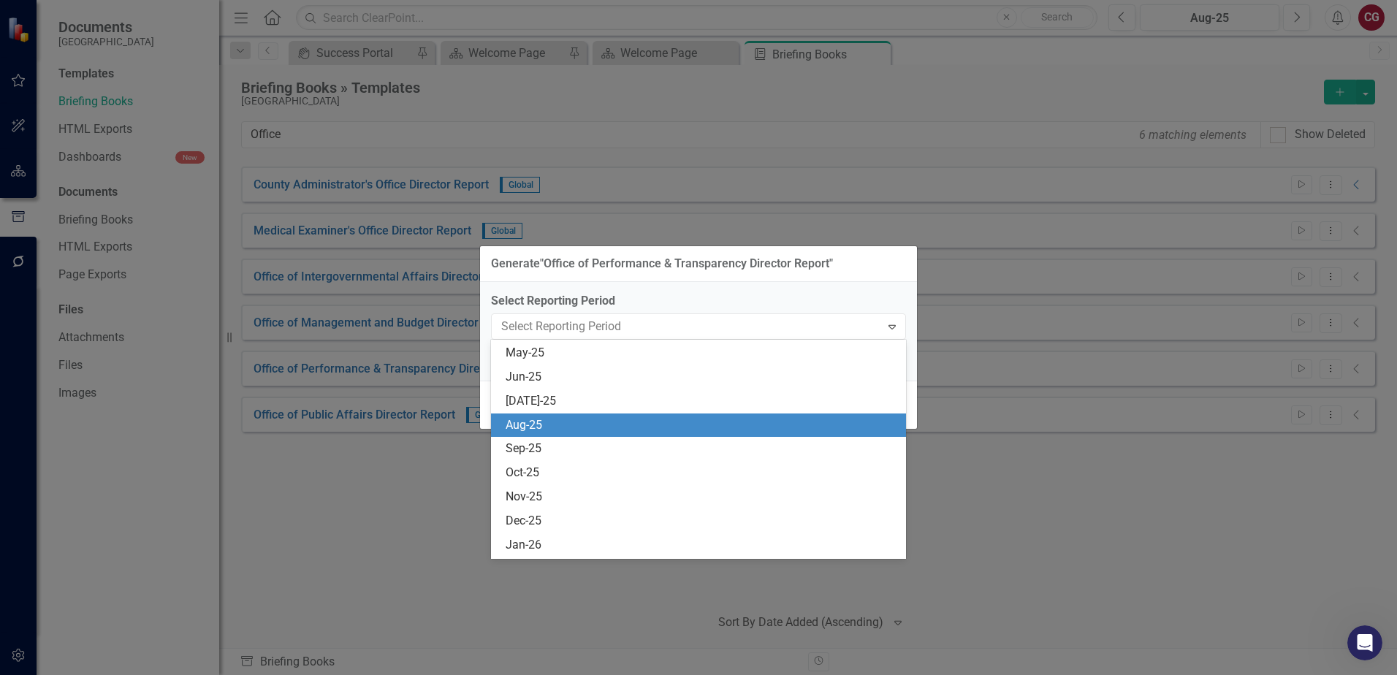
click at [592, 414] on div "Aug-25" at bounding box center [698, 426] width 415 height 24
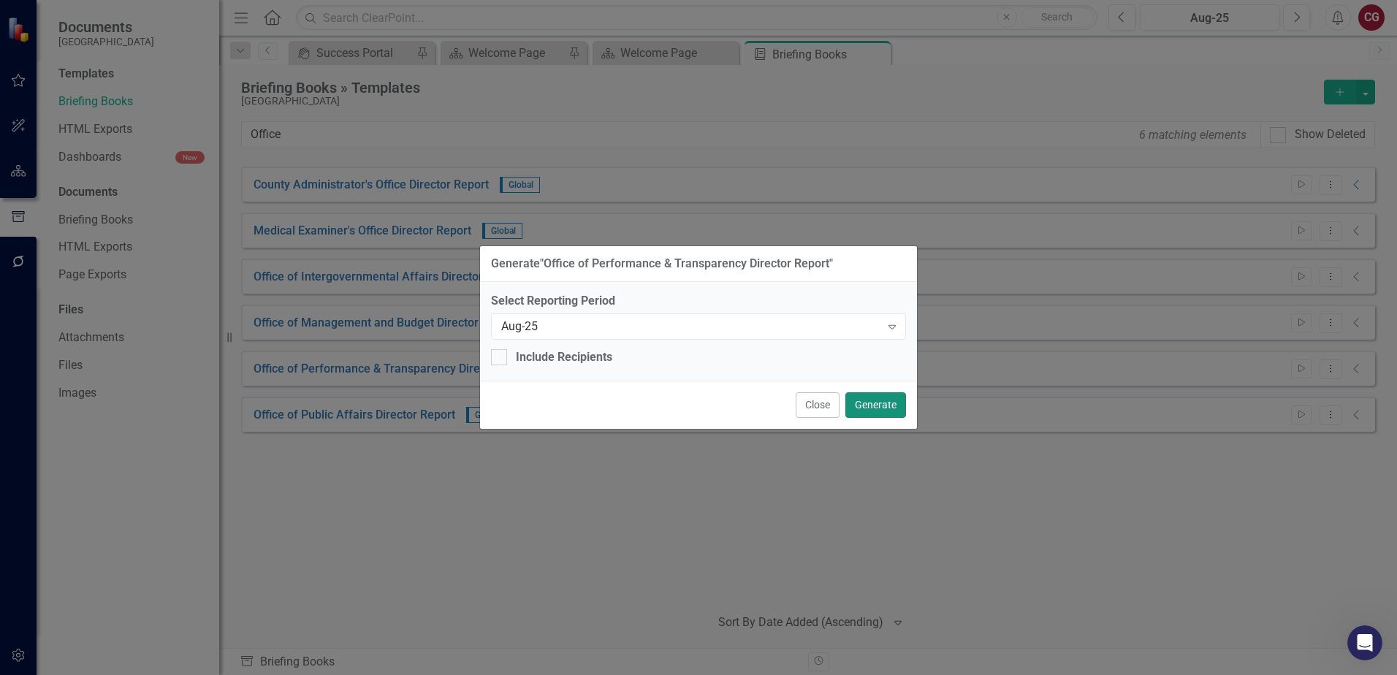
click at [878, 400] on button "Generate" at bounding box center [876, 405] width 61 height 26
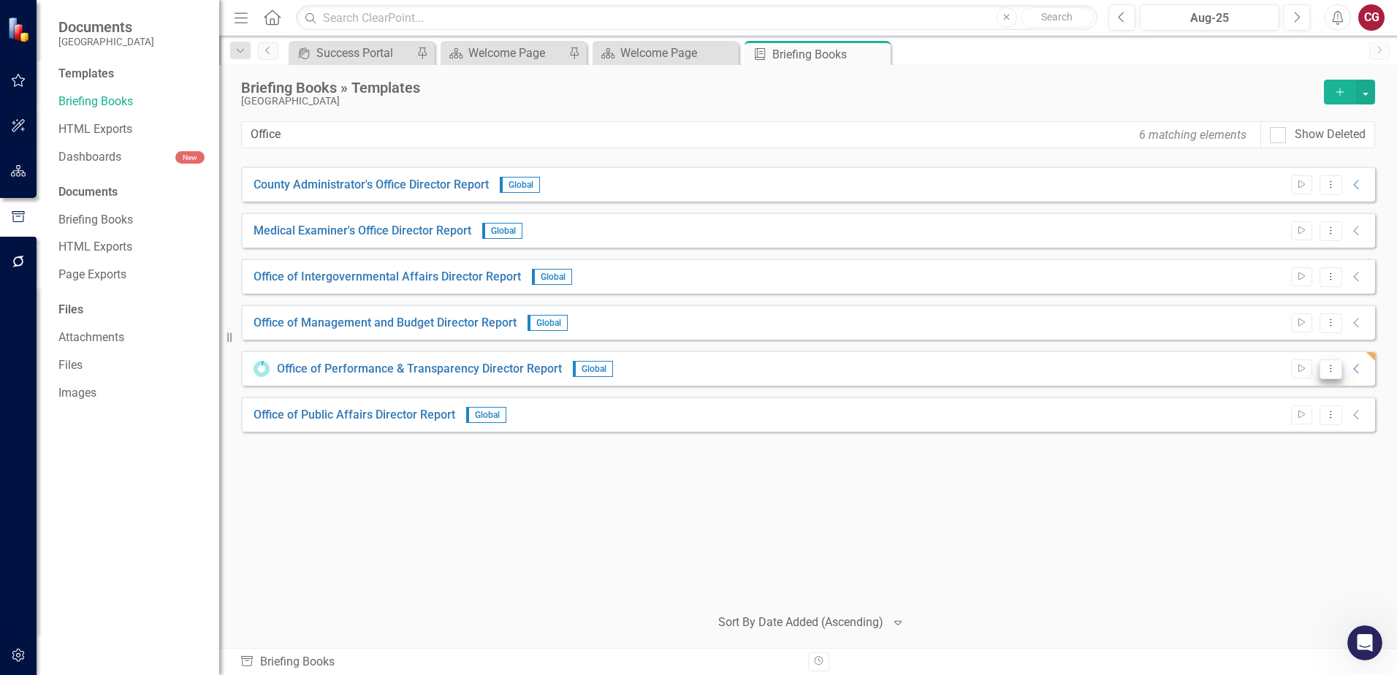
click at [1329, 369] on icon "Dropdown Menu" at bounding box center [1331, 369] width 12 height 10
click at [1285, 445] on link "Edit Edit Template" at bounding box center [1274, 447] width 135 height 27
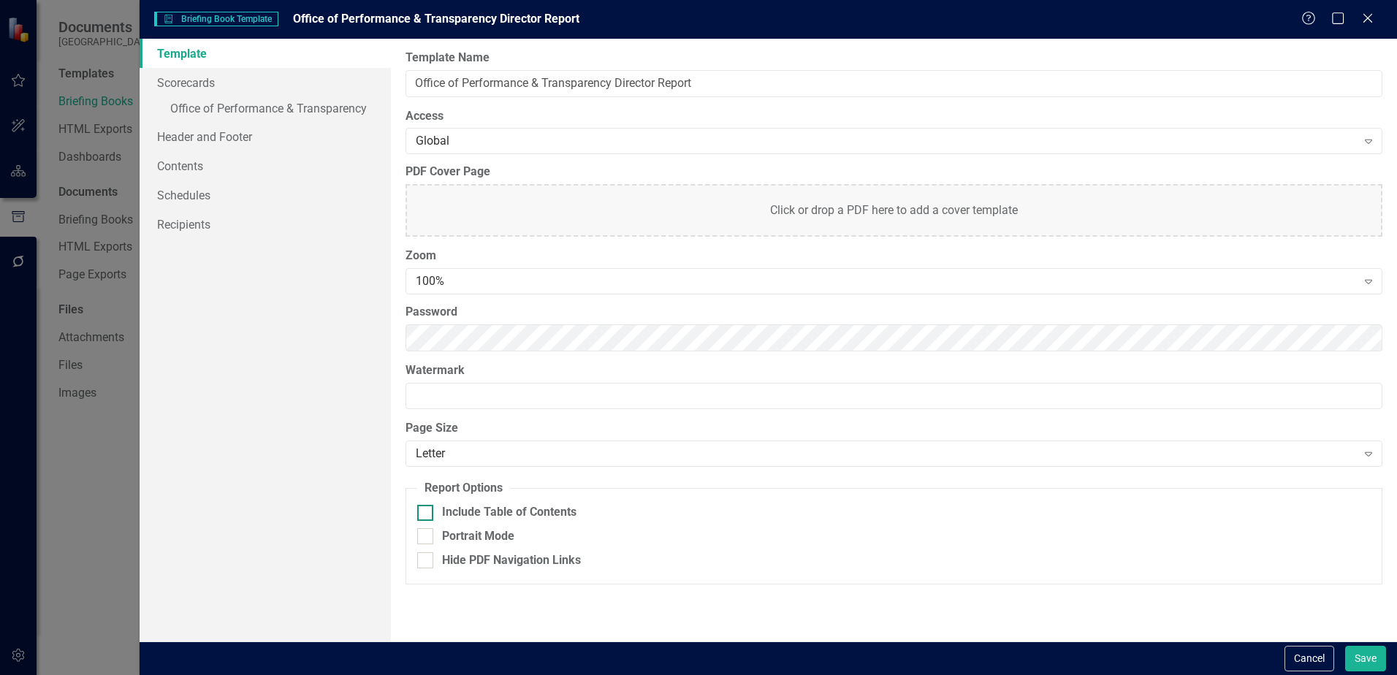
click at [420, 517] on div at bounding box center [425, 513] width 16 height 16
click at [420, 514] on input "Include Table of Contents" at bounding box center [422, 510] width 10 height 10
checkbox input "true"
click at [186, 134] on link "Header and Footer" at bounding box center [265, 136] width 251 height 29
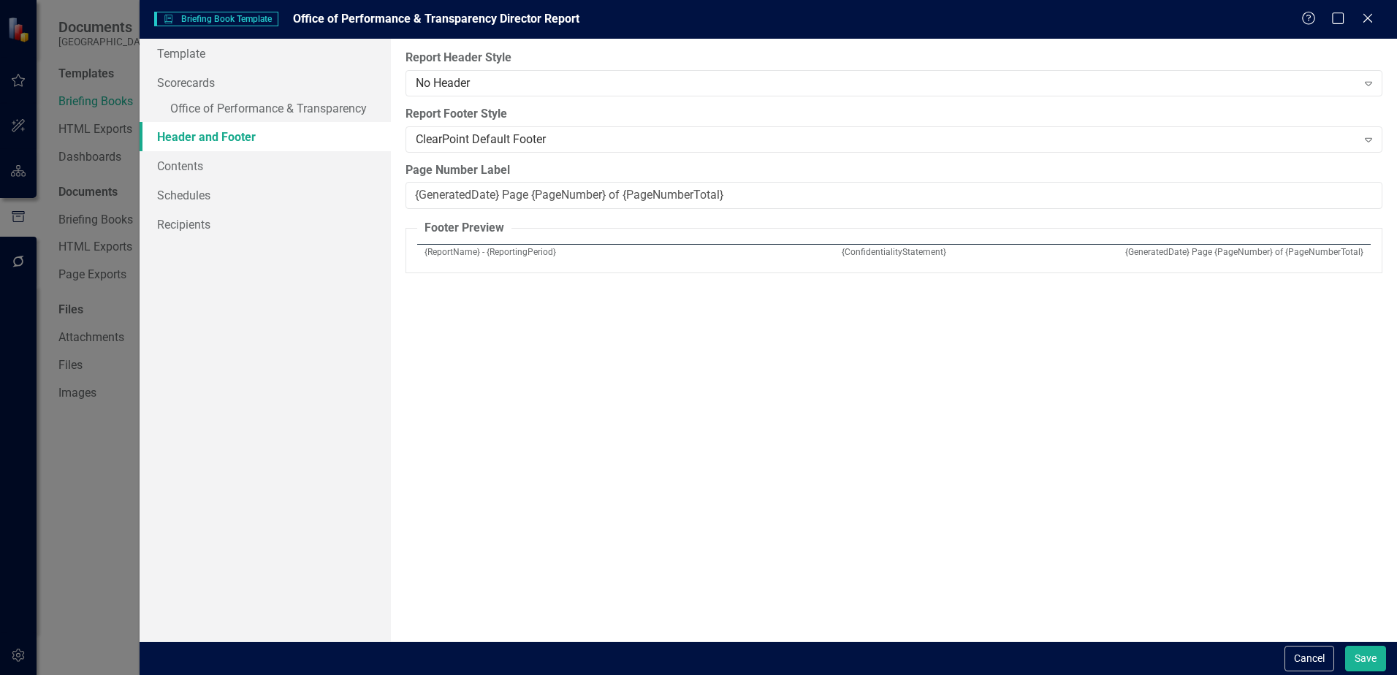
click at [178, 151] on link "Header and Footer" at bounding box center [265, 136] width 251 height 29
click at [179, 160] on link "Contents" at bounding box center [265, 165] width 251 height 29
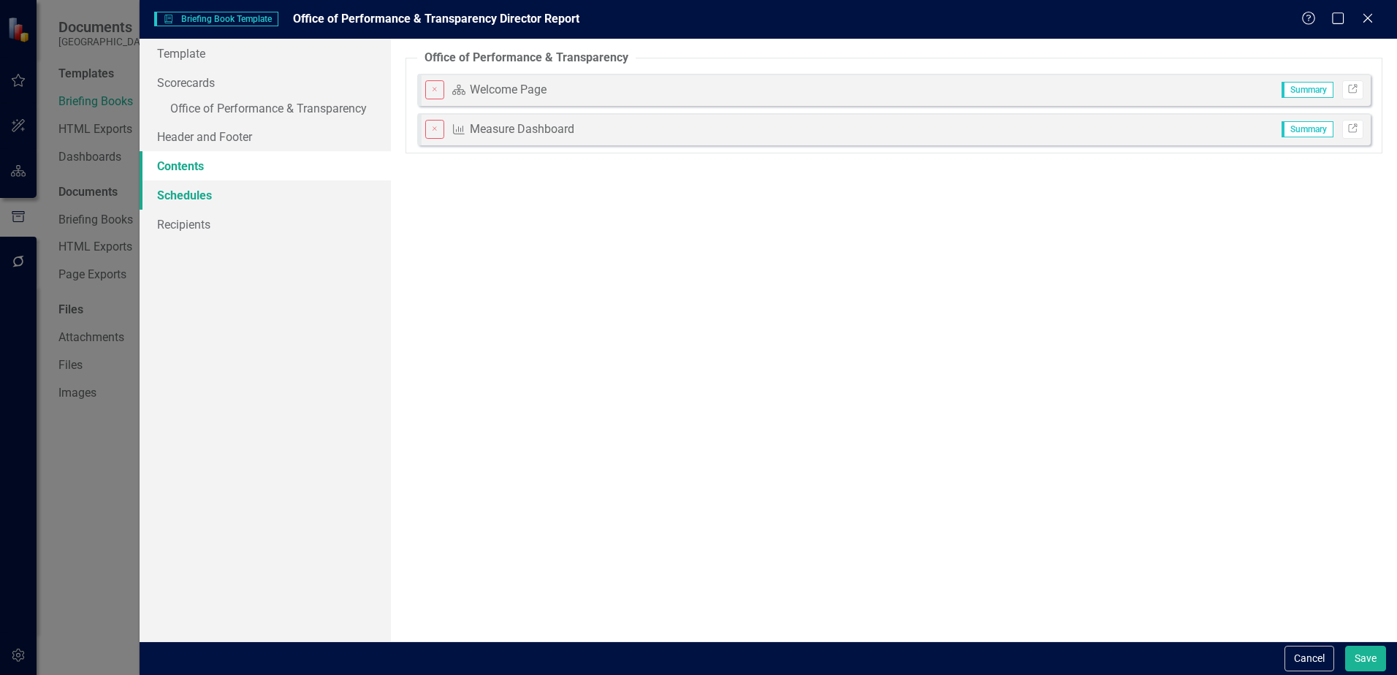
click at [184, 192] on link "Schedules" at bounding box center [265, 195] width 251 height 29
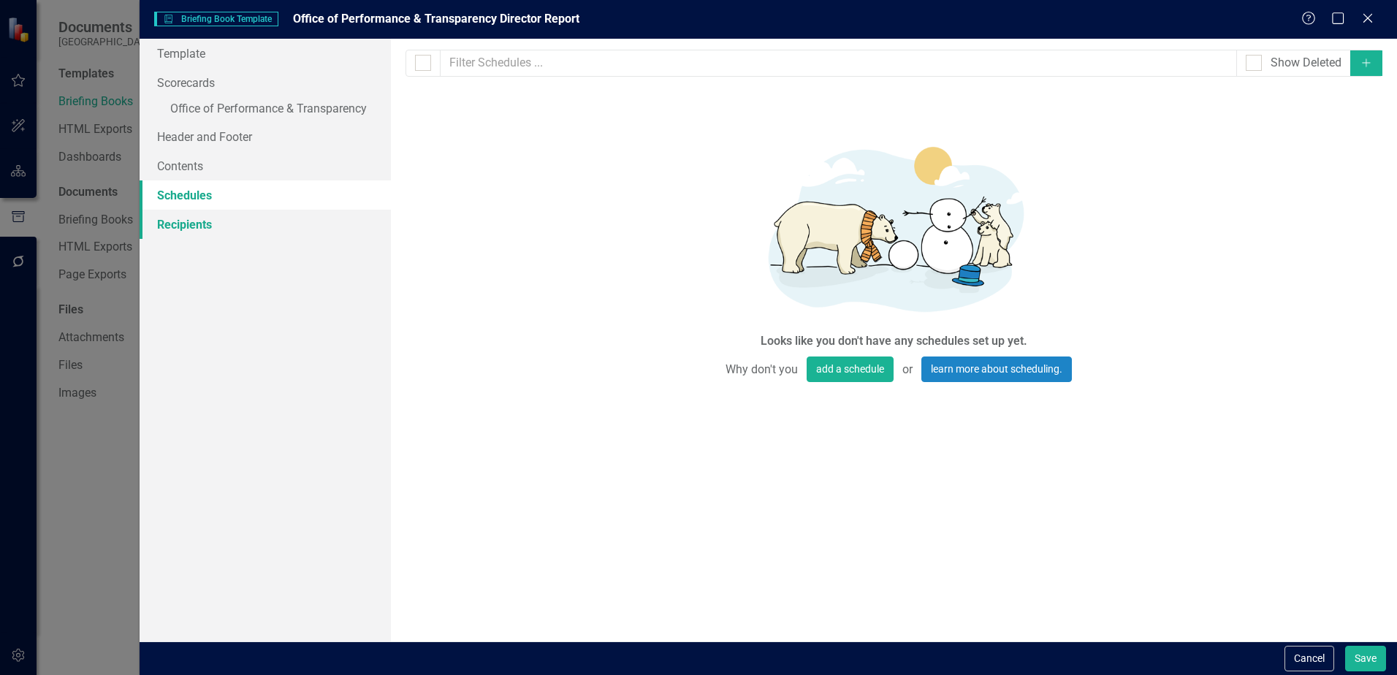
click at [197, 229] on link "Recipients" at bounding box center [265, 224] width 251 height 29
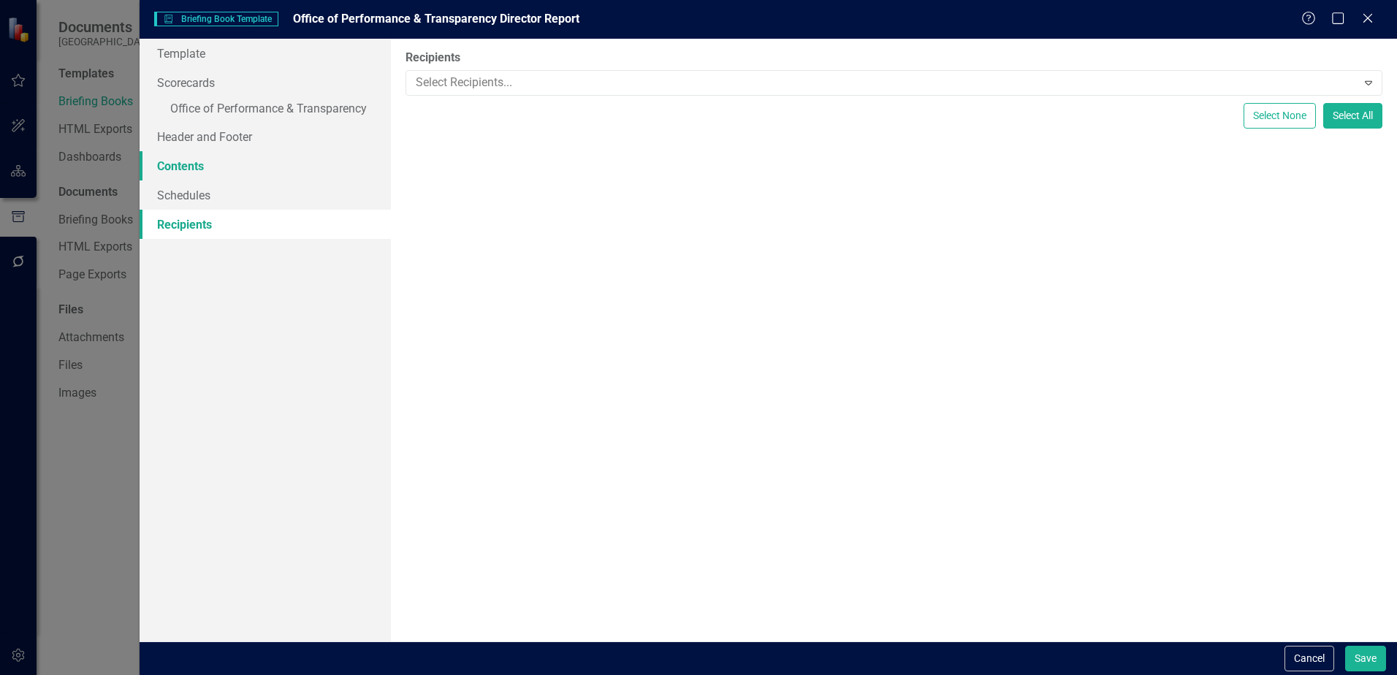
click at [217, 165] on link "Contents" at bounding box center [265, 165] width 251 height 29
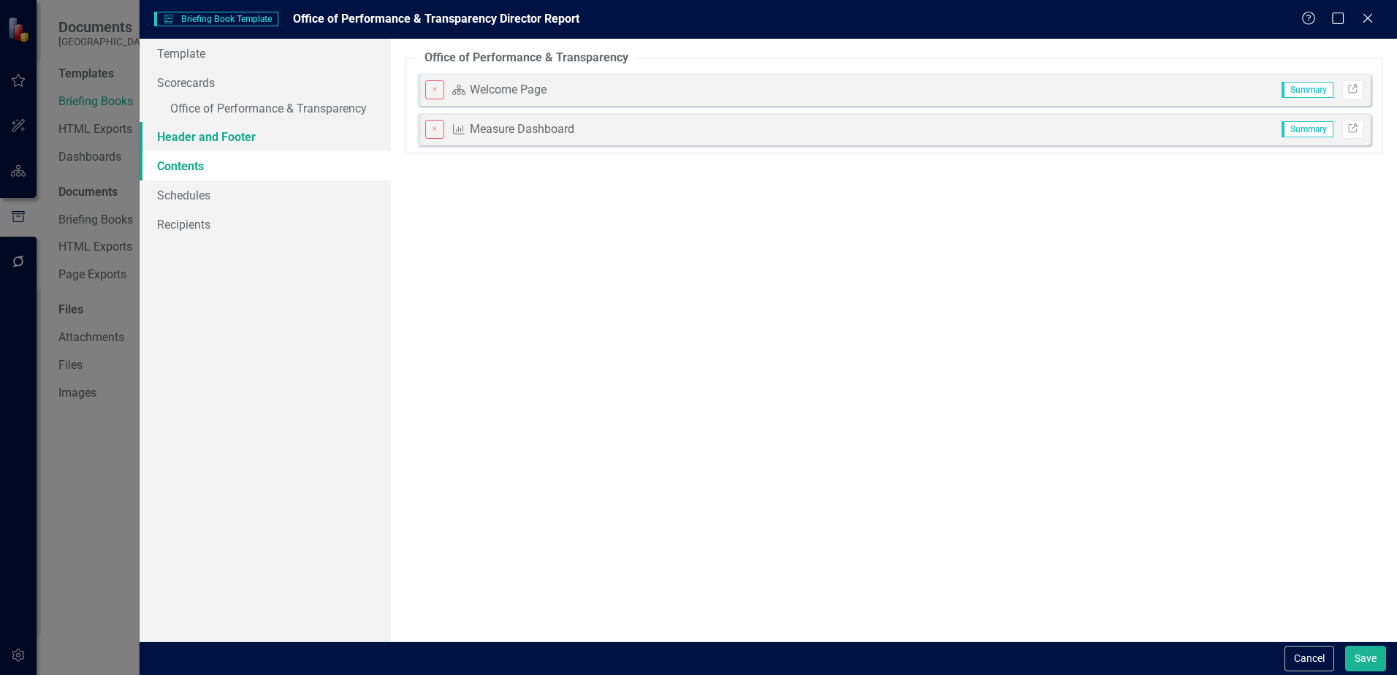
click at [229, 137] on link "Header and Footer" at bounding box center [265, 136] width 251 height 29
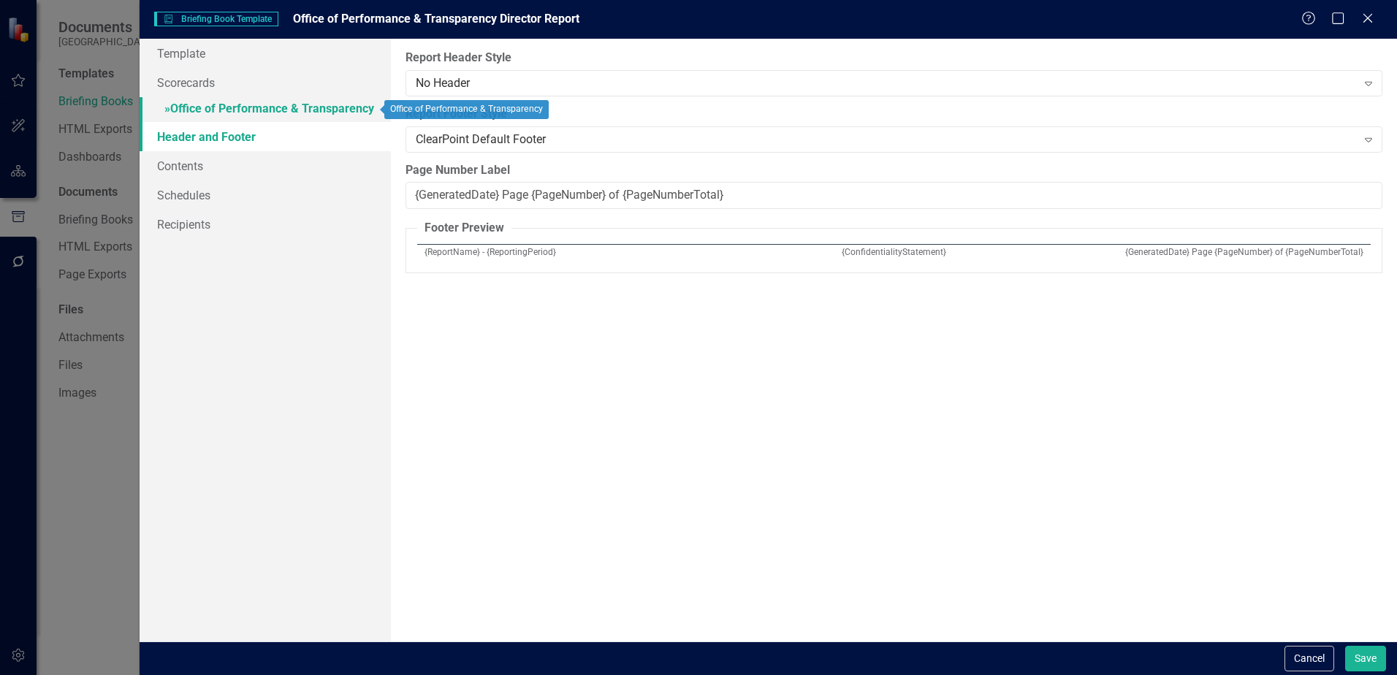
click at [224, 113] on link "» Office of Performance & Transparency" at bounding box center [265, 110] width 251 height 26
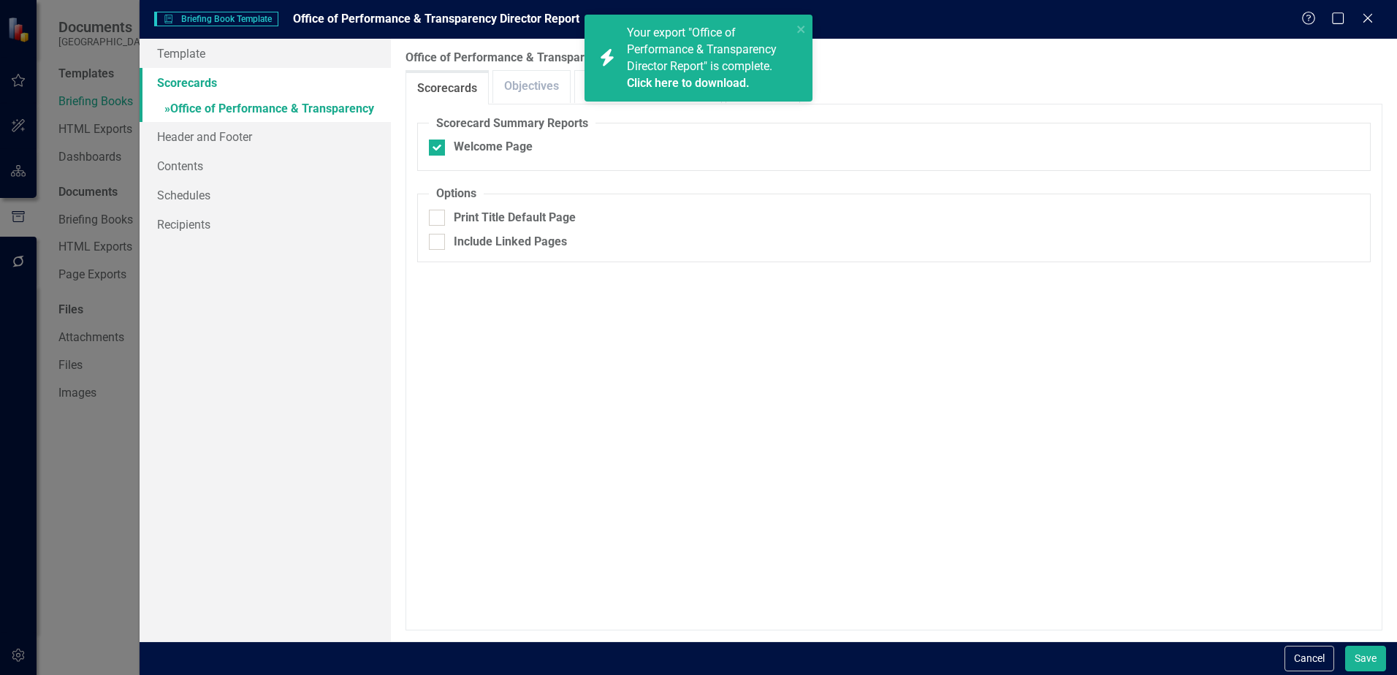
click at [793, 29] on div "icon.bolt Your export "Office of Performance & Transparency Director Report" is…" at bounding box center [693, 57] width 206 height 75
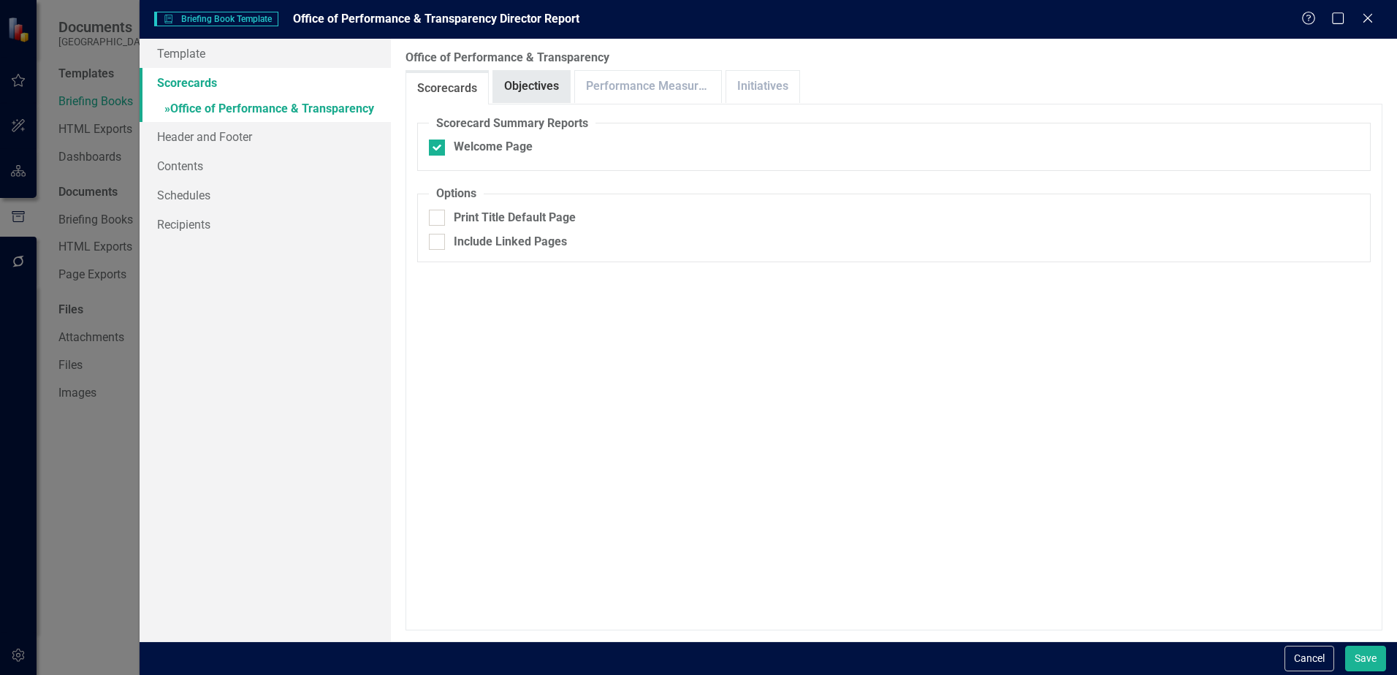
click at [530, 77] on link "Objectives" at bounding box center [531, 86] width 77 height 31
click at [441, 142] on div at bounding box center [437, 148] width 16 height 16
click at [438, 142] on input "Department Strategy Alignment" at bounding box center [434, 145] width 10 height 10
checkbox input "true"
click at [645, 96] on link "Performance Measures" at bounding box center [648, 86] width 146 height 31
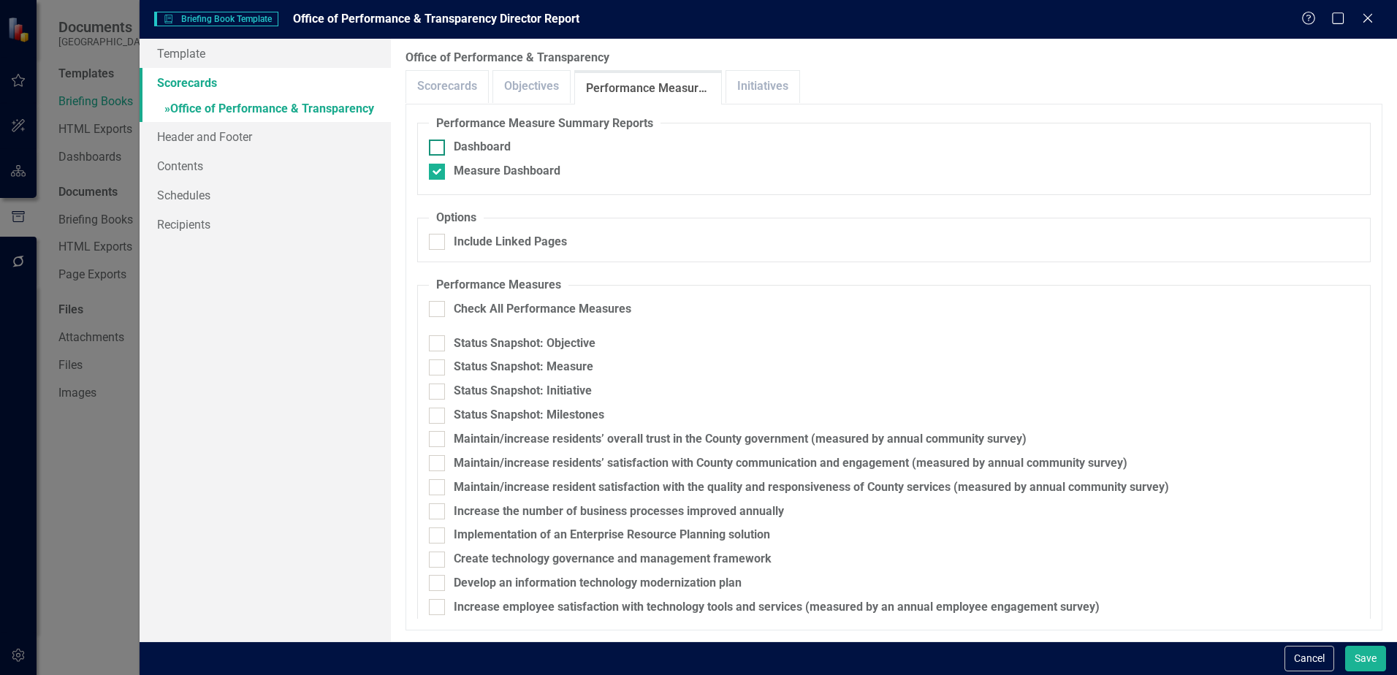
click at [449, 151] on div "Dashboard" at bounding box center [894, 147] width 930 height 17
click at [438, 149] on input "Dashboard" at bounding box center [434, 145] width 10 height 10
checkbox input "true"
click at [433, 299] on fieldset "Performance Measures Check All Performance Measures Status Snapshot: Objective …" at bounding box center [894, 490] width 954 height 427
click at [433, 308] on input "Check All Performance Measures" at bounding box center [434, 306] width 10 height 10
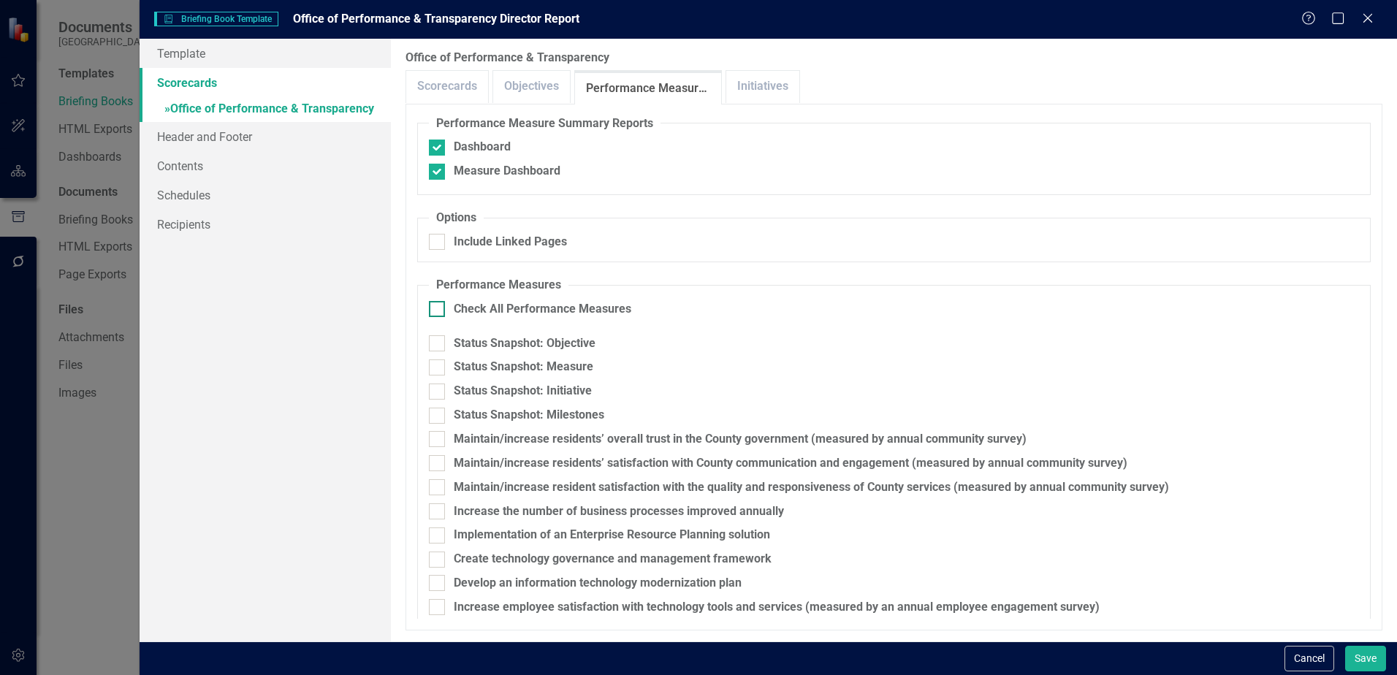
checkbox input "true"
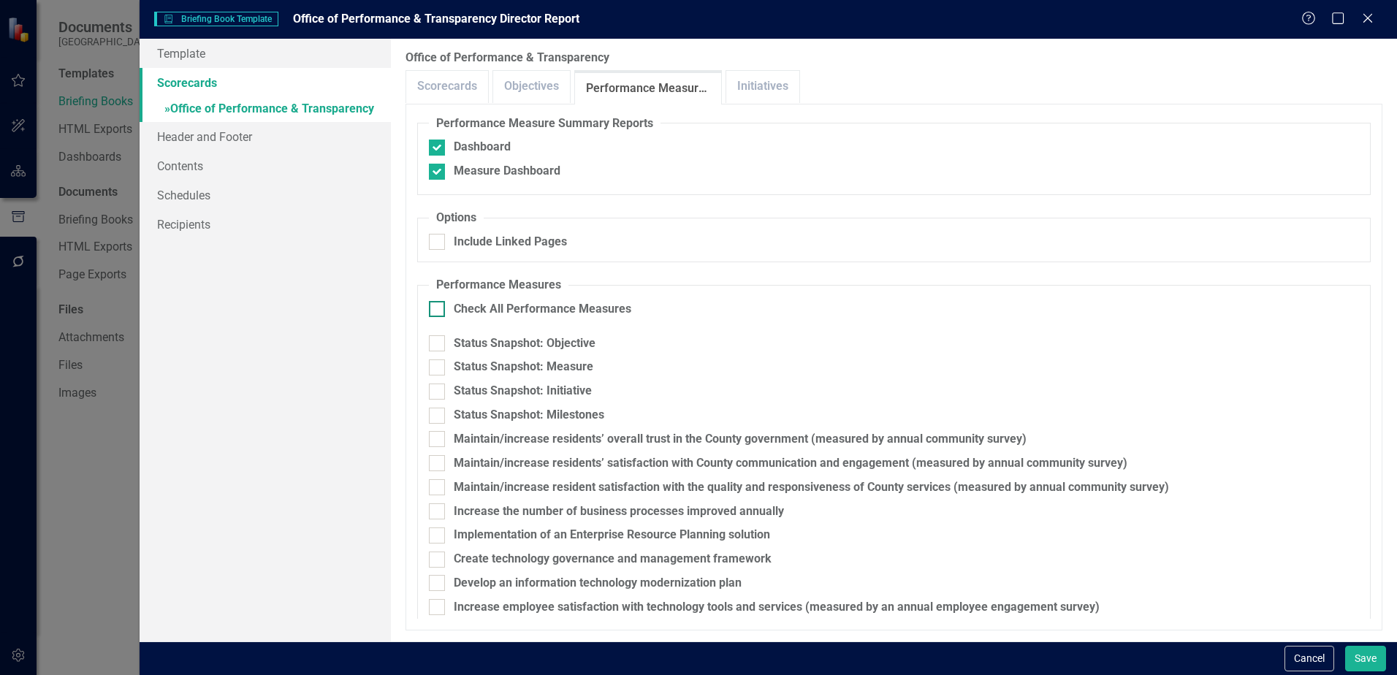
checkbox input "true"
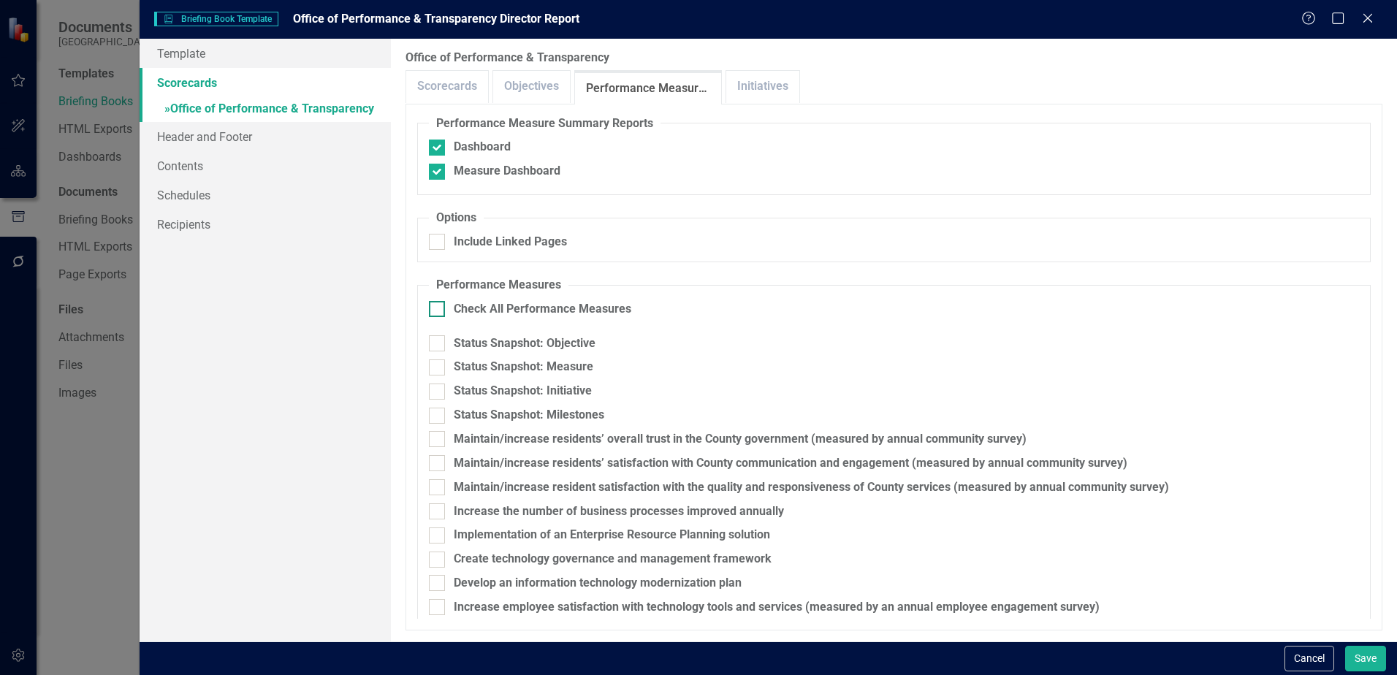
checkbox input "true"
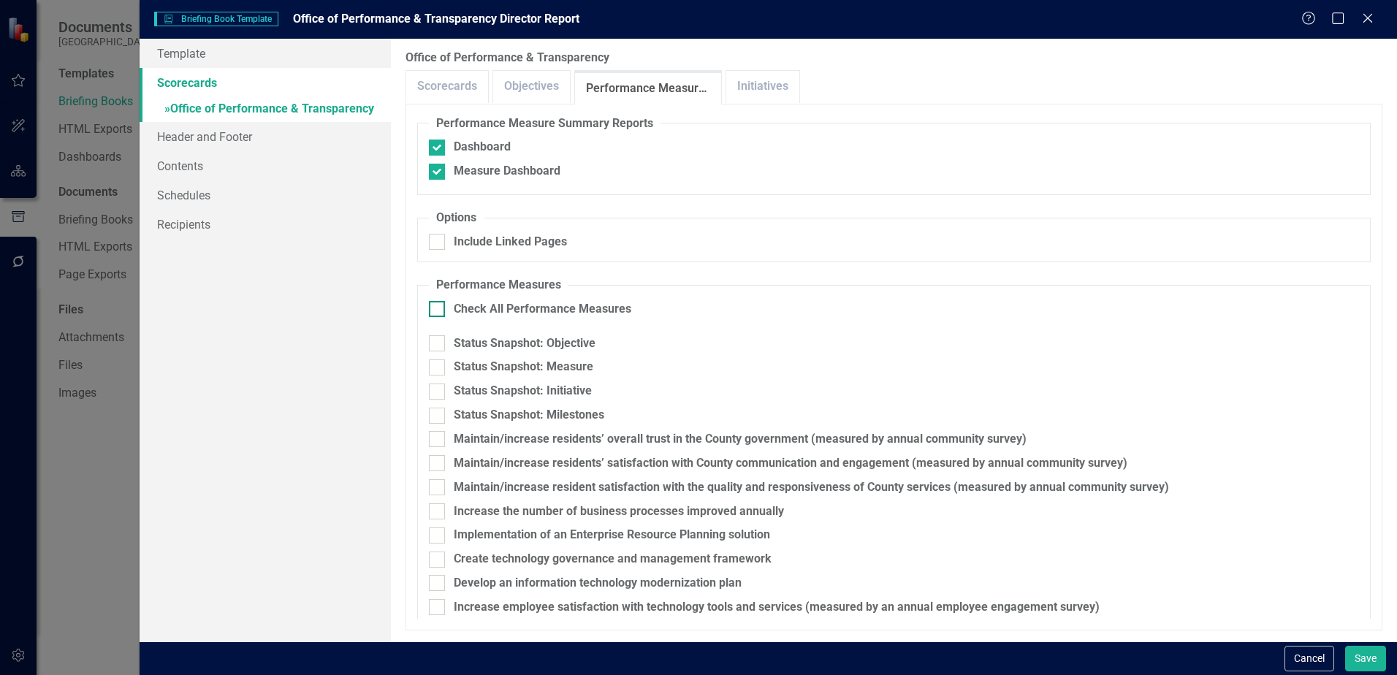
checkbox input "true"
click at [766, 89] on link "Initiatives" at bounding box center [762, 86] width 73 height 31
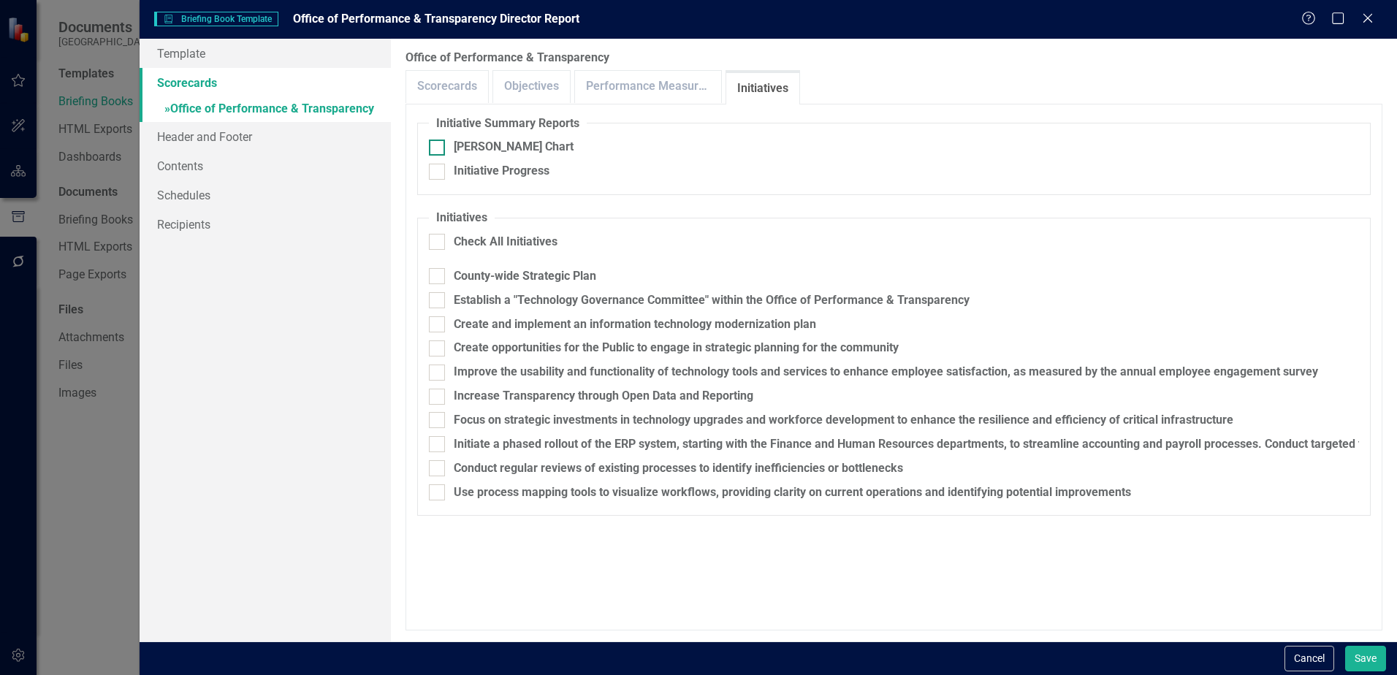
click at [433, 145] on input "[PERSON_NAME] Chart" at bounding box center [434, 145] width 10 height 10
checkbox input "true"
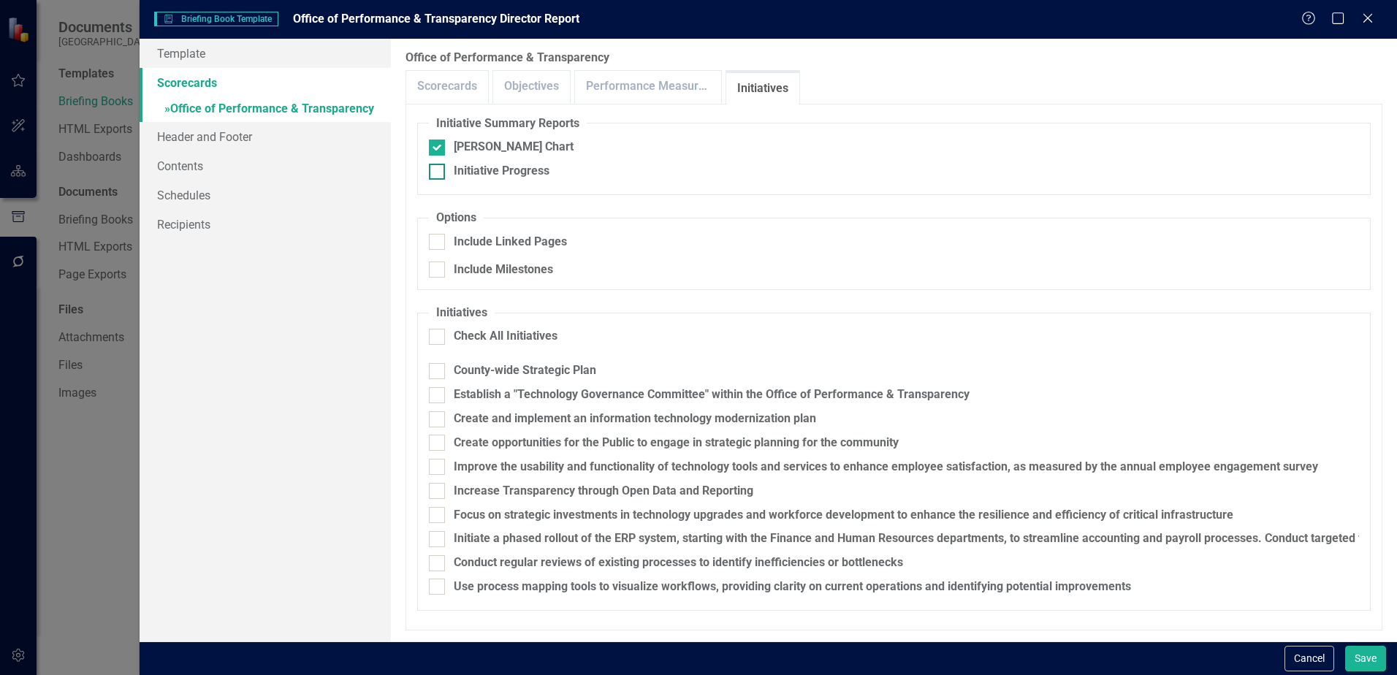
click at [438, 171] on input "Initiative Progress" at bounding box center [434, 169] width 10 height 10
checkbox input "true"
click at [440, 267] on div at bounding box center [437, 270] width 16 height 16
click at [438, 267] on input "Include Milestones" at bounding box center [434, 267] width 10 height 10
checkbox input "true"
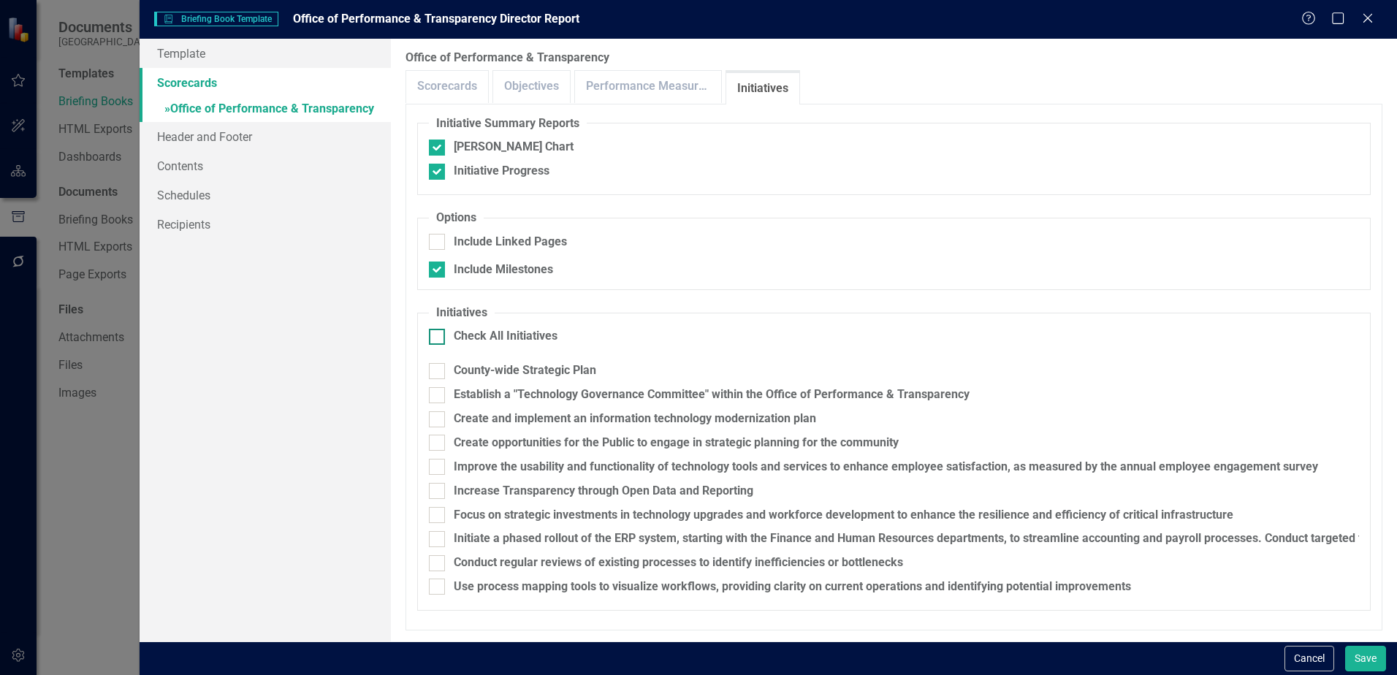
click at [444, 339] on div at bounding box center [437, 337] width 16 height 16
click at [438, 338] on input "Check All Initiatives" at bounding box center [434, 334] width 10 height 10
checkbox input "true"
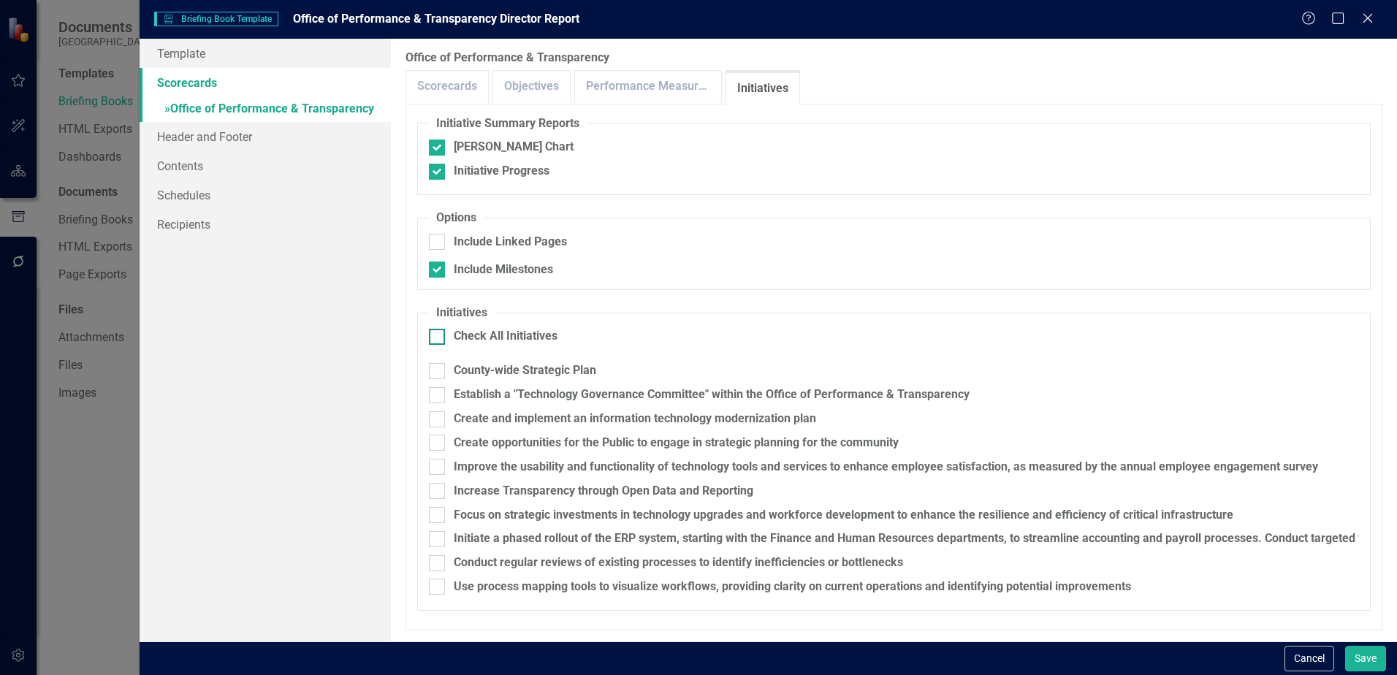
checkbox input "true"
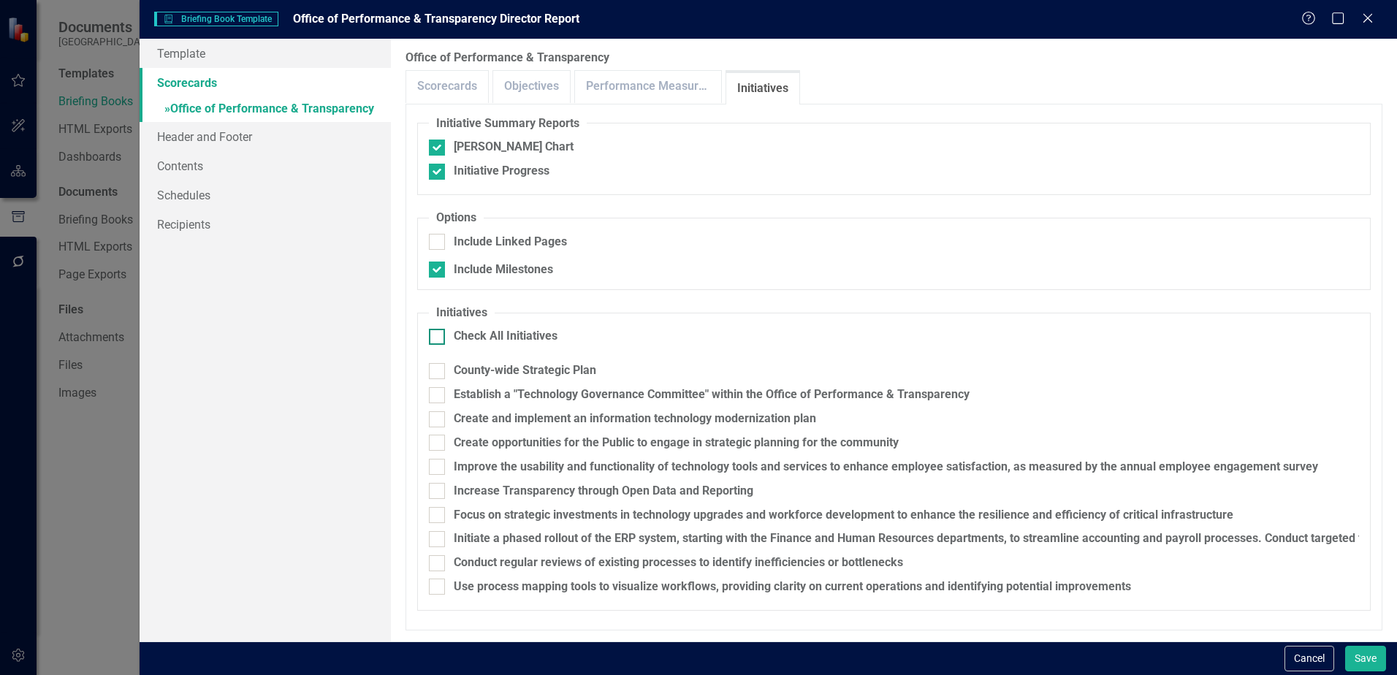
checkbox input "true"
click at [1358, 658] on button "Save" at bounding box center [1365, 659] width 41 height 26
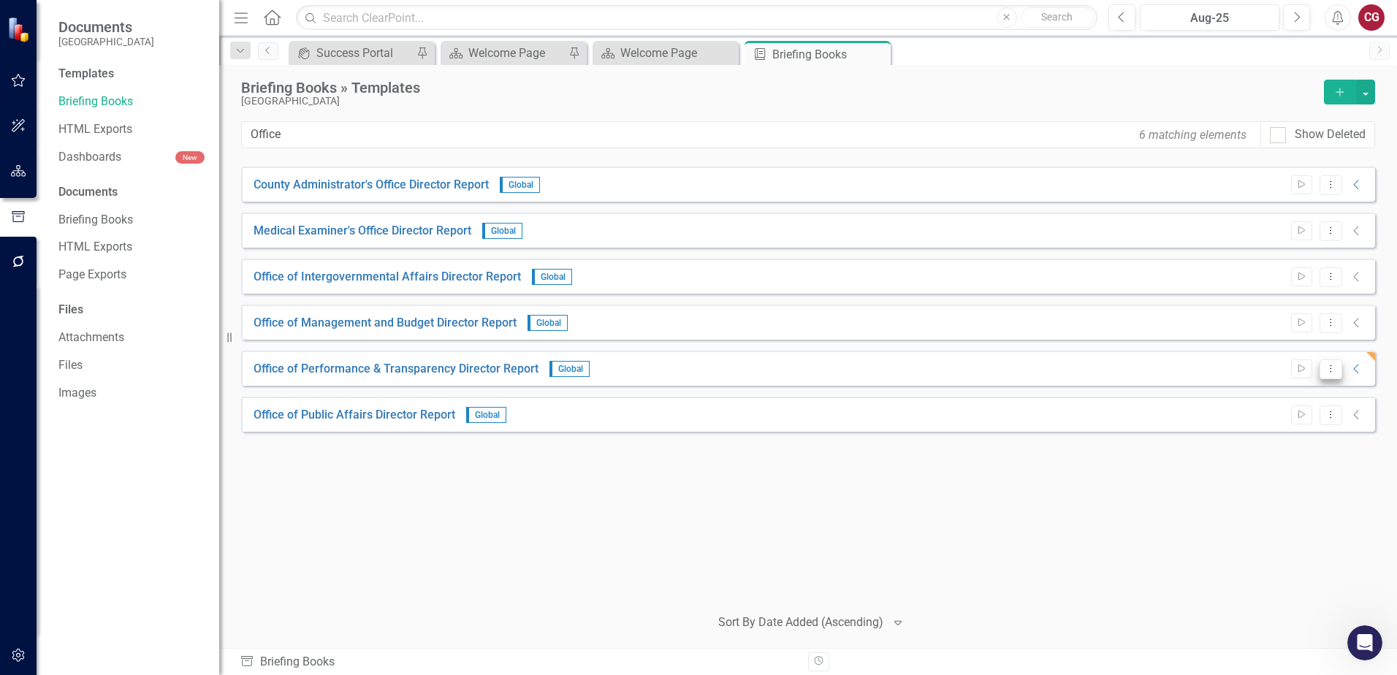
click at [1326, 374] on button "Dropdown Menu" at bounding box center [1331, 370] width 23 height 20
click at [1296, 398] on link "Start Run Template" at bounding box center [1274, 393] width 135 height 27
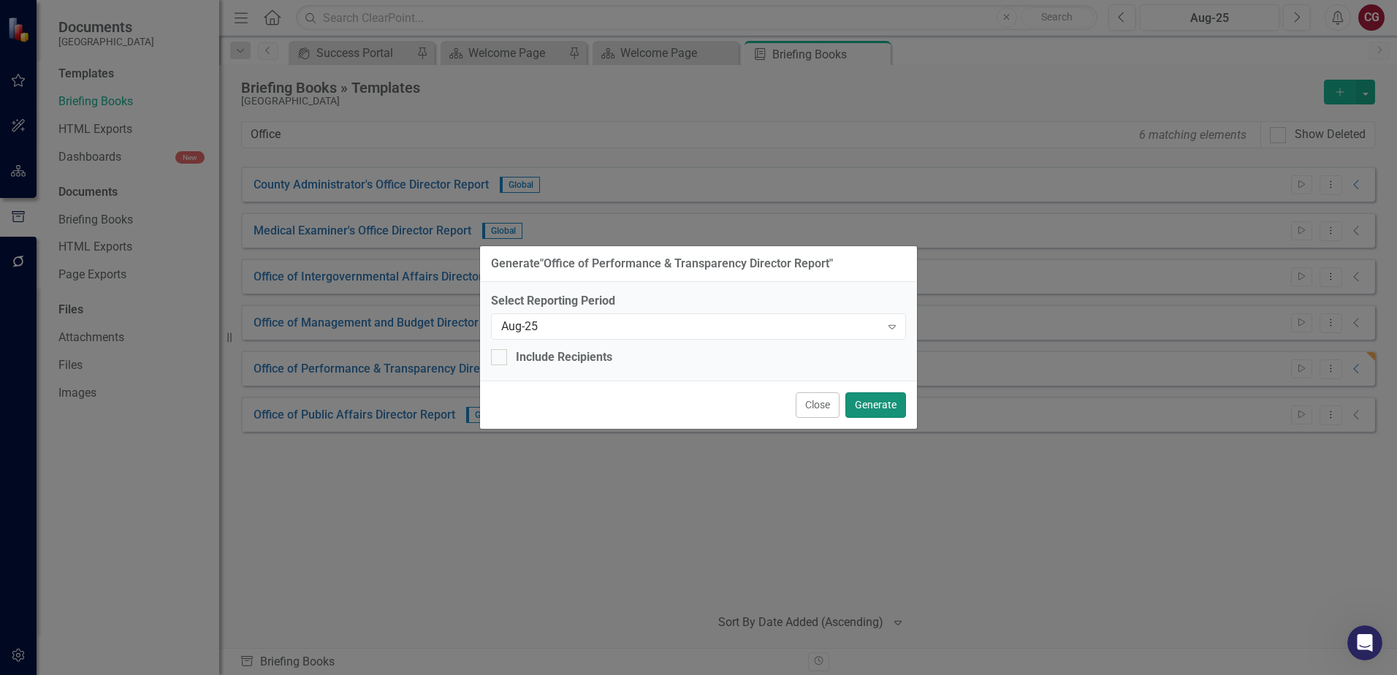
click at [892, 403] on button "Generate" at bounding box center [876, 405] width 61 height 26
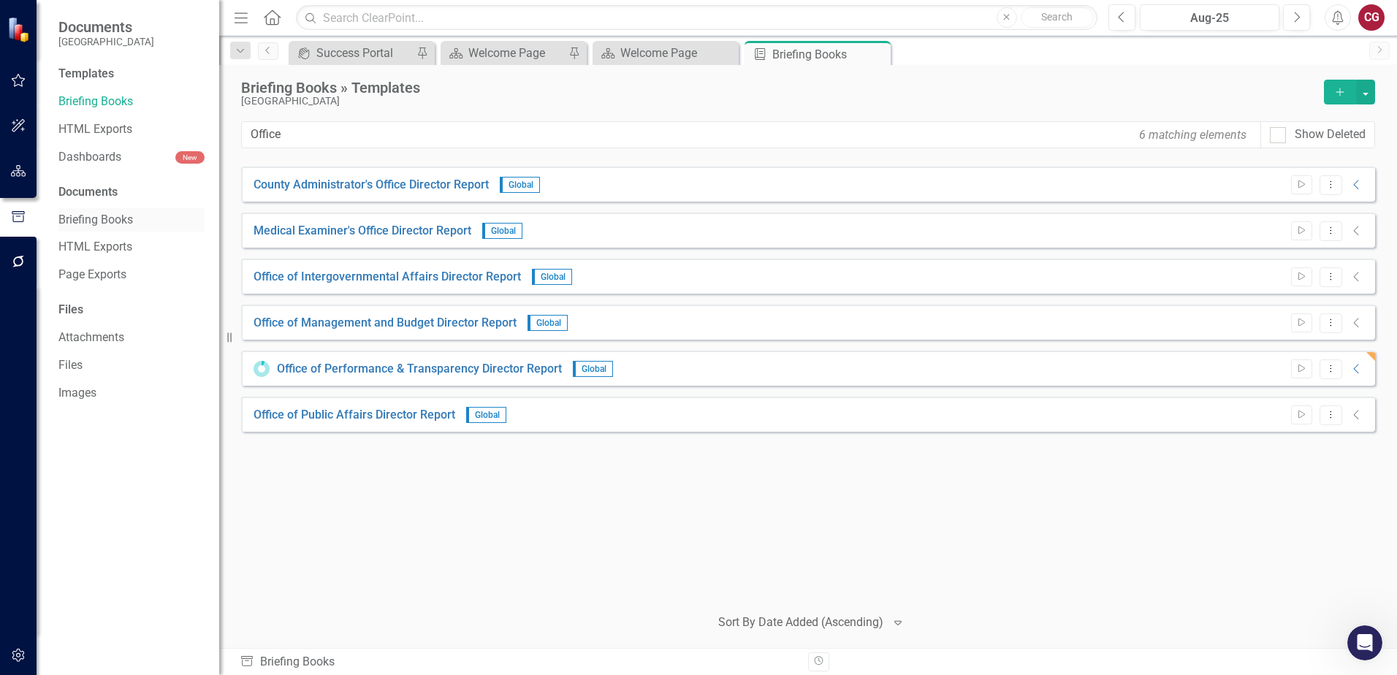
click at [96, 219] on link "Briefing Books" at bounding box center [131, 220] width 146 height 17
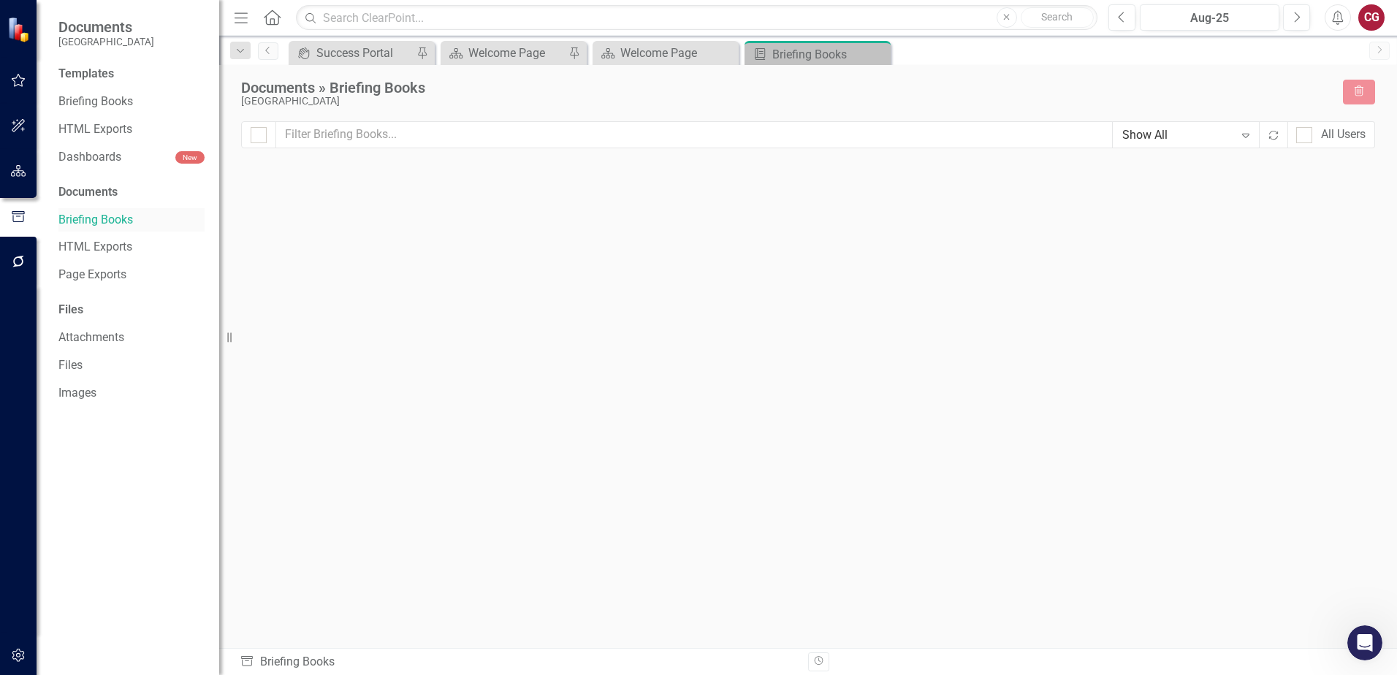
checkbox input "false"
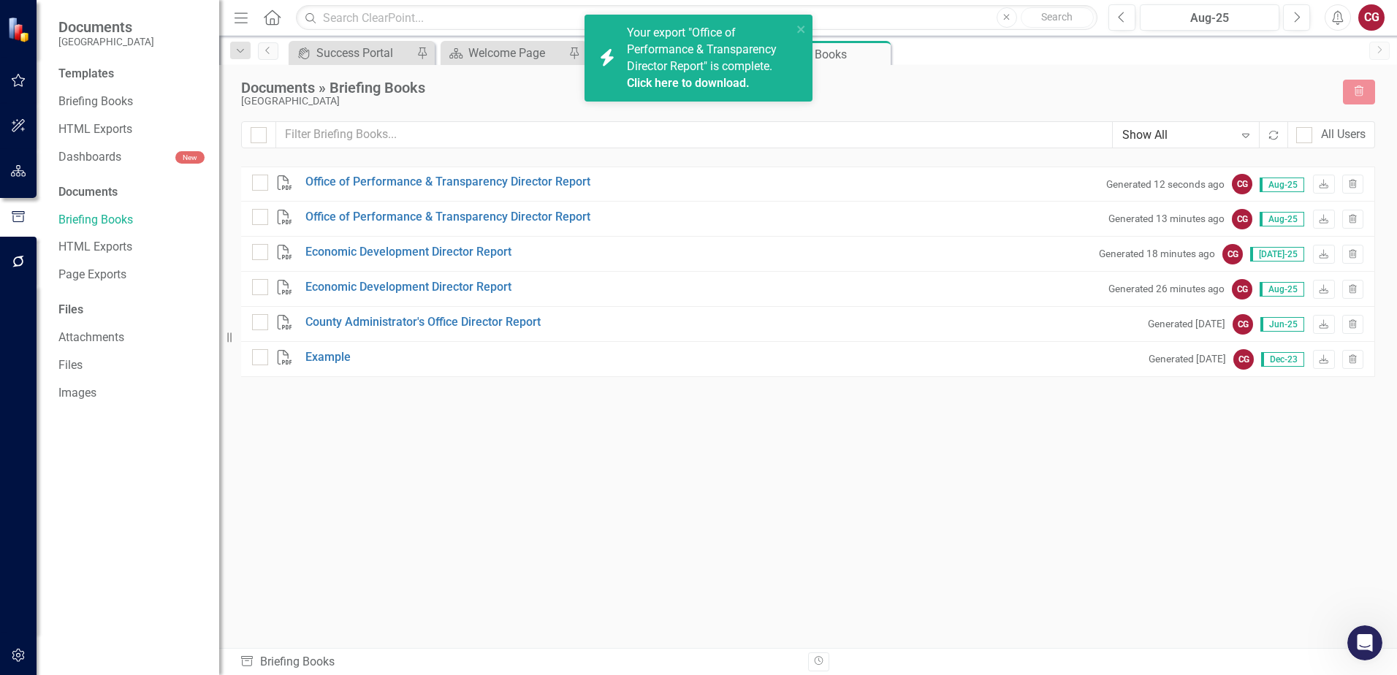
click at [669, 87] on link "Click here to download." at bounding box center [688, 83] width 123 height 14
